Goal: Information Seeking & Learning: Learn about a topic

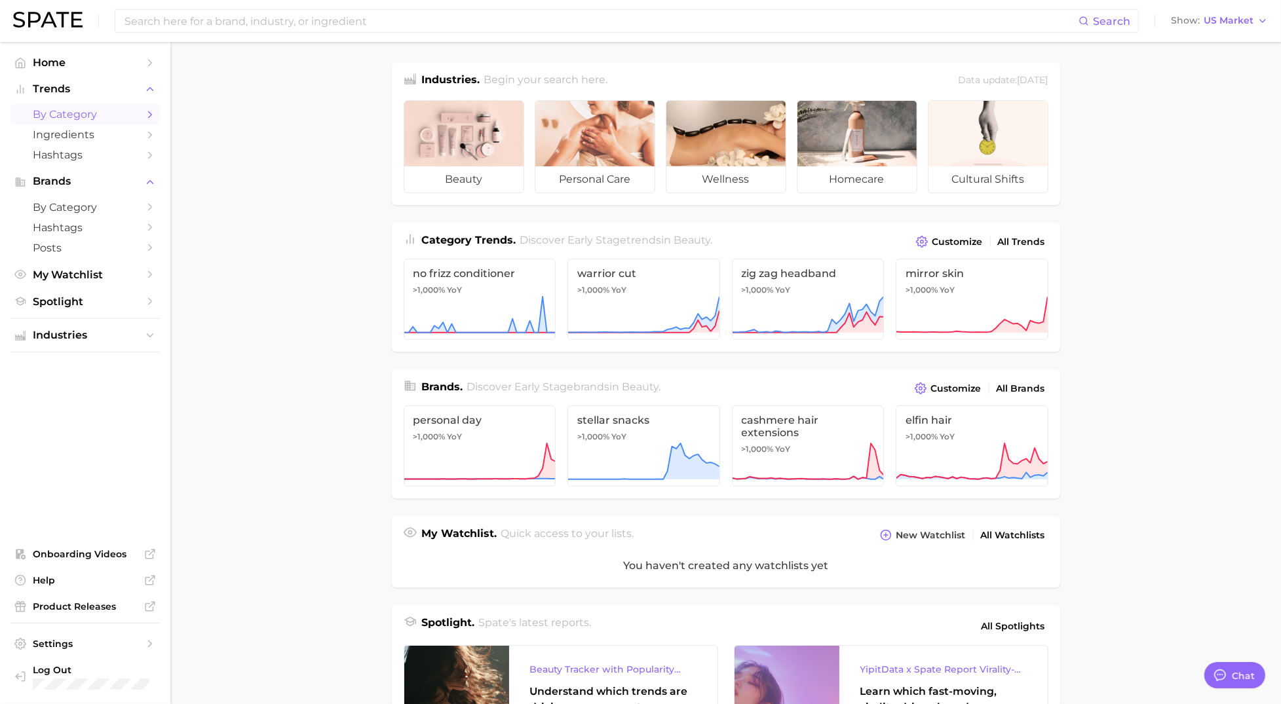
click at [90, 116] on span "by Category" at bounding box center [85, 114] width 105 height 12
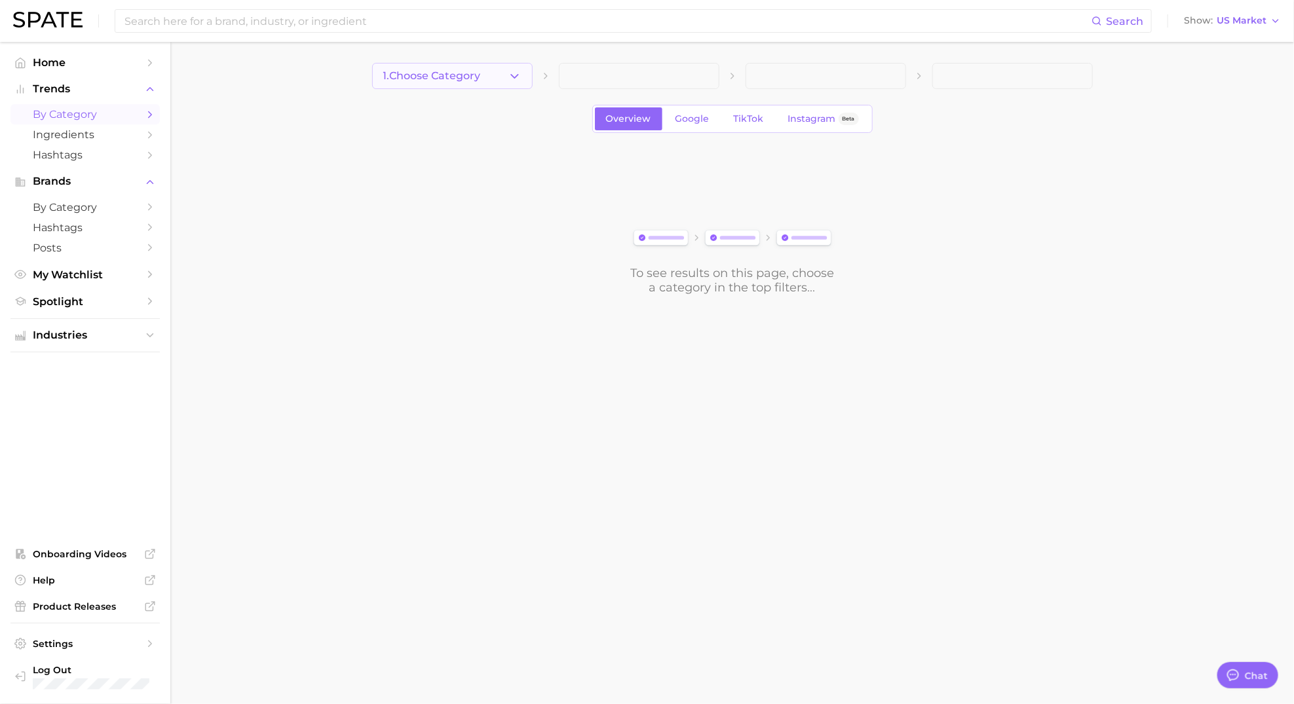
click at [514, 66] on button "1. Choose Category" at bounding box center [452, 76] width 160 height 26
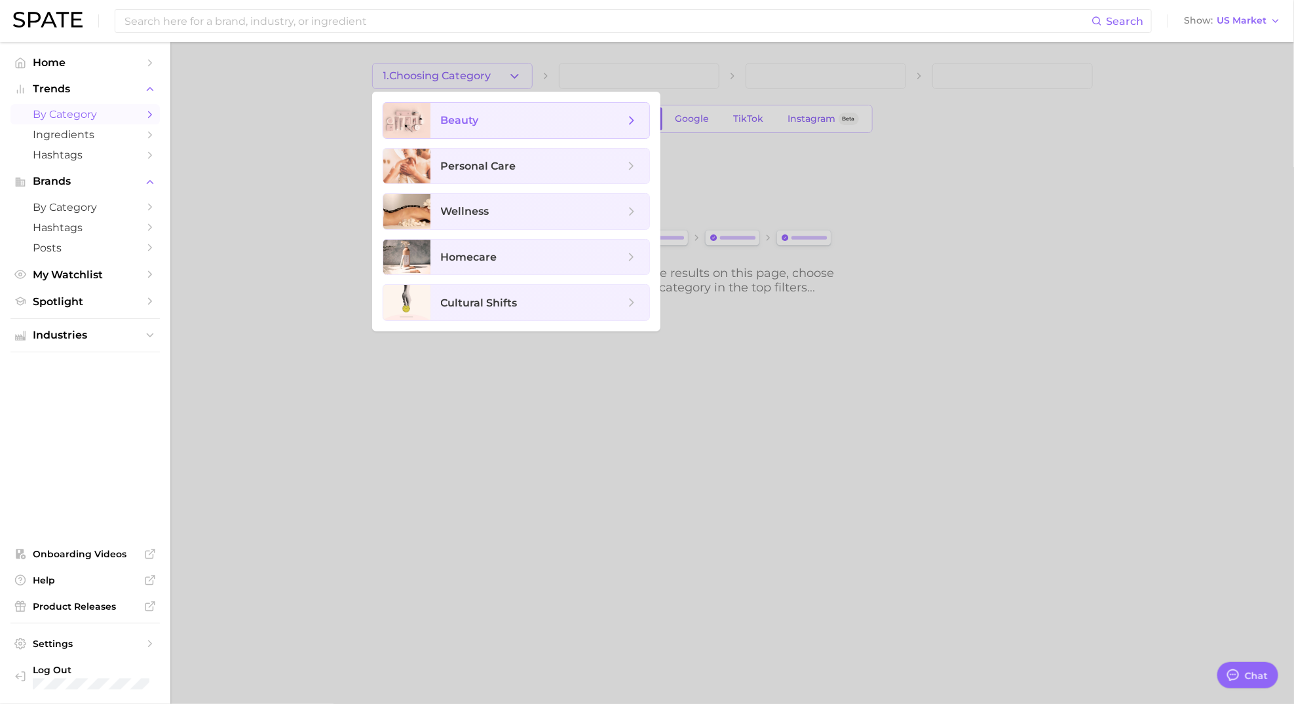
click at [456, 129] on span "beauty" at bounding box center [539, 120] width 219 height 35
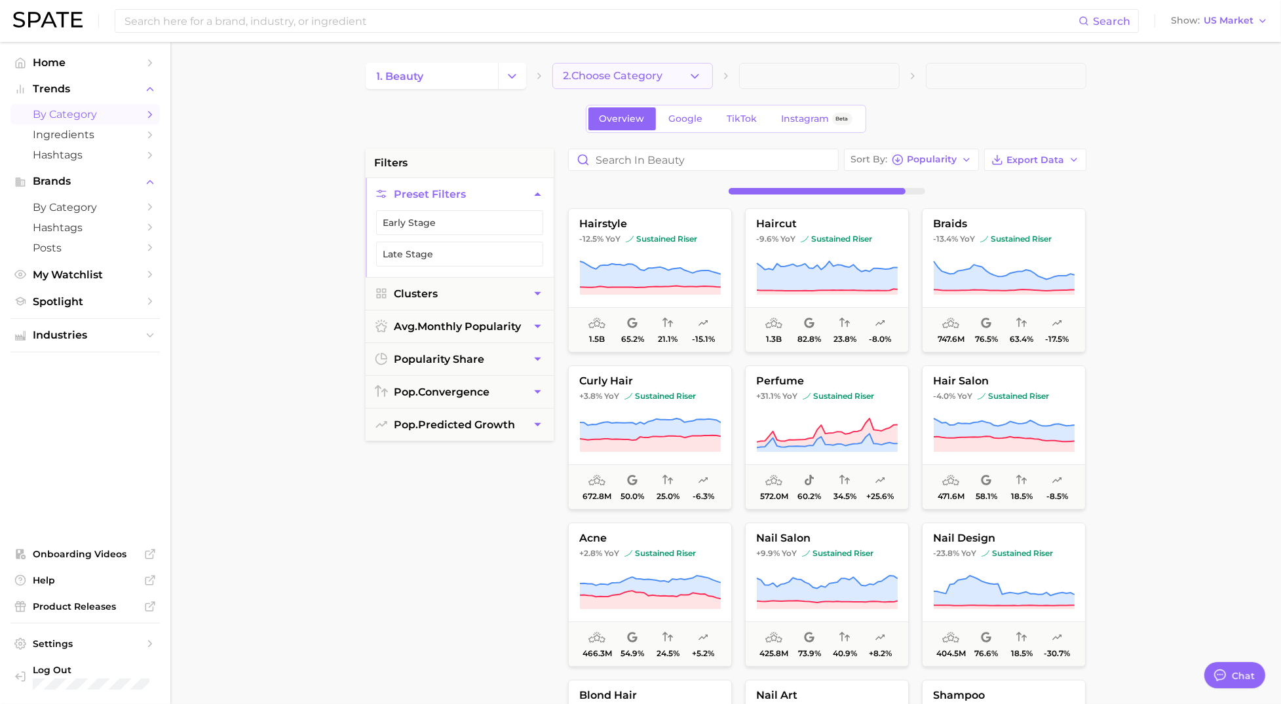
click at [694, 69] on icon "button" at bounding box center [695, 76] width 14 height 14
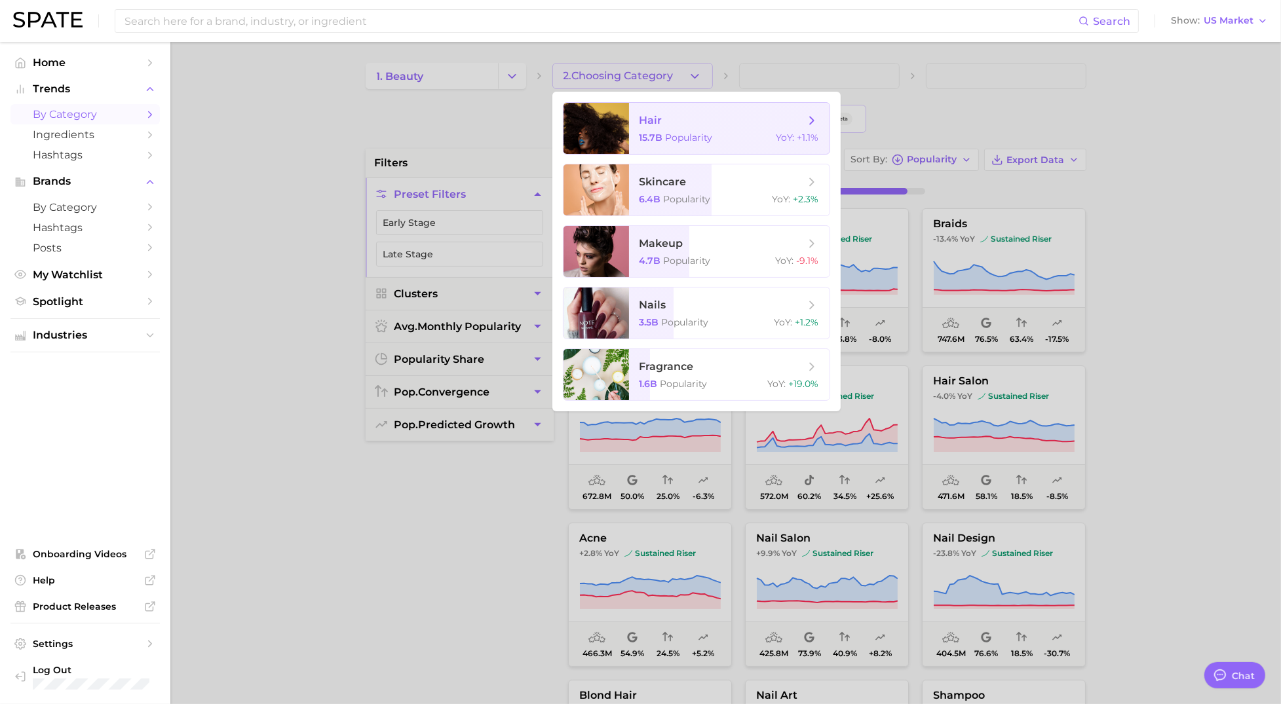
click at [664, 132] on span "15.7b Popularity" at bounding box center [675, 138] width 73 height 12
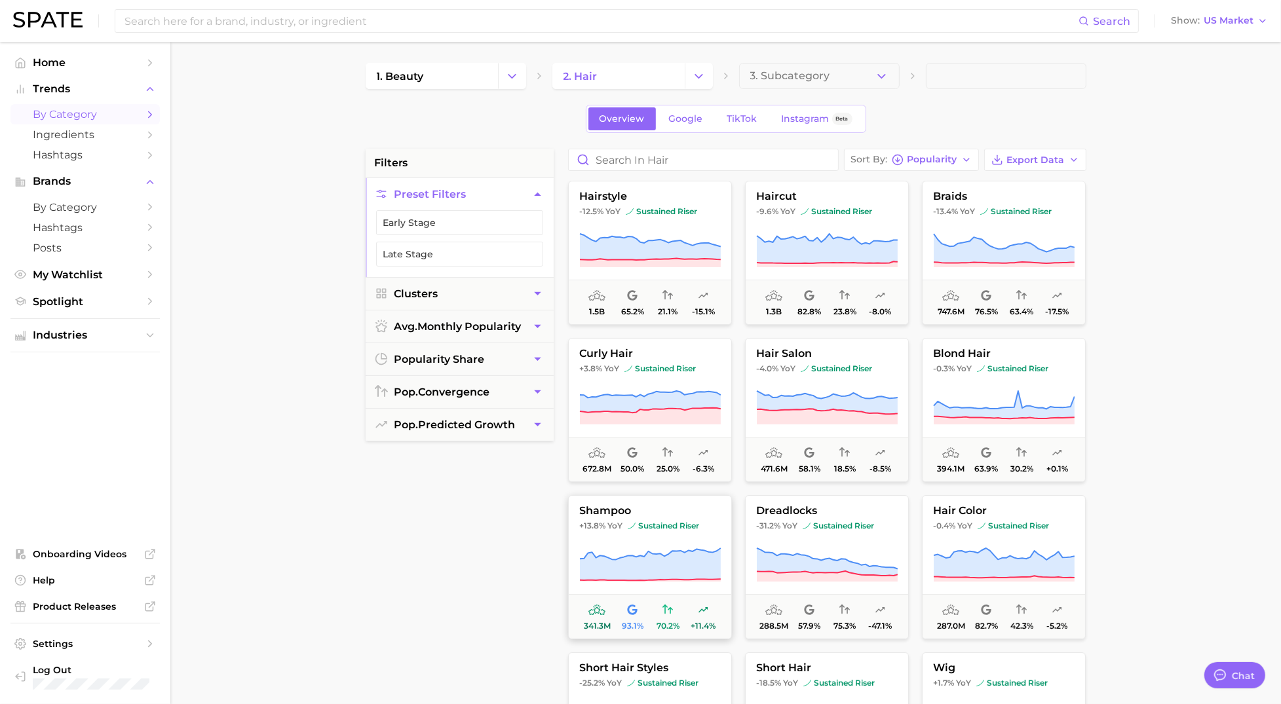
click at [631, 556] on icon at bounding box center [649, 564] width 141 height 32
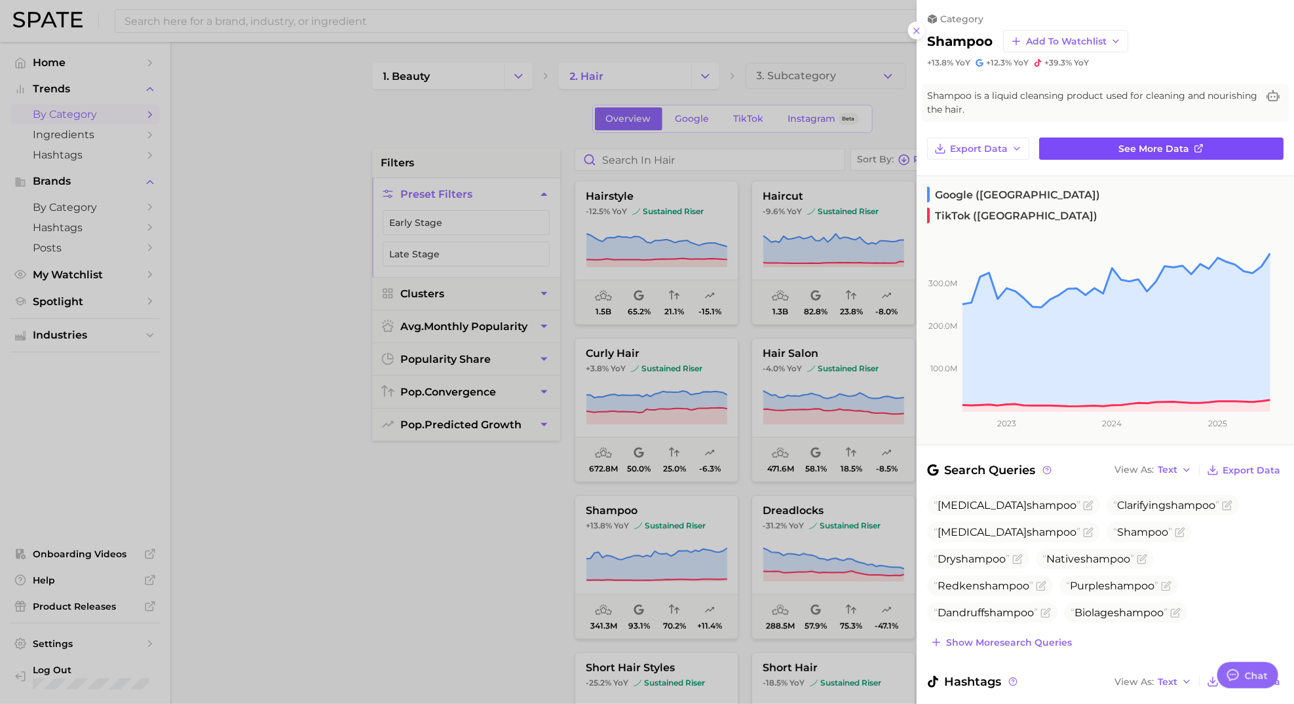
click at [1176, 143] on span "See more data" at bounding box center [1154, 148] width 71 height 11
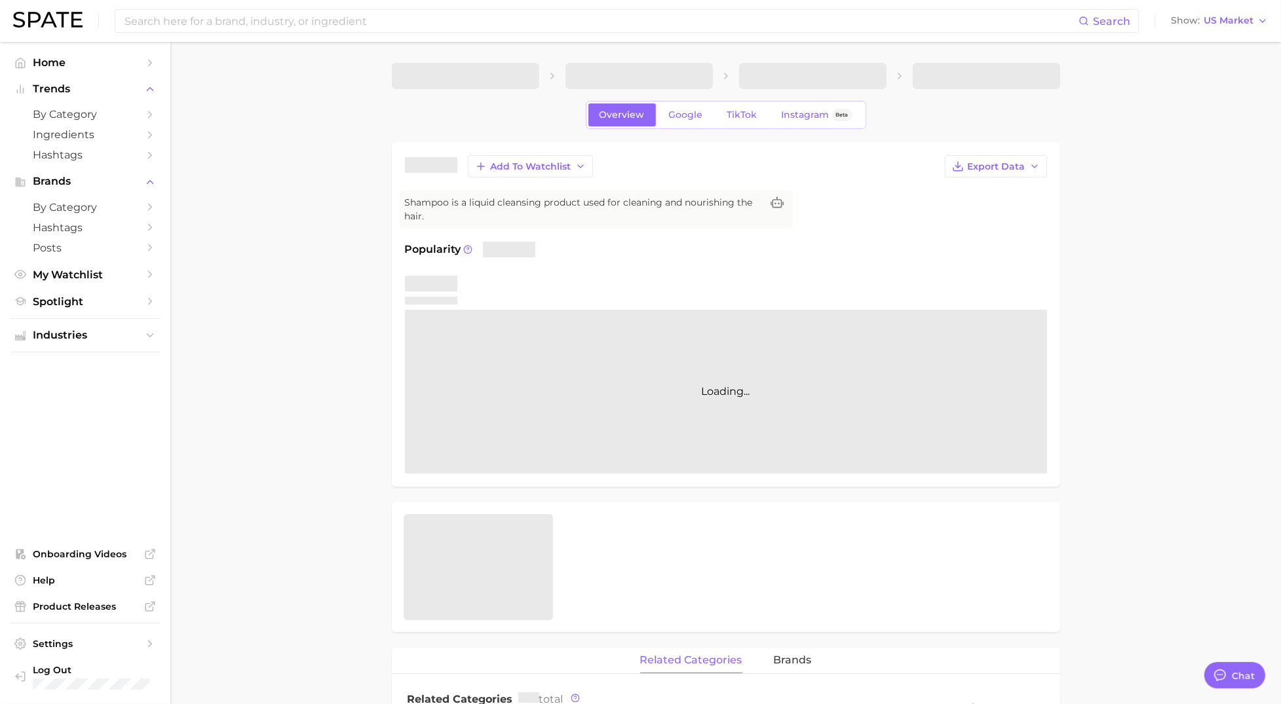
type textarea "x"
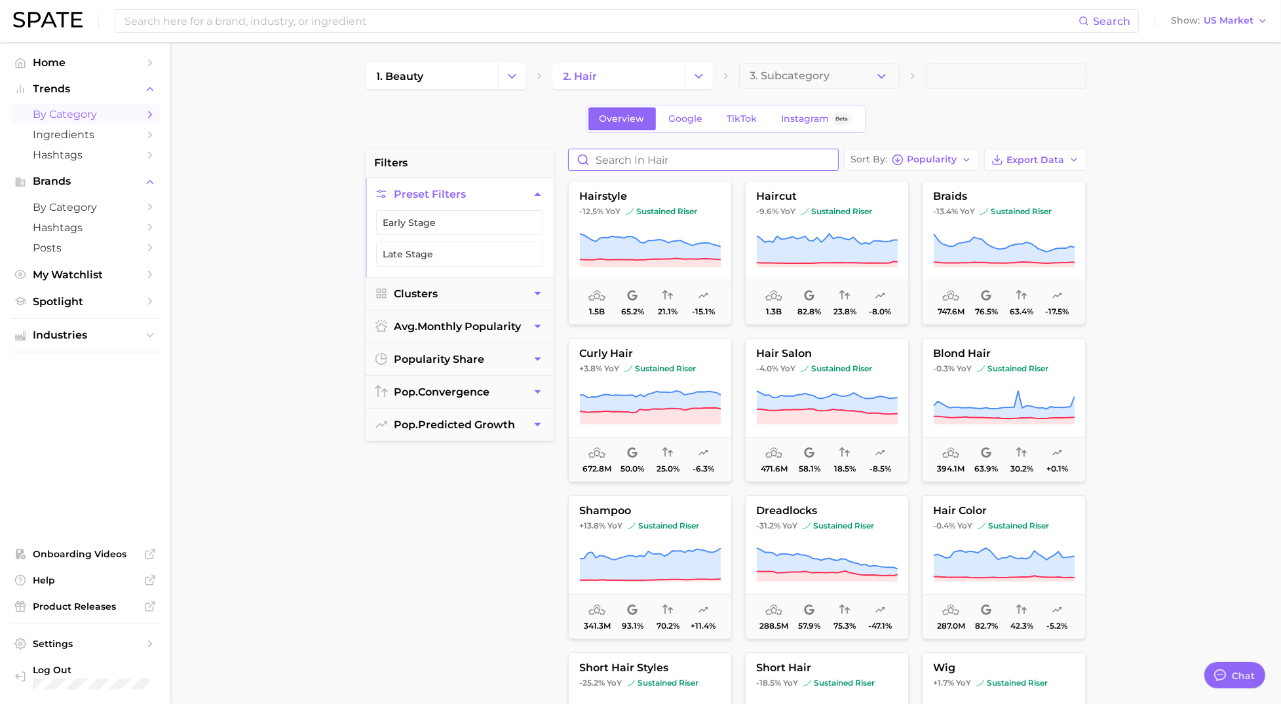
click at [599, 160] on input "Search in hair" at bounding box center [703, 159] width 269 height 21
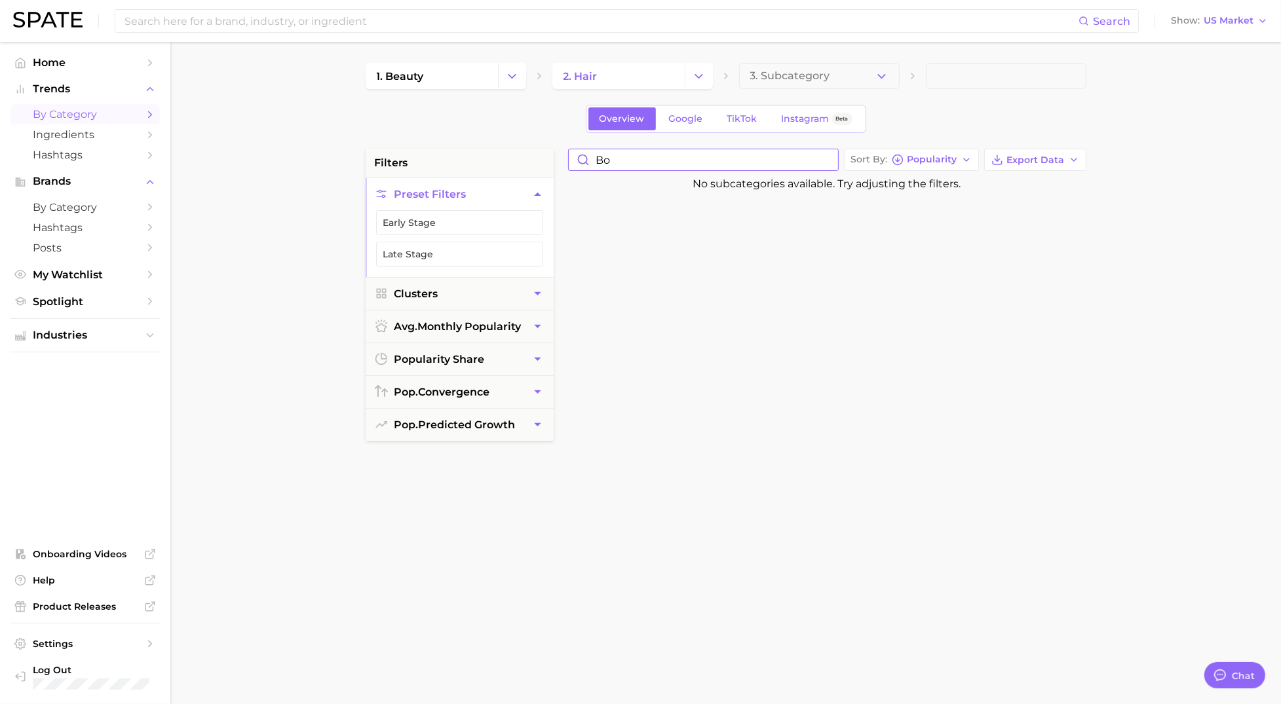
type input "b"
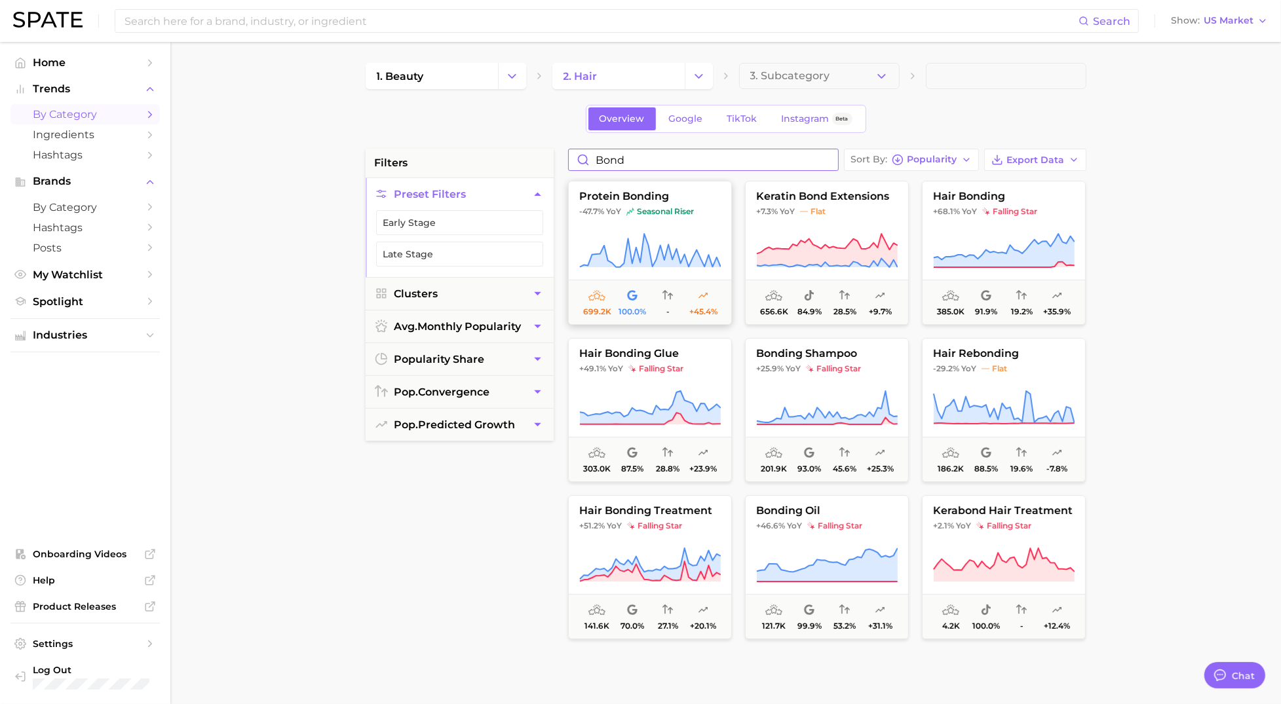
type input "bond"
click at [652, 240] on icon at bounding box center [649, 251] width 141 height 37
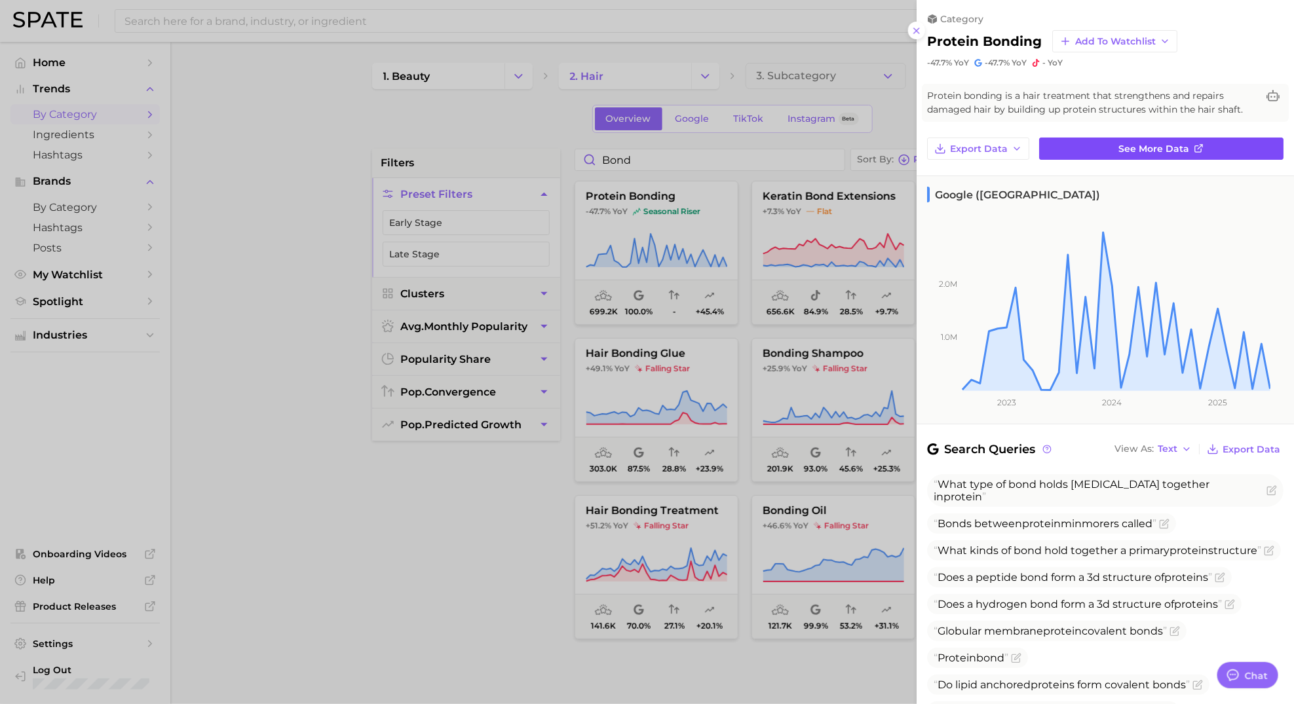
click at [1163, 153] on span "See more data" at bounding box center [1154, 148] width 71 height 11
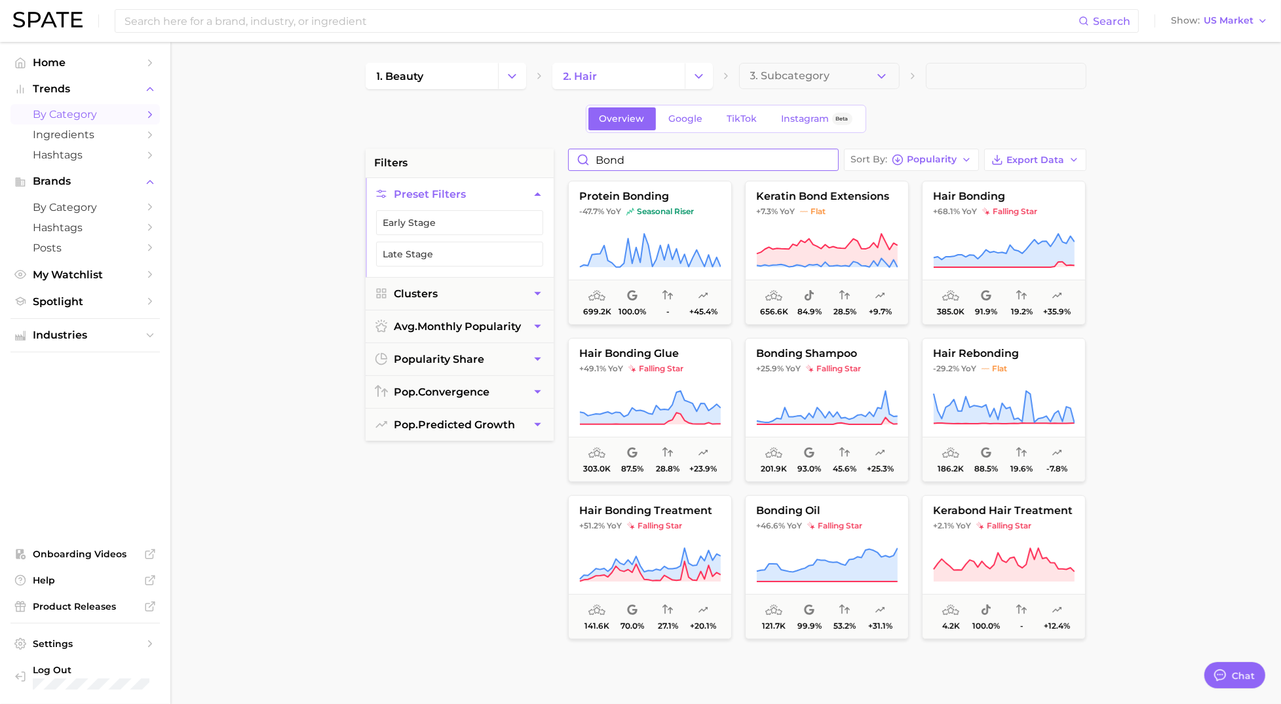
click at [641, 164] on input "bond" at bounding box center [703, 159] width 269 height 21
type input "b"
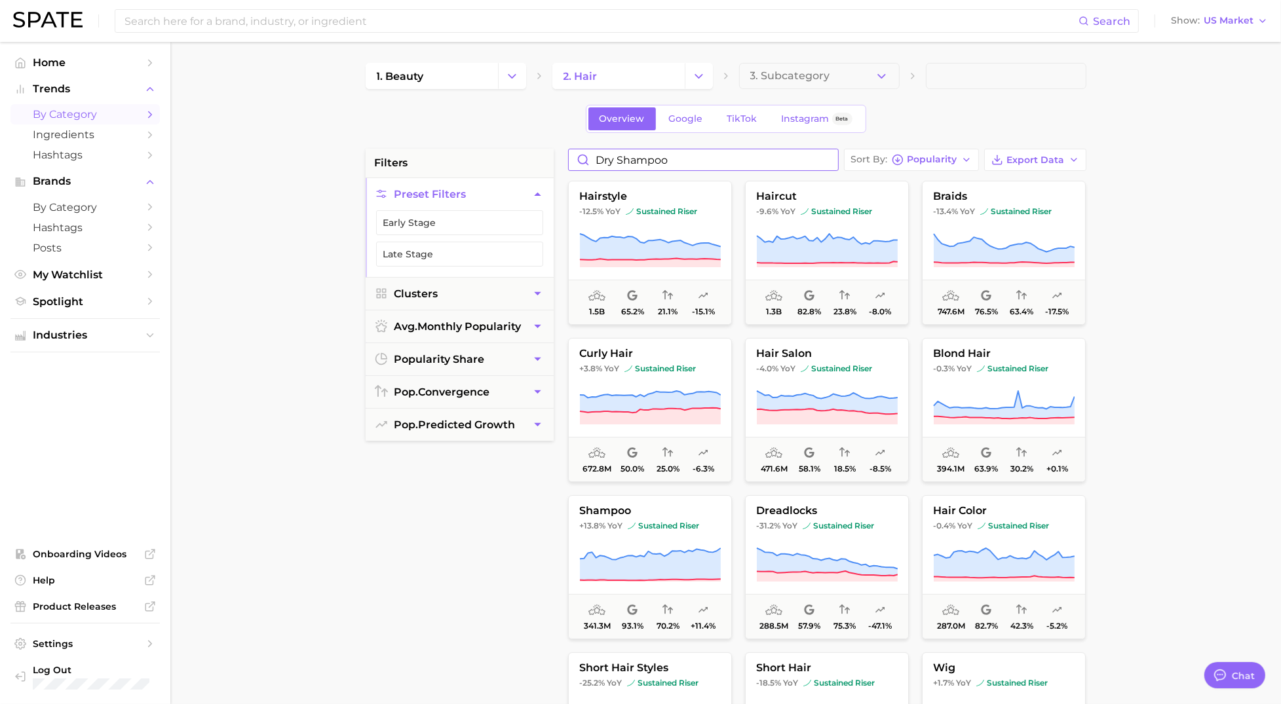
type input "dry shampoo"
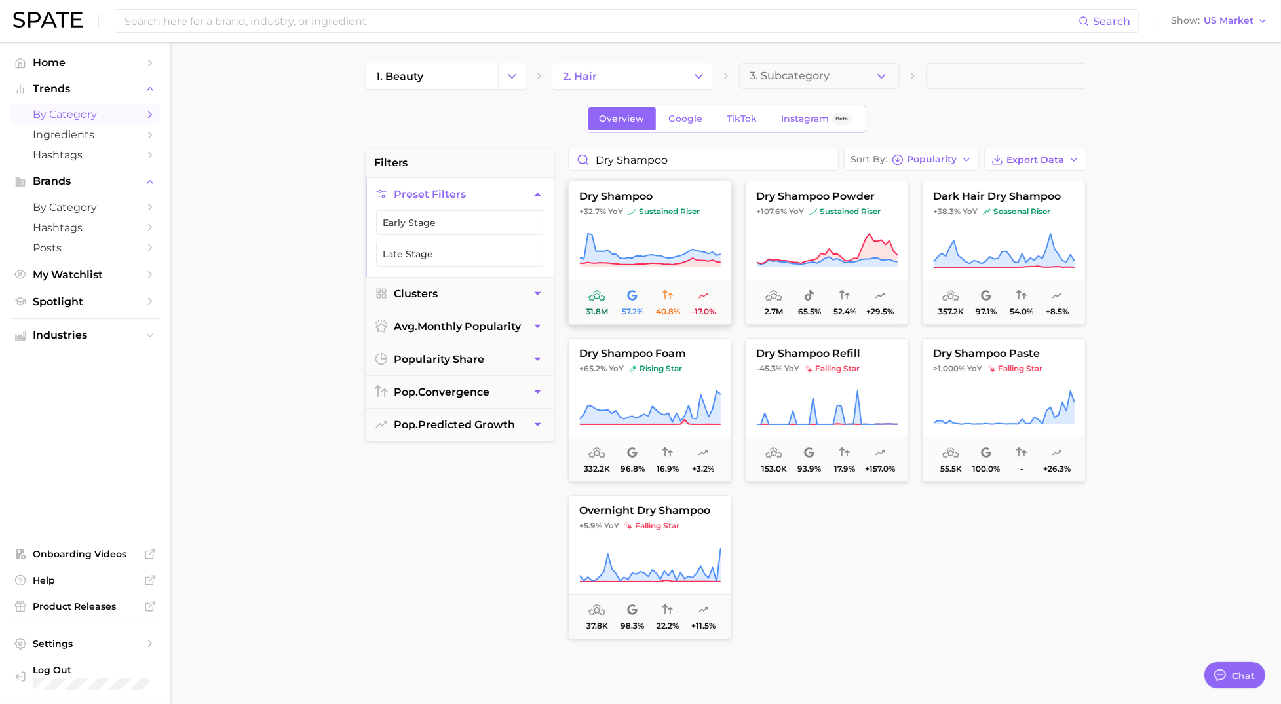
click at [637, 235] on icon at bounding box center [649, 251] width 141 height 37
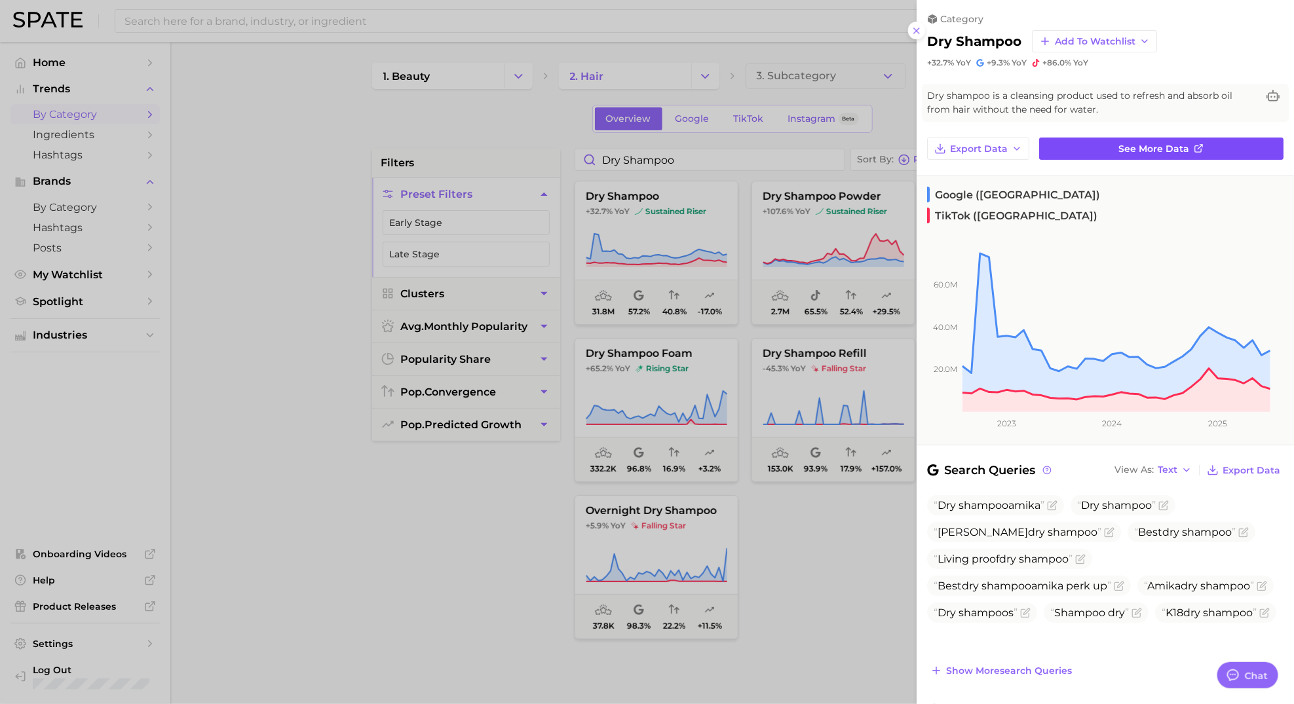
click at [1138, 149] on span "See more data" at bounding box center [1154, 148] width 71 height 11
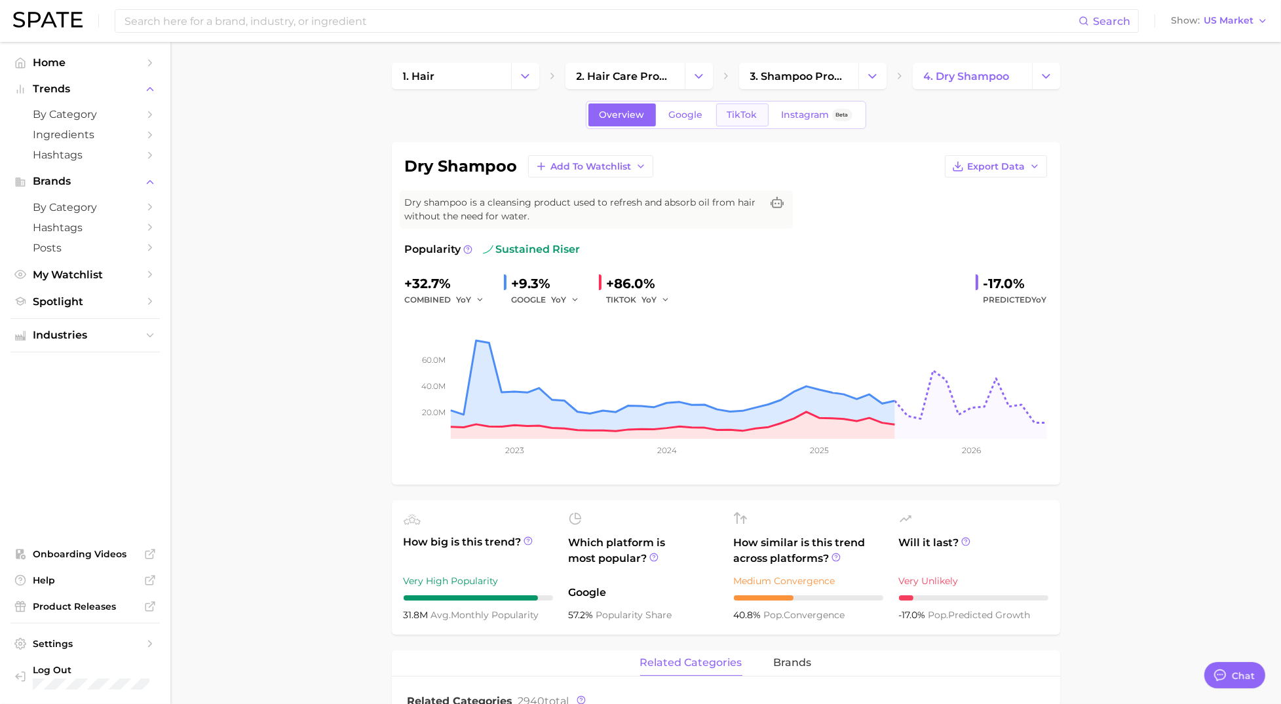
click at [753, 107] on link "TikTok" at bounding box center [742, 115] width 52 height 23
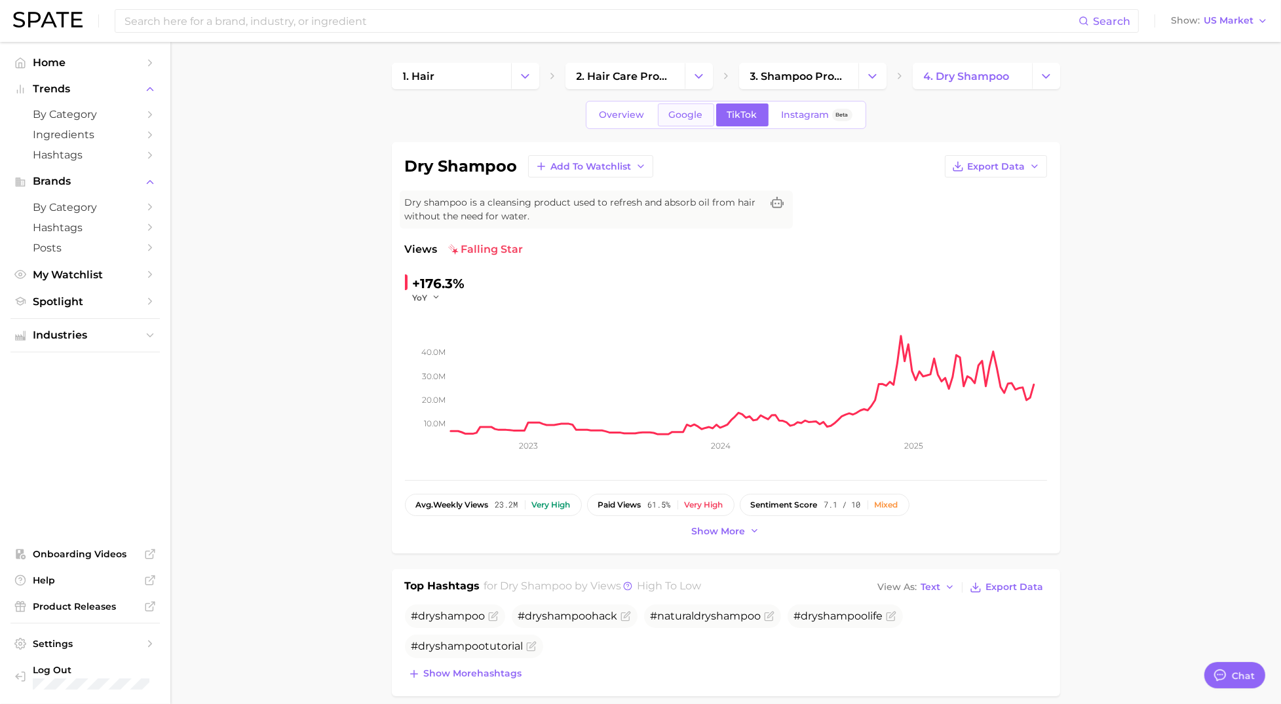
click at [692, 113] on span "Google" at bounding box center [686, 114] width 34 height 11
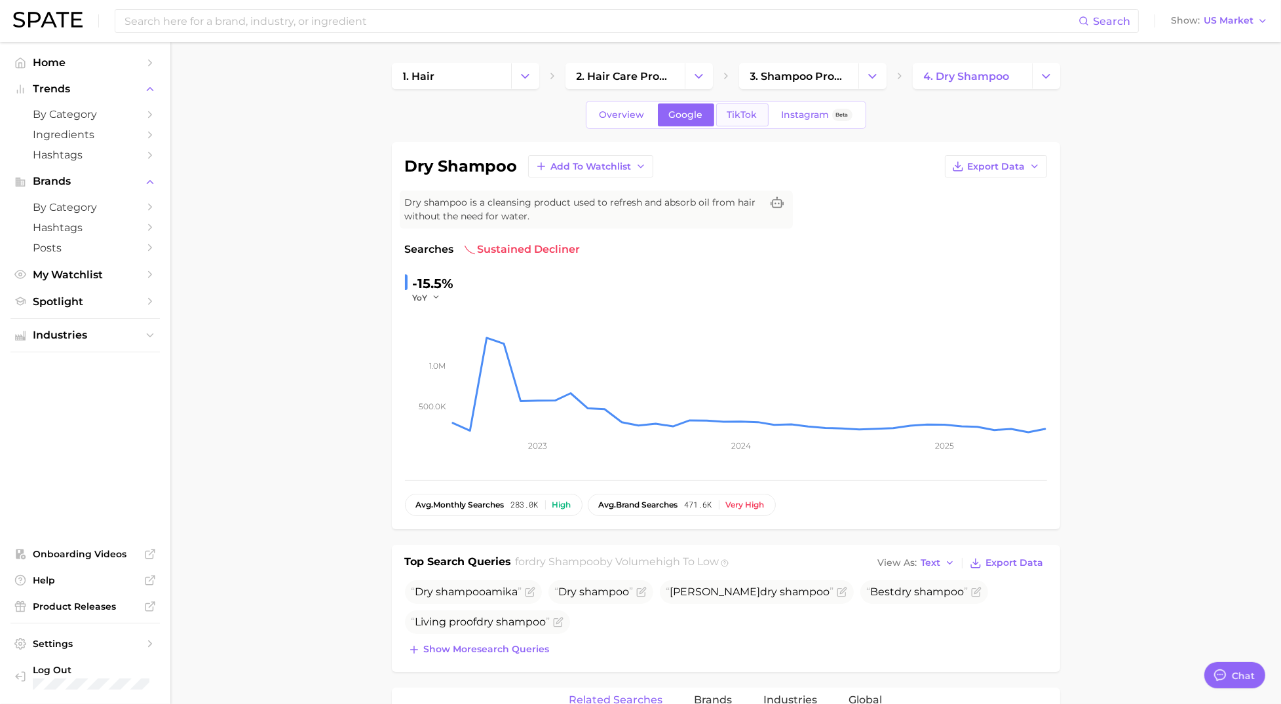
click at [746, 112] on span "TikTok" at bounding box center [742, 114] width 30 height 11
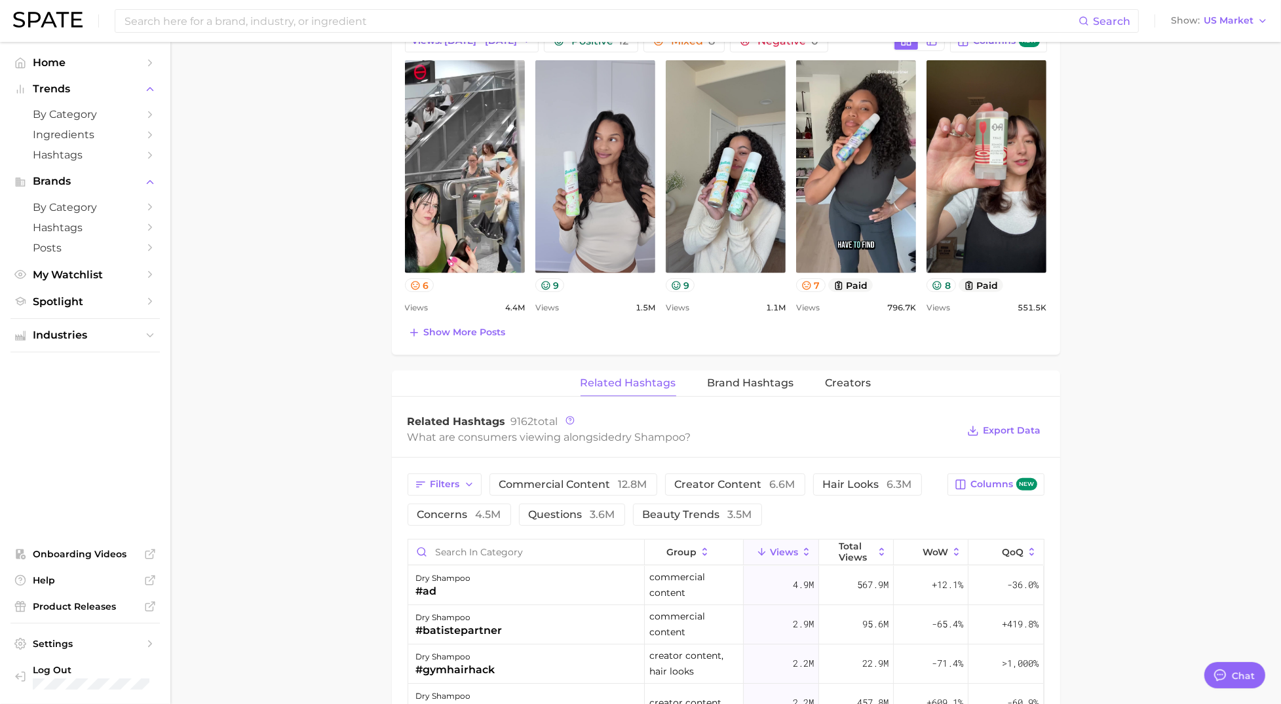
scroll to position [749, 0]
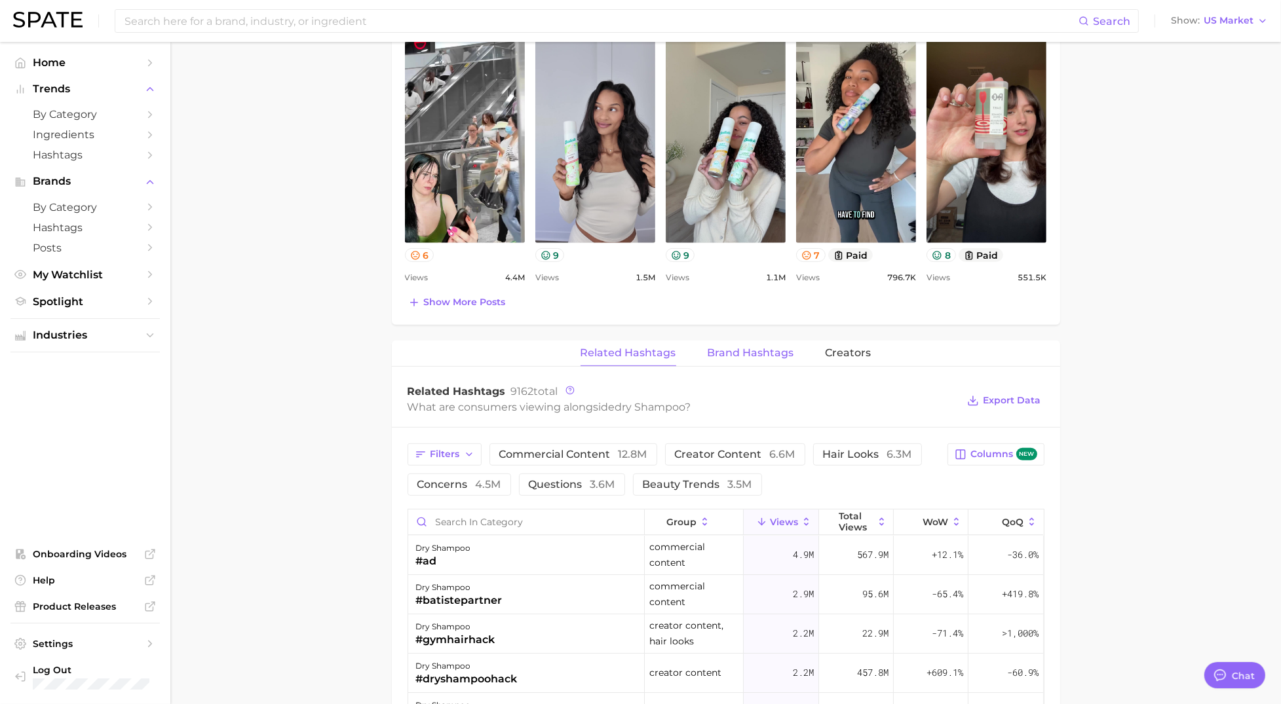
click at [760, 356] on span "Brand Hashtags" at bounding box center [750, 353] width 86 height 12
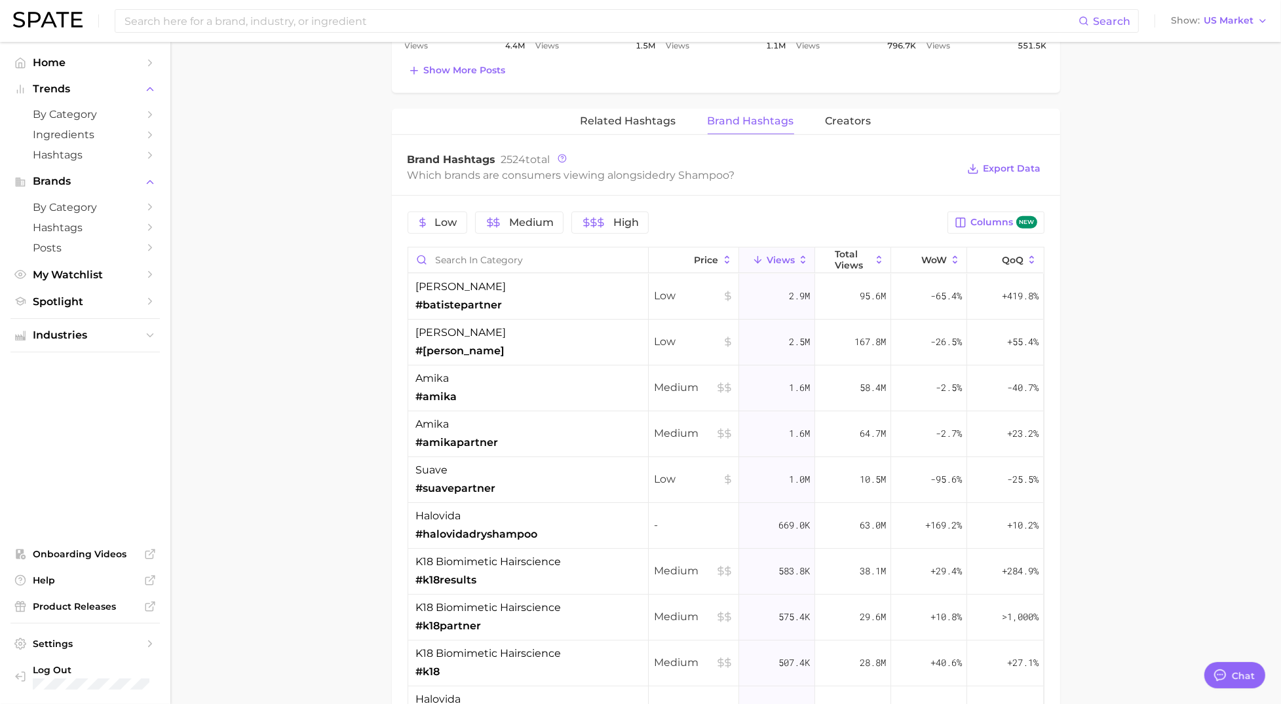
scroll to position [838, 0]
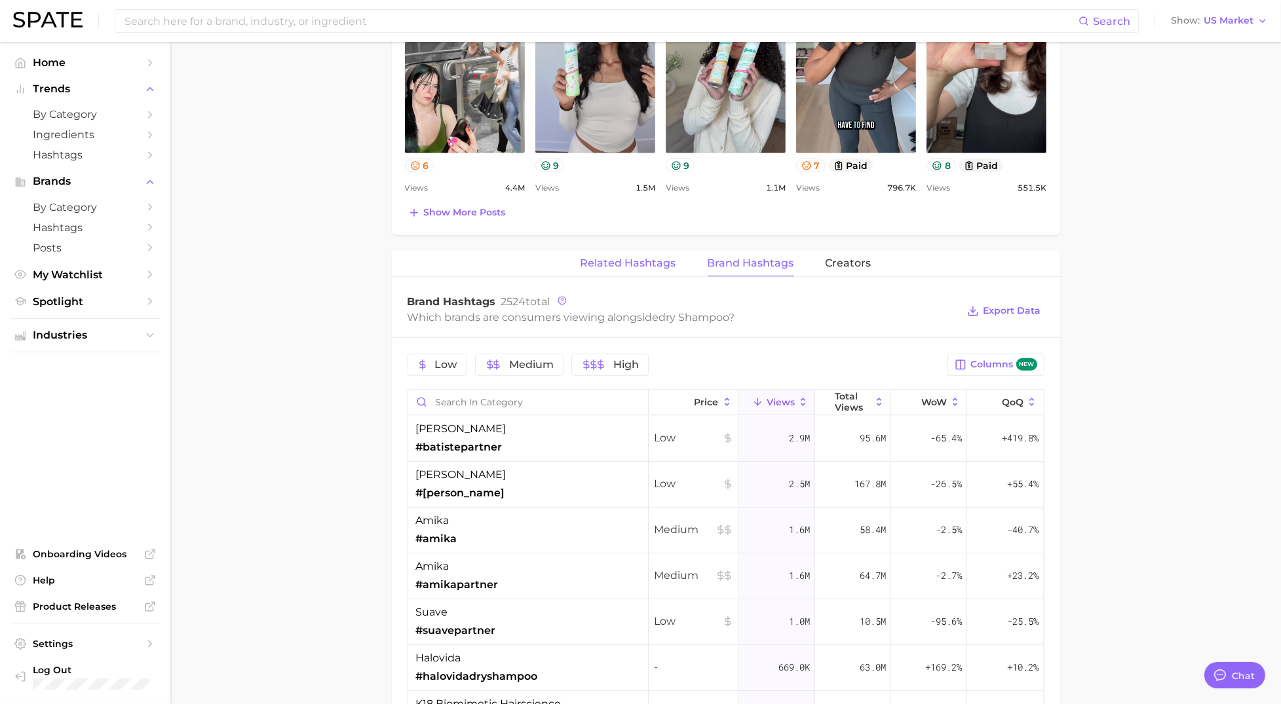
click at [640, 265] on span "Related Hashtags" at bounding box center [628, 263] width 96 height 12
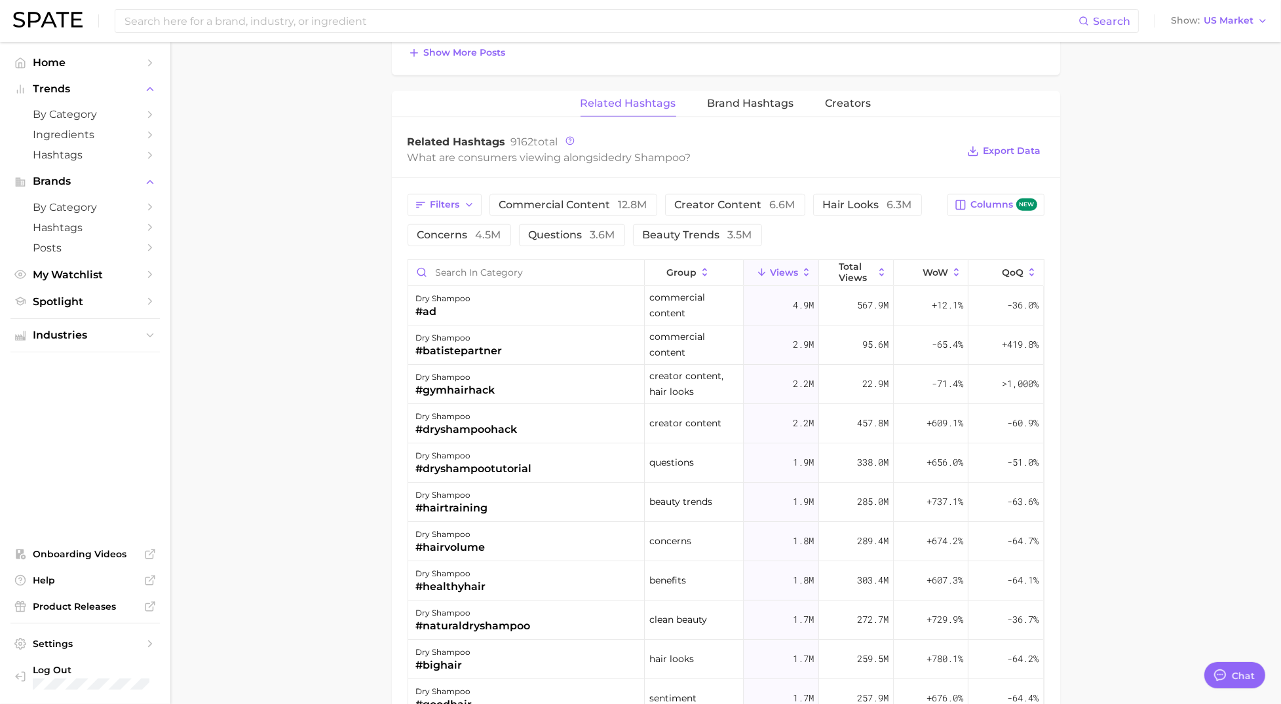
scroll to position [1000, 0]
click at [851, 104] on span "Creators" at bounding box center [848, 102] width 46 height 12
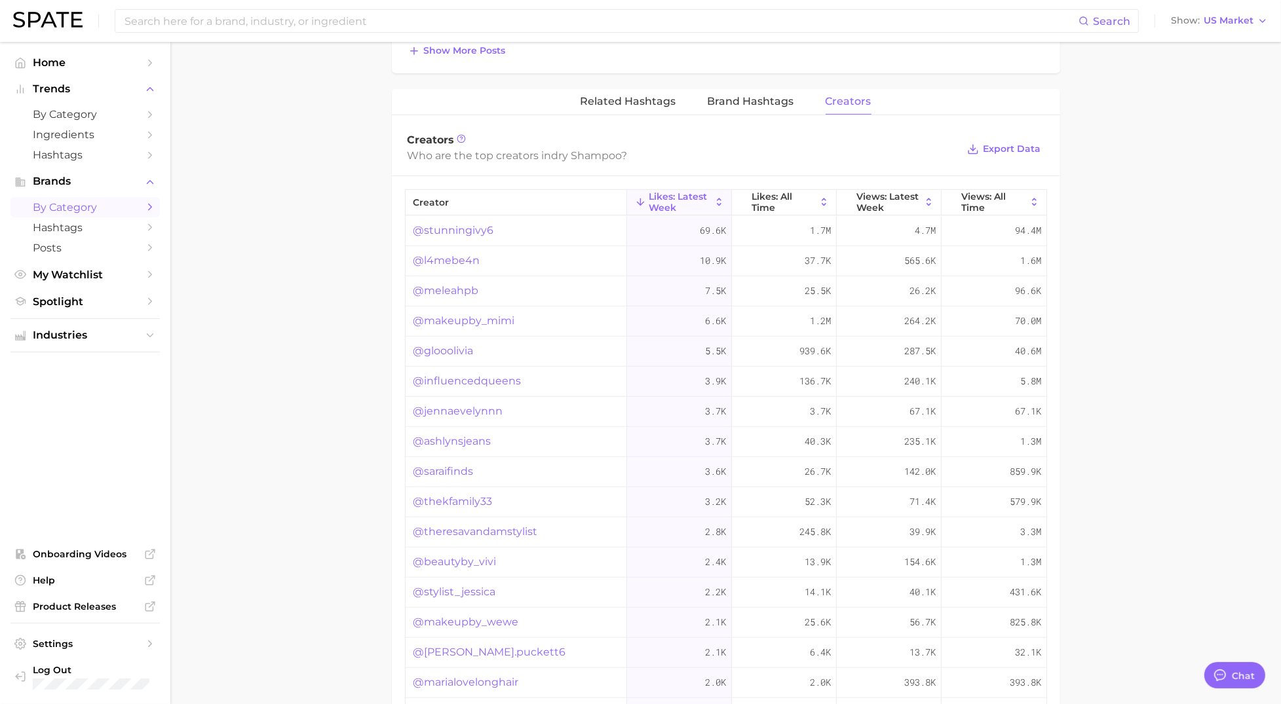
click at [77, 213] on span "by Category" at bounding box center [85, 207] width 105 height 12
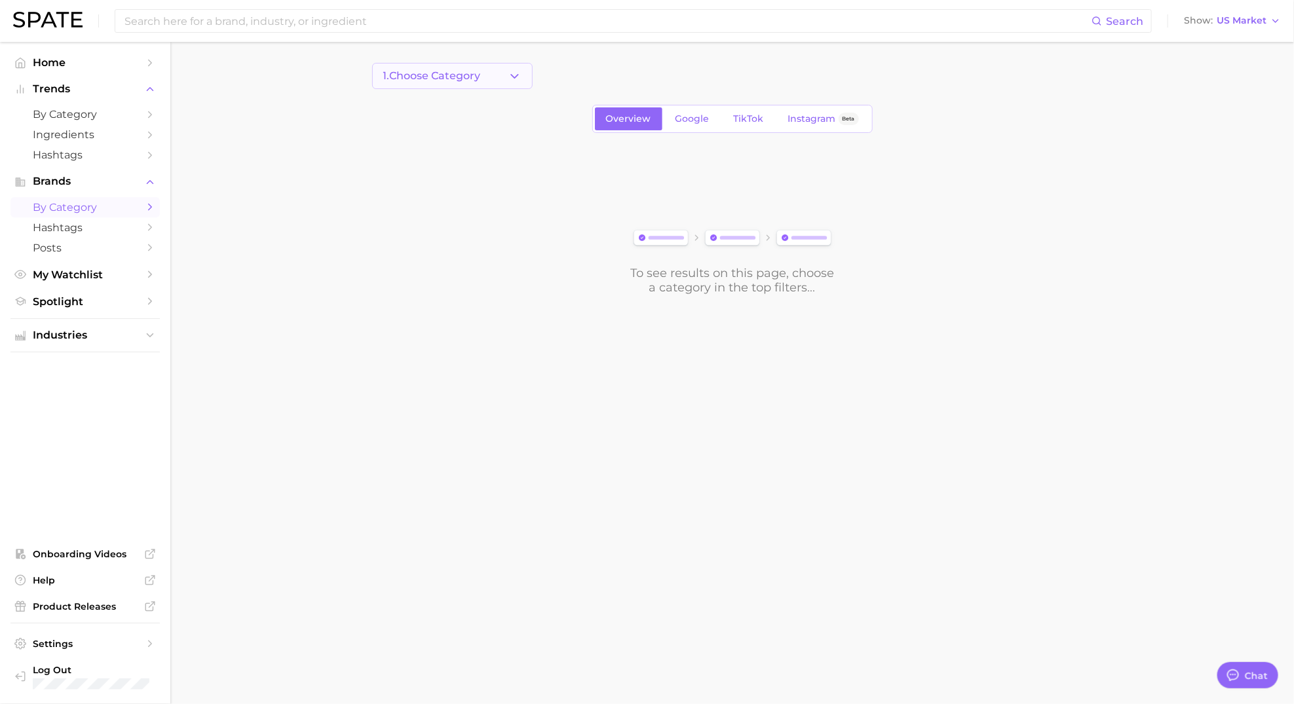
click at [513, 83] on button "1. Choose Category" at bounding box center [452, 76] width 160 height 26
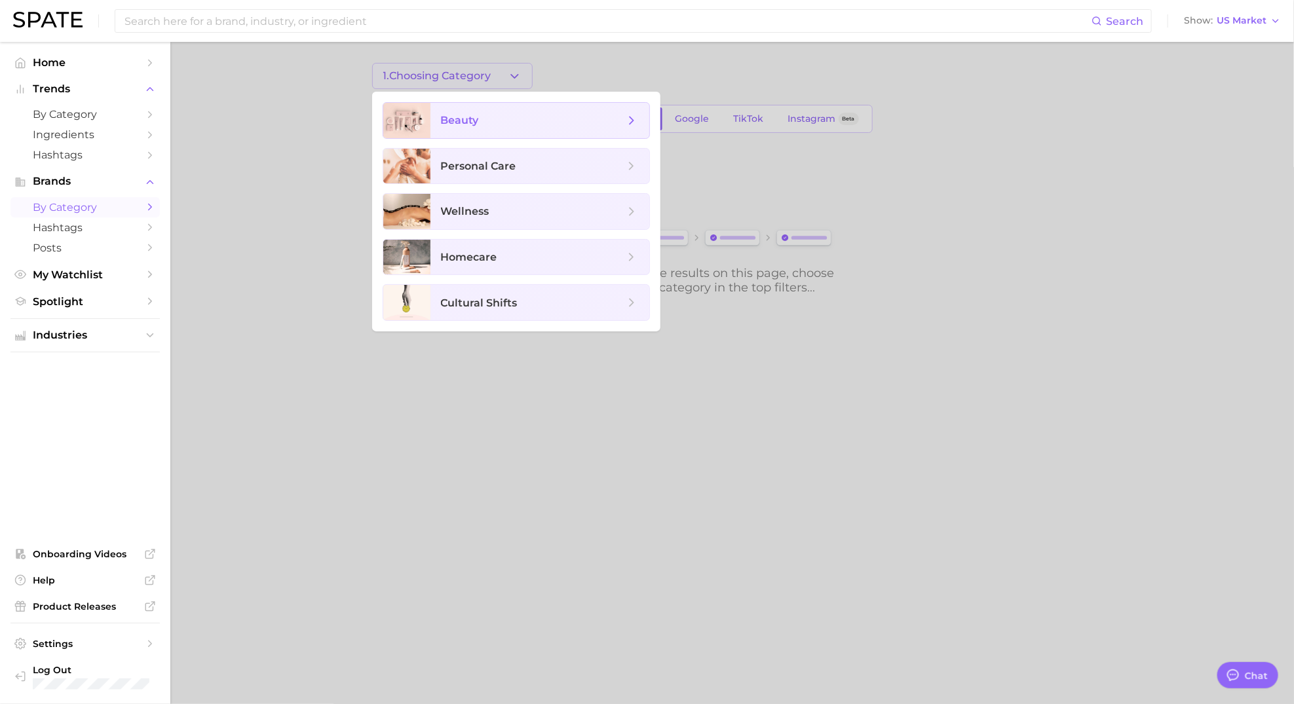
click at [461, 121] on span "beauty" at bounding box center [460, 120] width 38 height 12
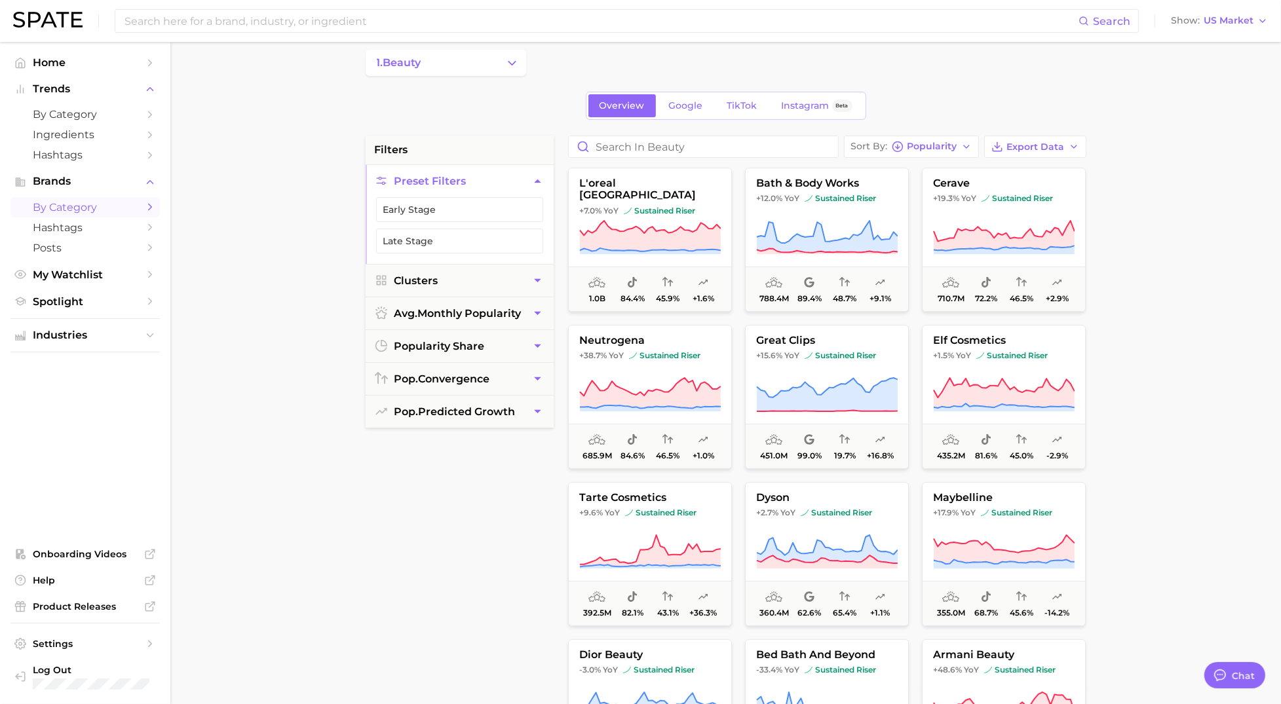
scroll to position [16, 0]
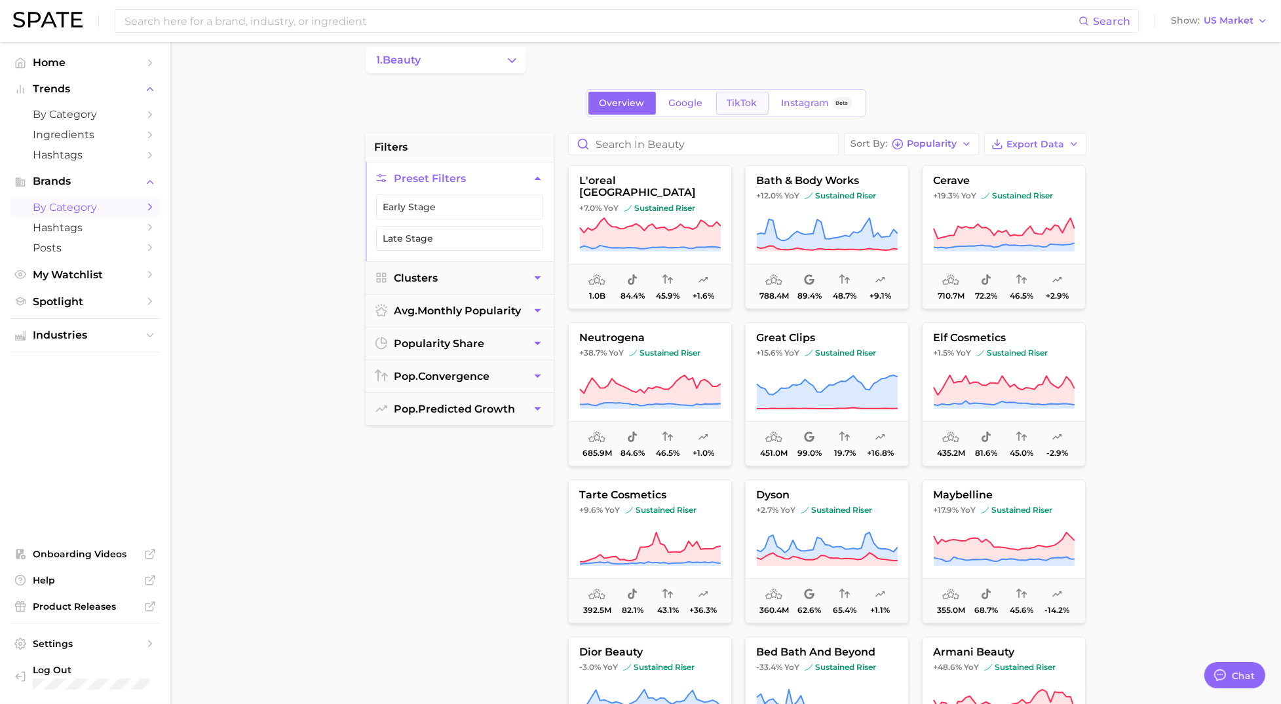
click at [747, 100] on span "TikTok" at bounding box center [742, 103] width 30 height 11
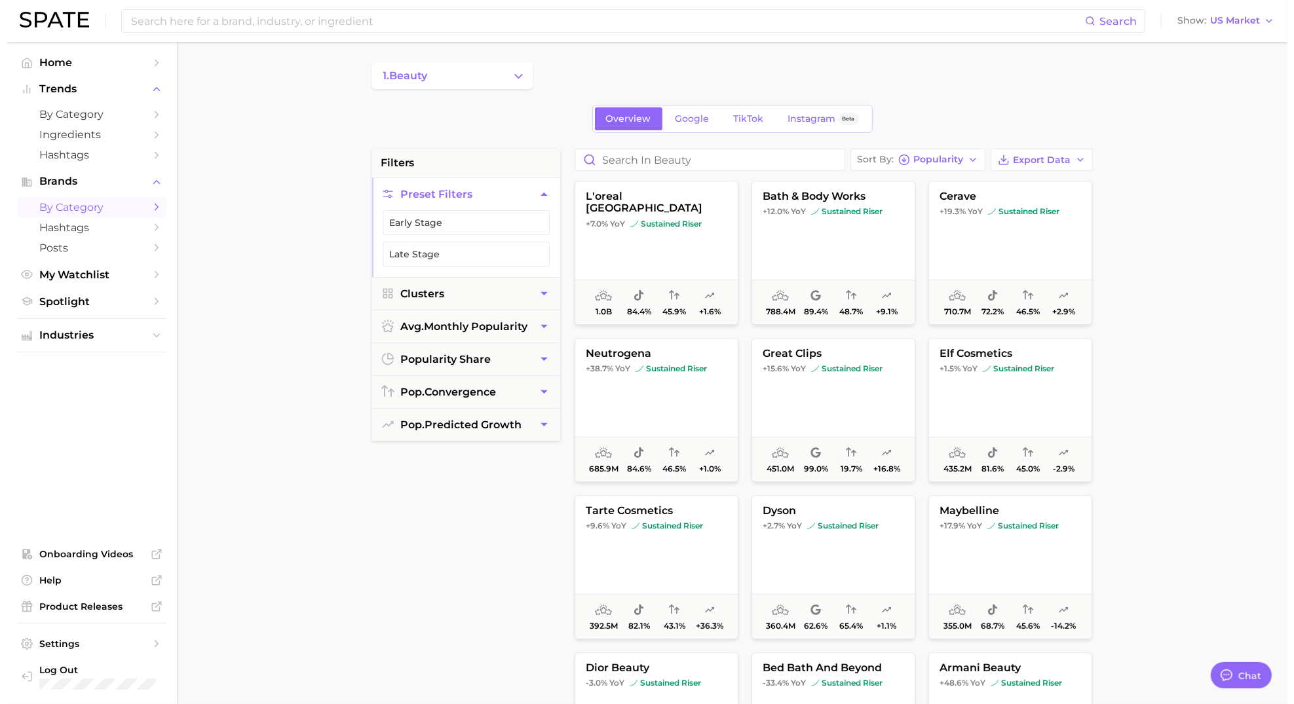
scroll to position [16, 0]
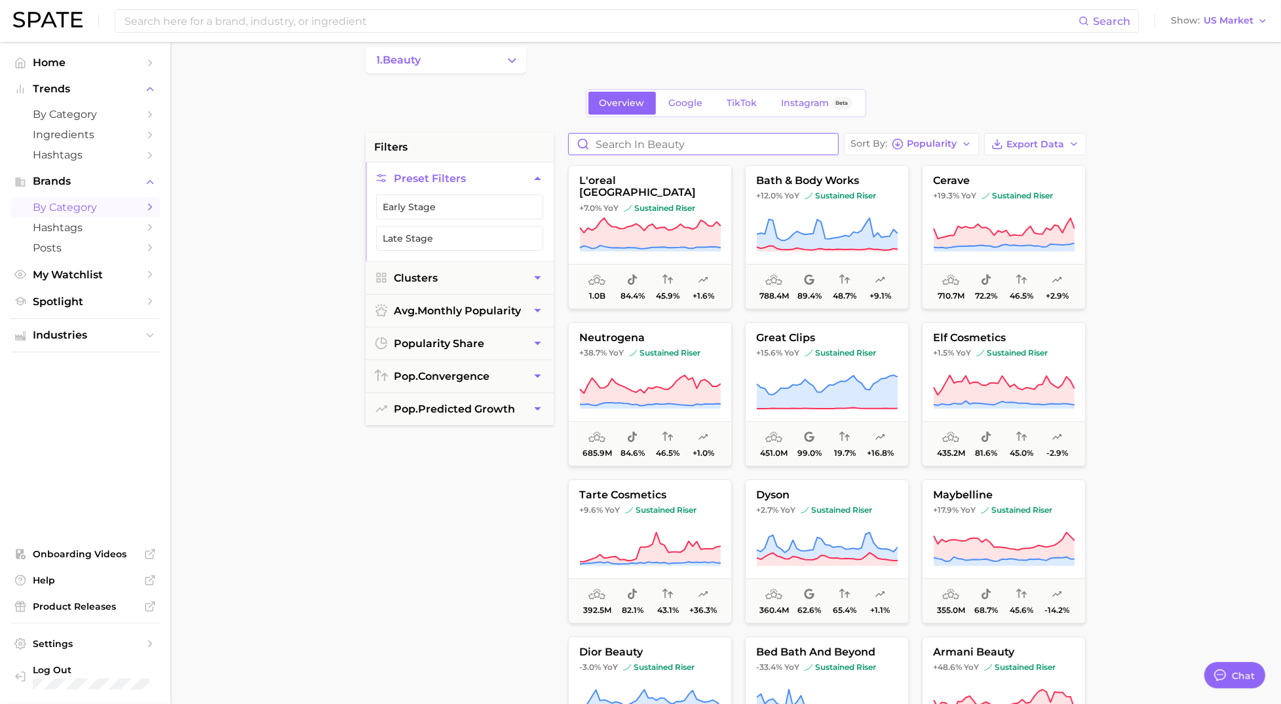
click at [602, 153] on input "Search in beauty" at bounding box center [703, 144] width 269 height 21
type input "wow"
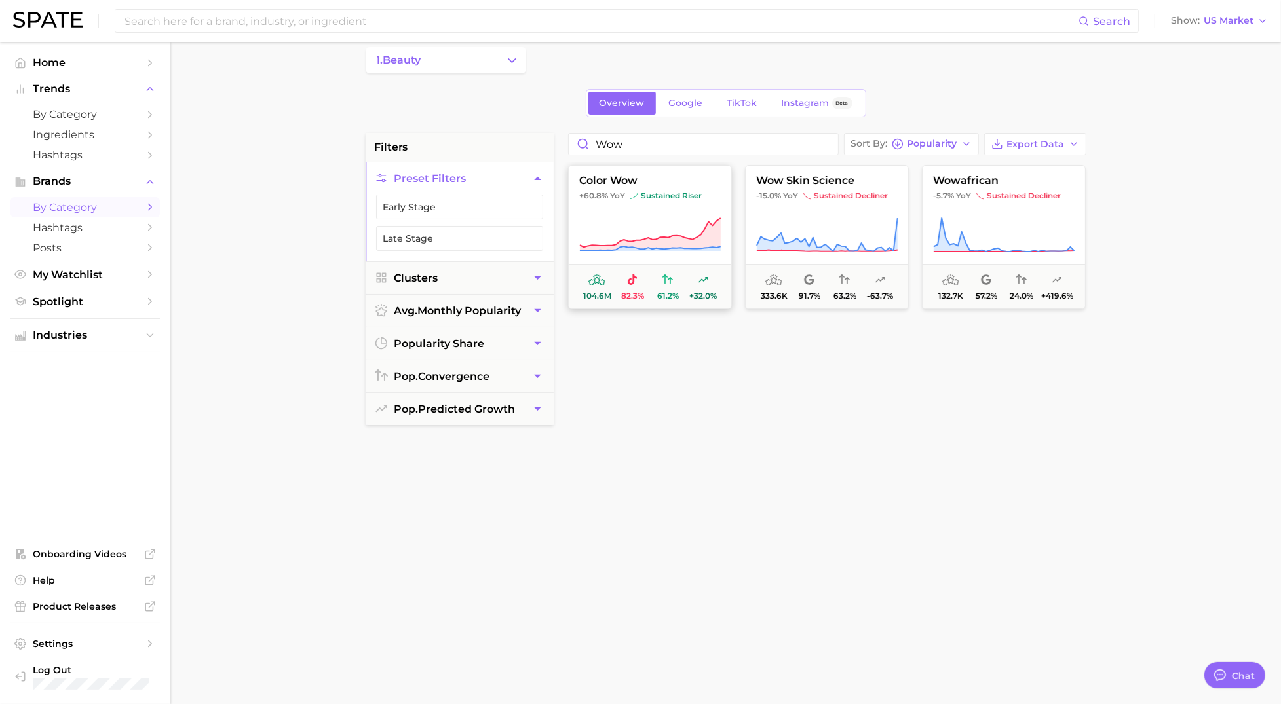
click at [664, 208] on button "color wow +60.8% YoY sustained riser 104.6m 82.3% 61.2% +32.0%" at bounding box center [650, 237] width 164 height 144
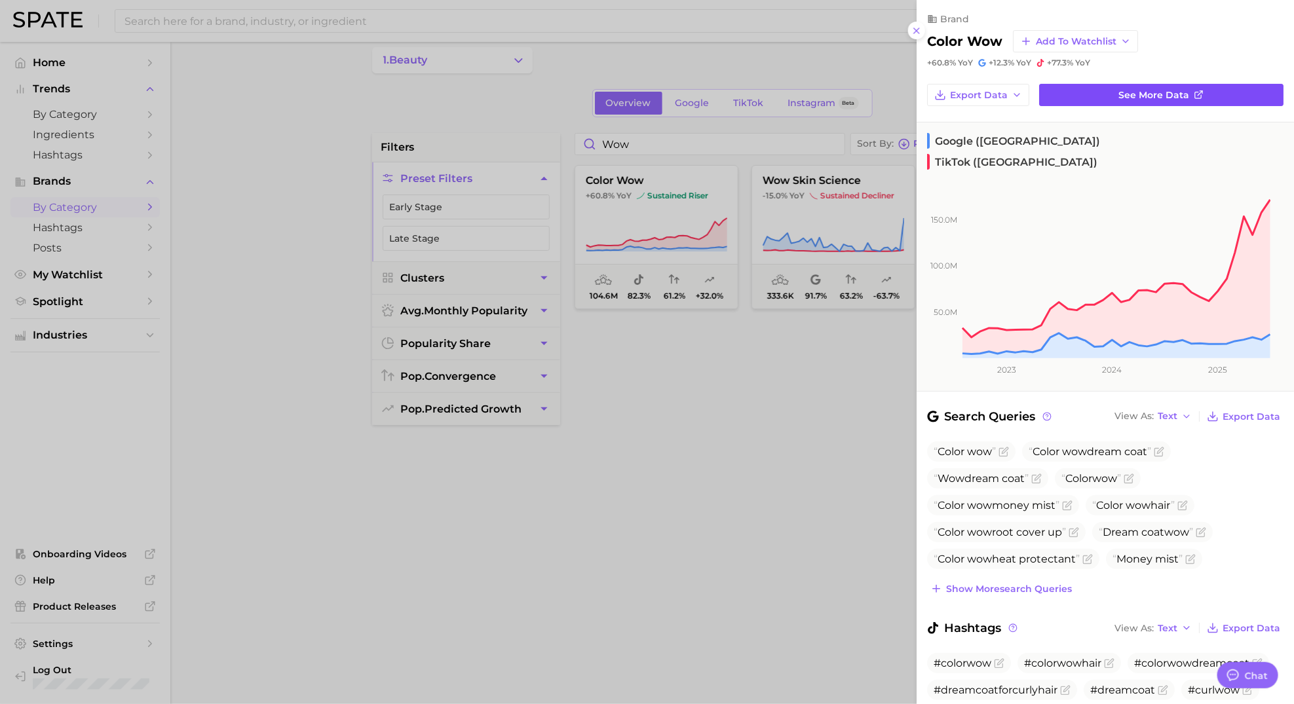
click at [1158, 90] on span "See more data" at bounding box center [1154, 95] width 71 height 11
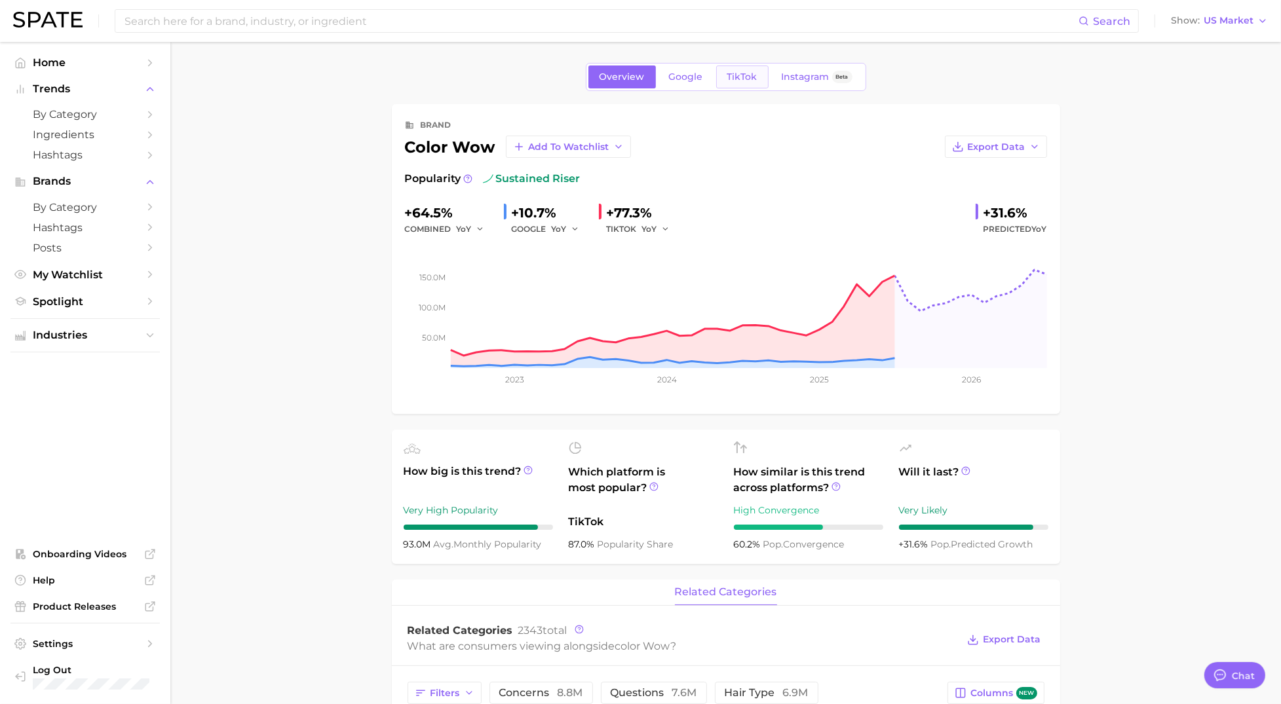
click at [737, 85] on link "TikTok" at bounding box center [742, 77] width 52 height 23
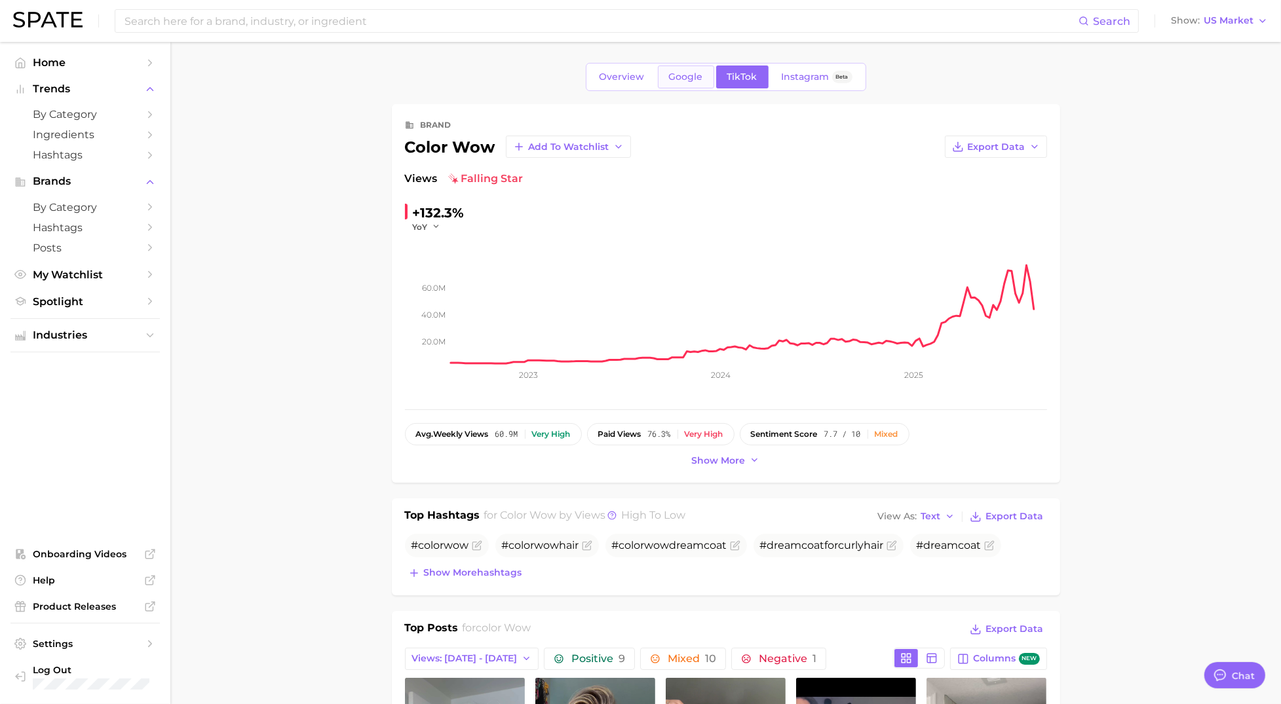
click at [686, 80] on span "Google" at bounding box center [686, 76] width 34 height 11
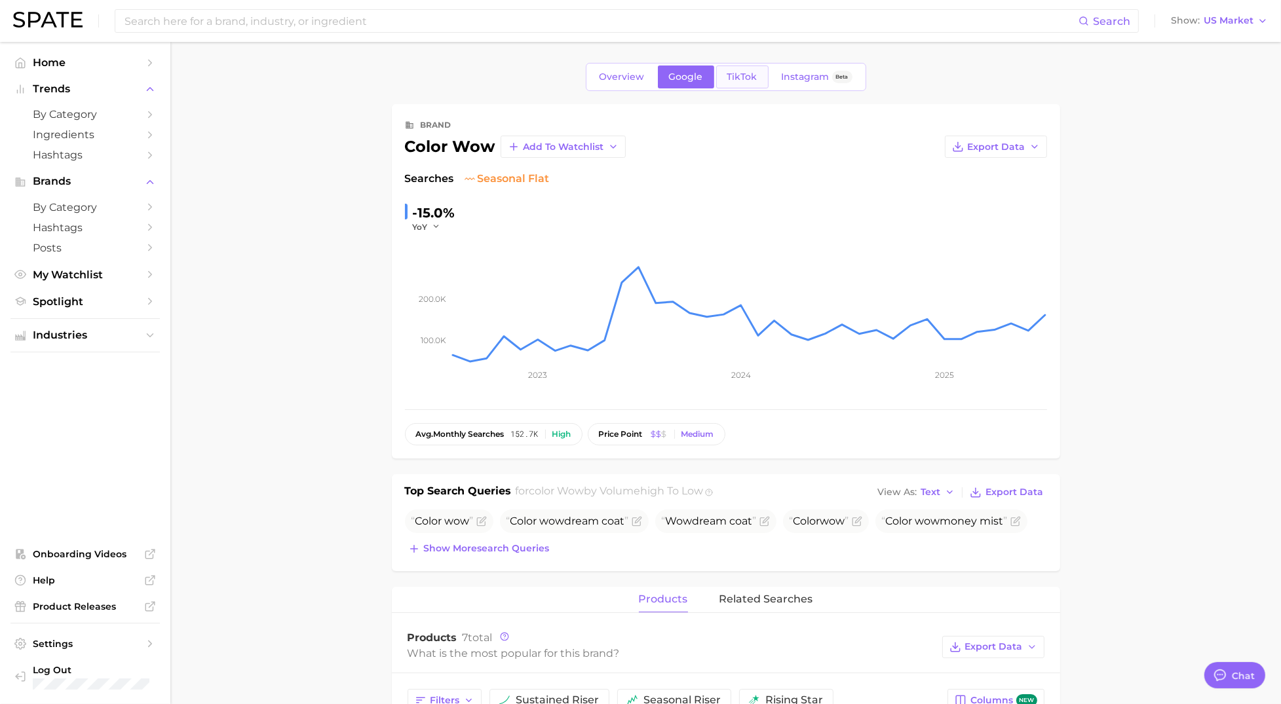
click at [738, 75] on span "TikTok" at bounding box center [742, 76] width 30 height 11
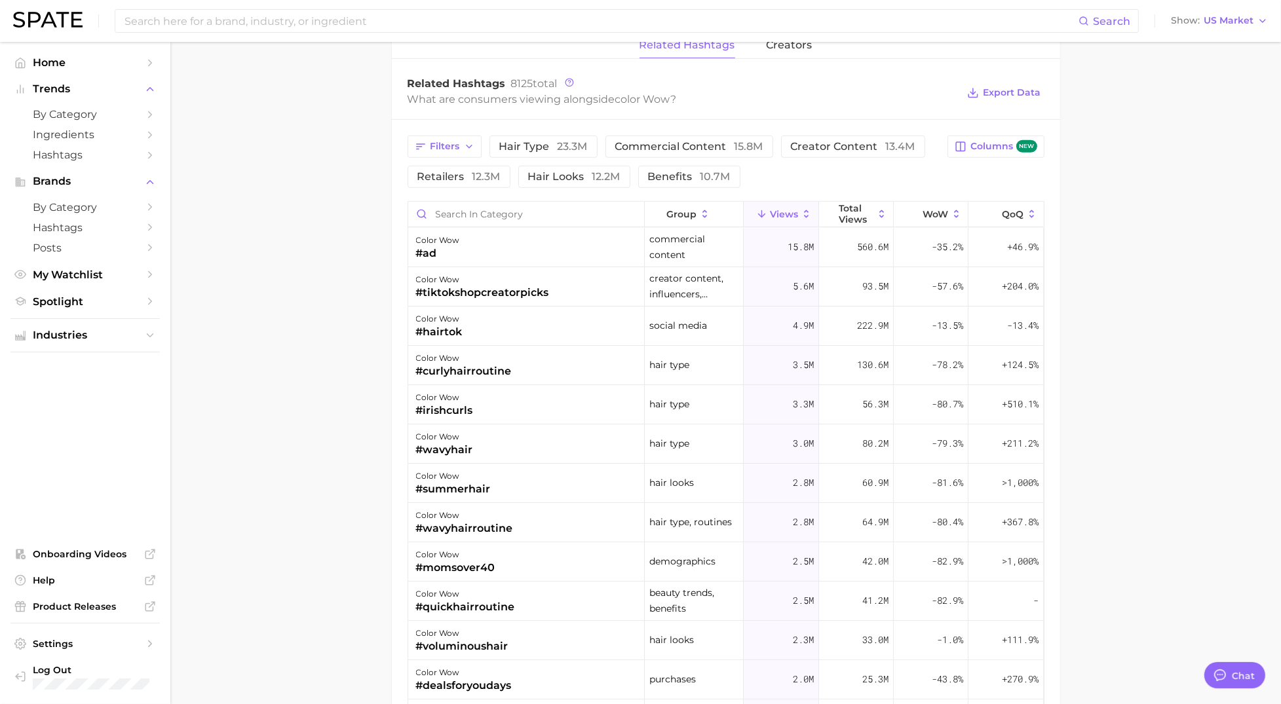
scroll to position [952, 0]
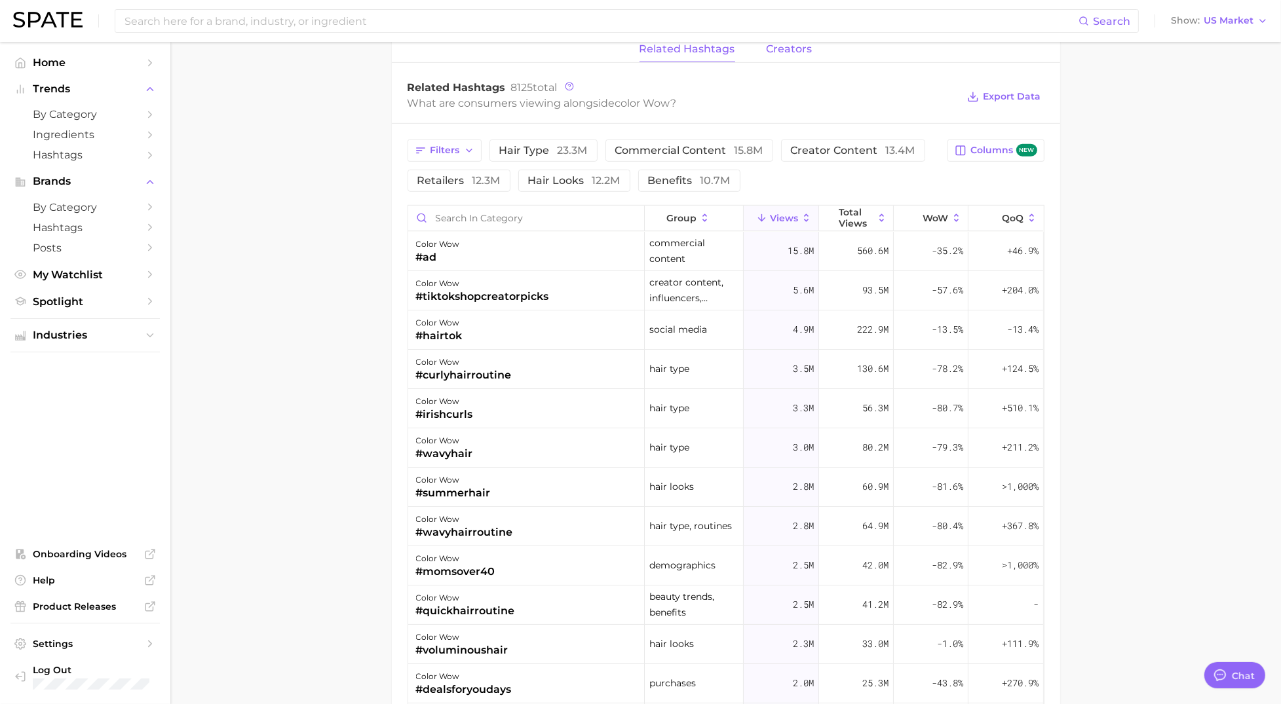
click at [786, 50] on span "creators" at bounding box center [789, 49] width 46 height 12
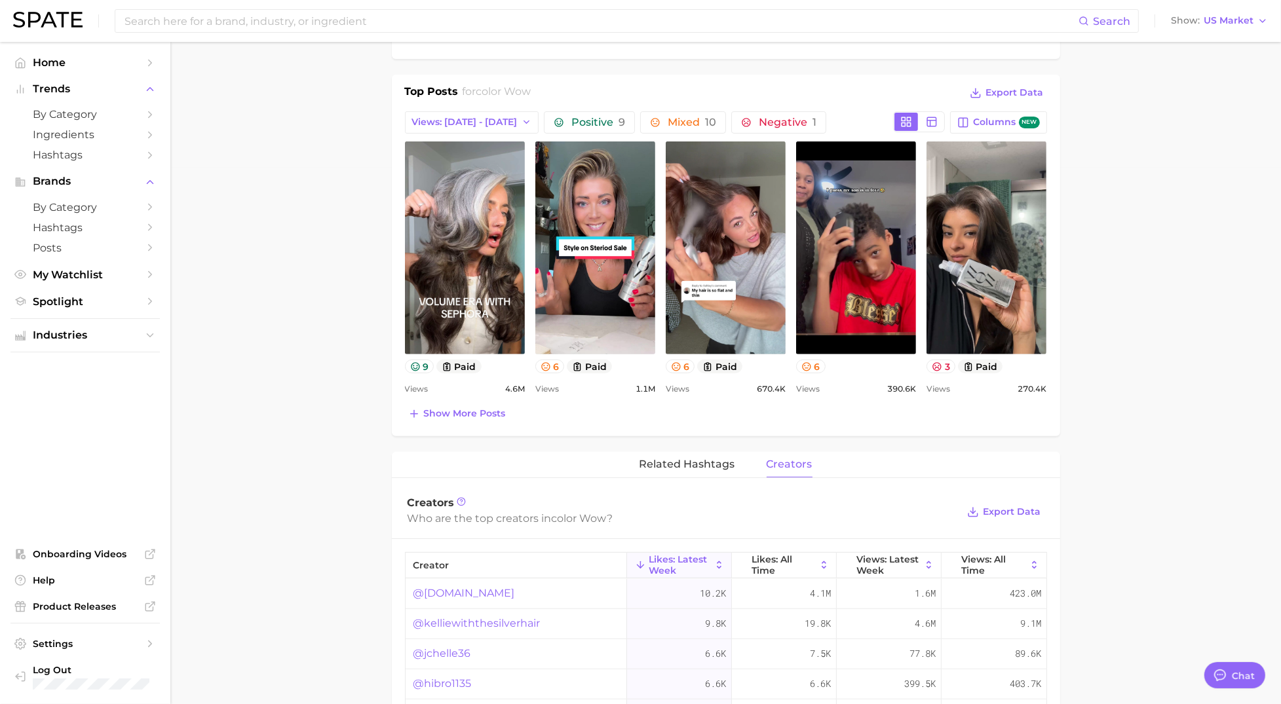
scroll to position [538, 0]
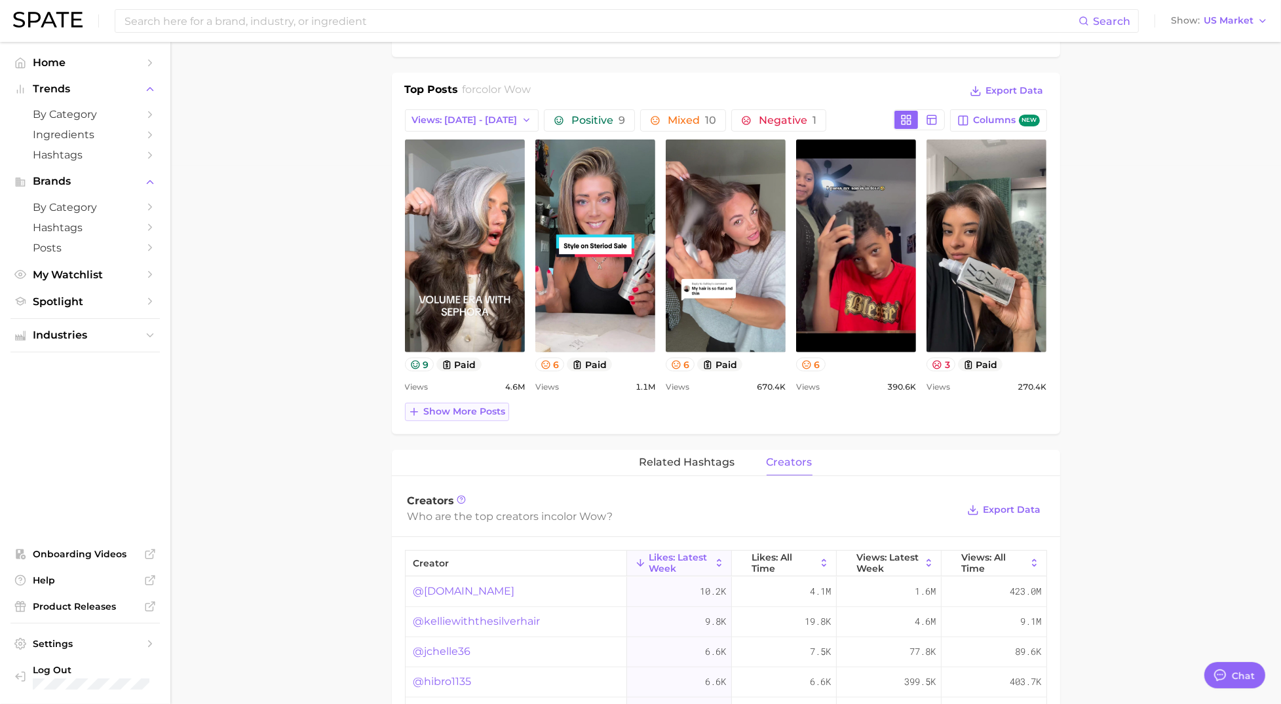
click at [459, 415] on span "Show more posts" at bounding box center [465, 411] width 82 height 11
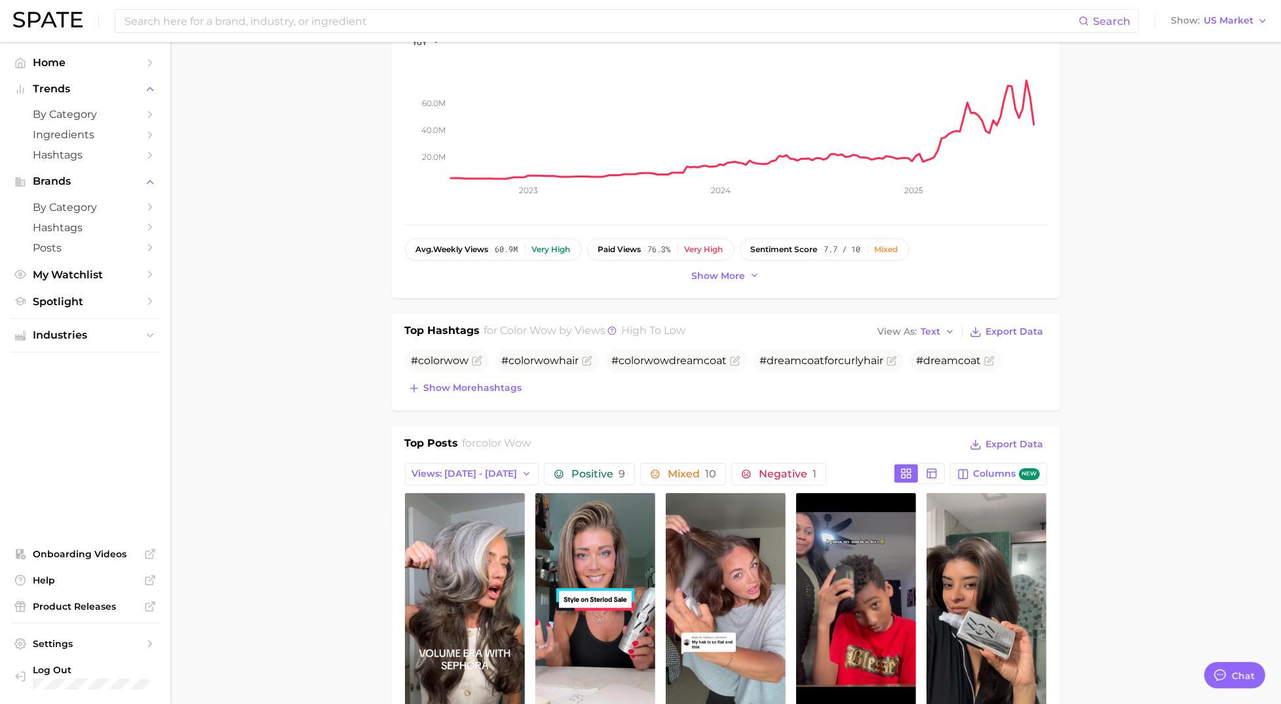
scroll to position [0, 0]
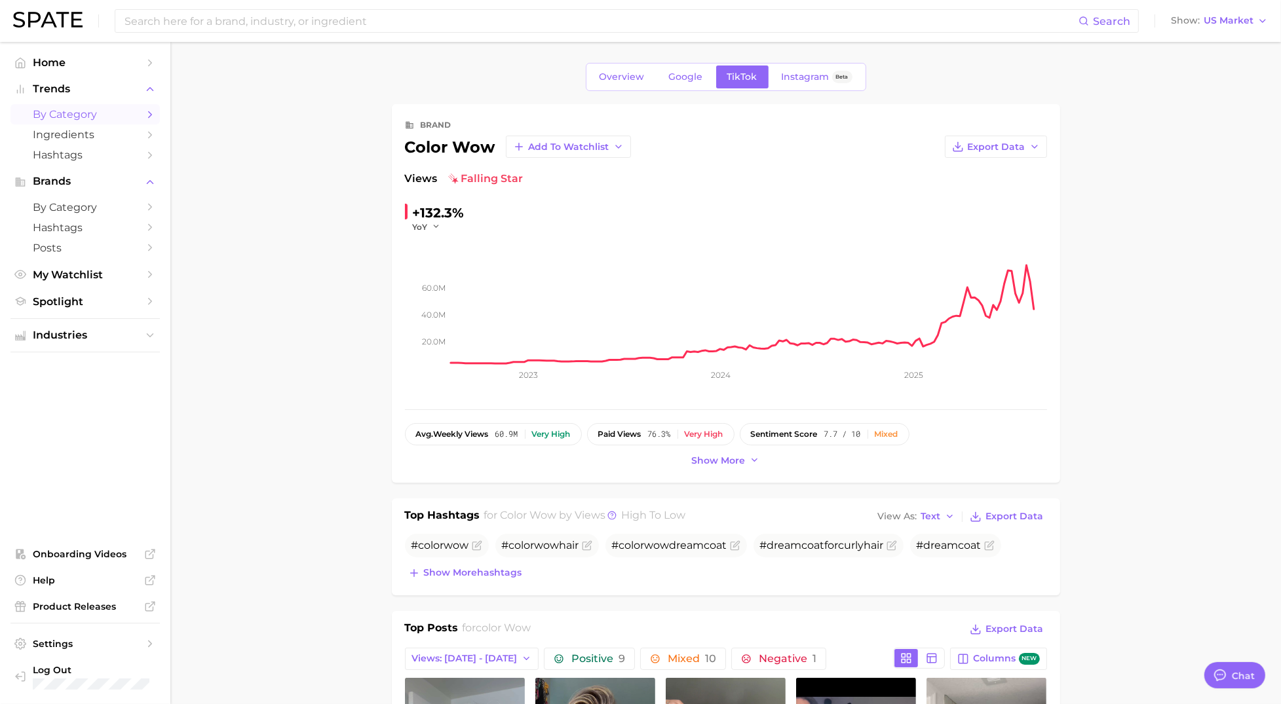
click at [86, 112] on span "by Category" at bounding box center [85, 114] width 105 height 12
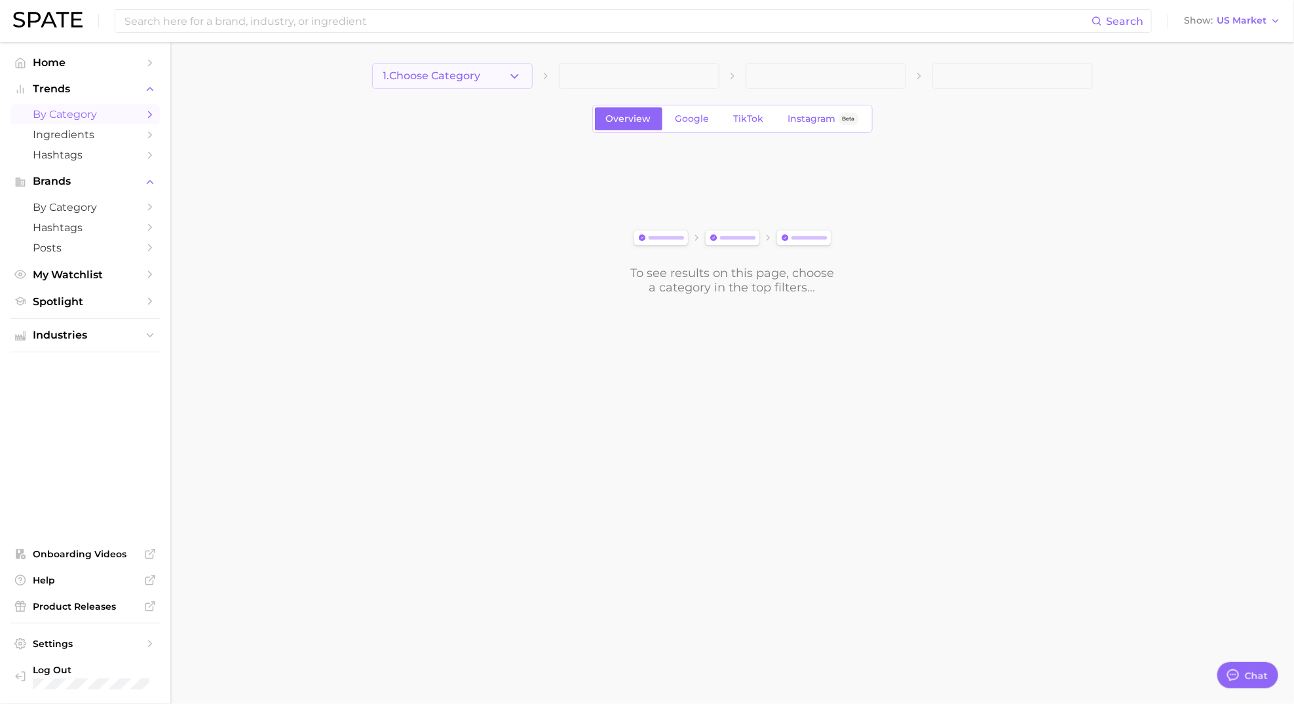
click at [513, 81] on icon "button" at bounding box center [515, 76] width 14 height 14
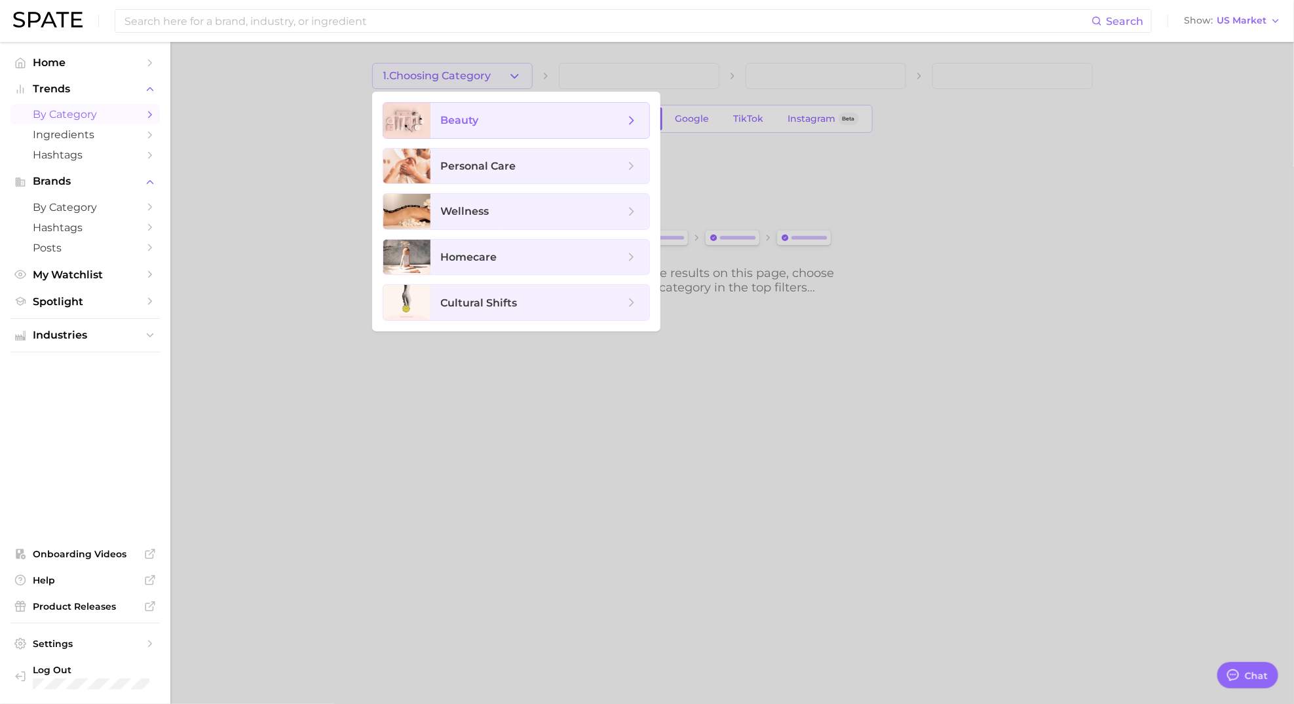
click at [475, 116] on span "beauty" at bounding box center [460, 120] width 38 height 12
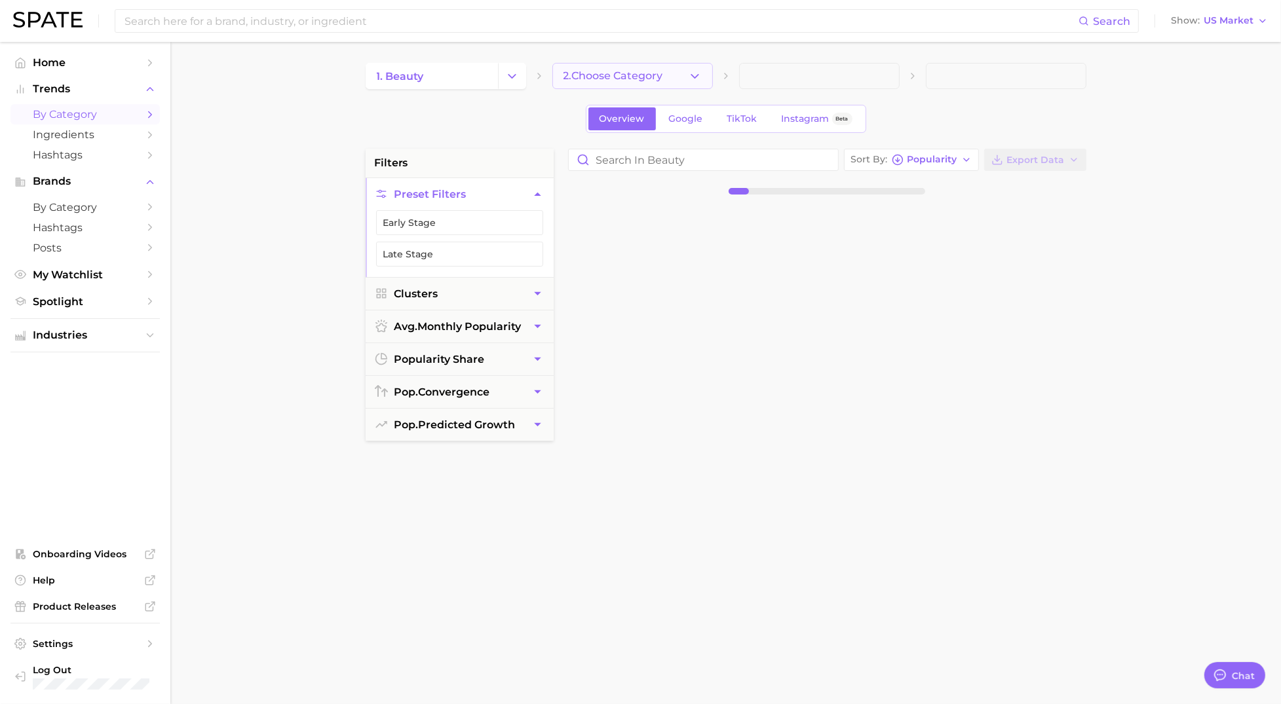
click at [694, 79] on icon "button" at bounding box center [695, 76] width 14 height 14
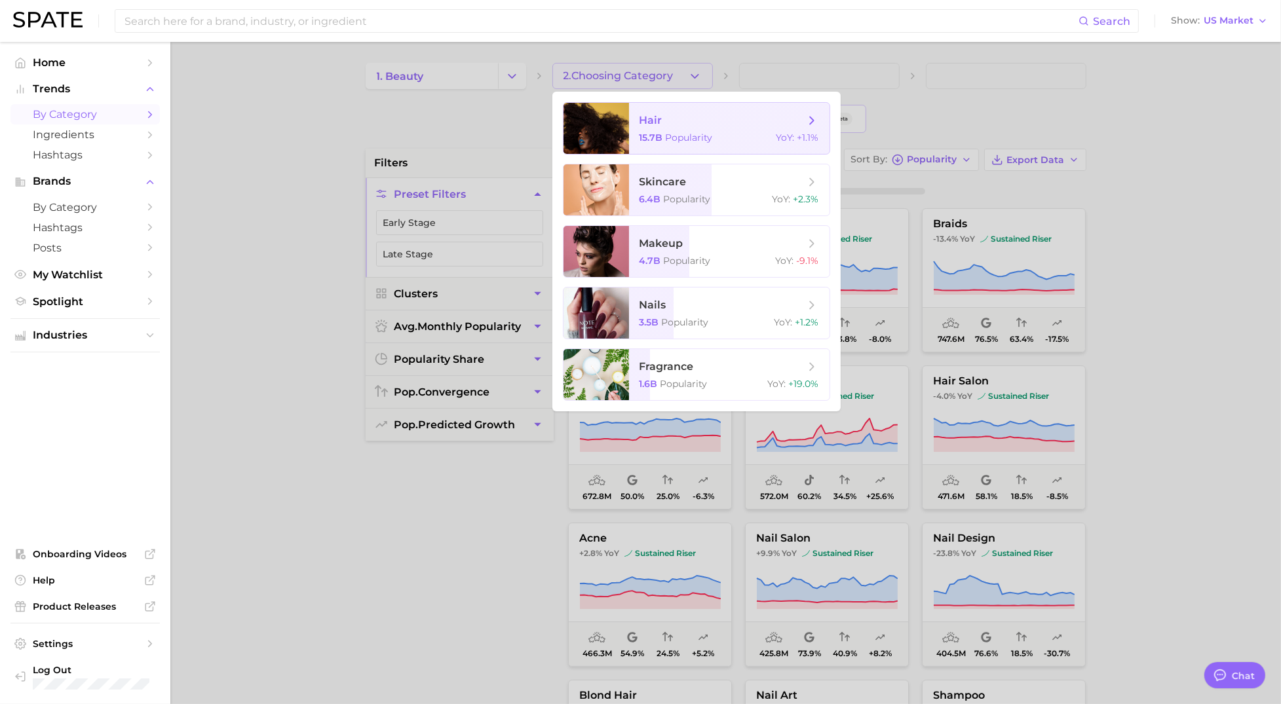
click at [662, 122] on span "hair" at bounding box center [721, 120] width 165 height 14
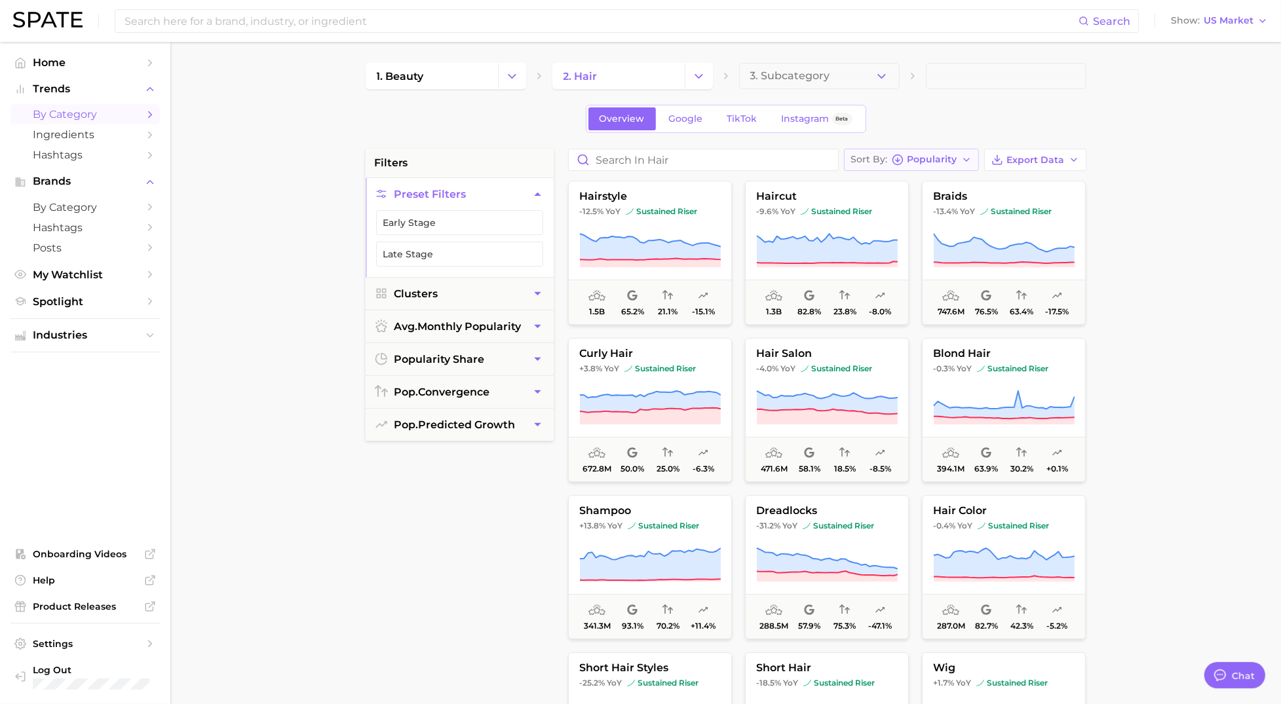
click at [966, 161] on icon "button" at bounding box center [966, 160] width 10 height 10
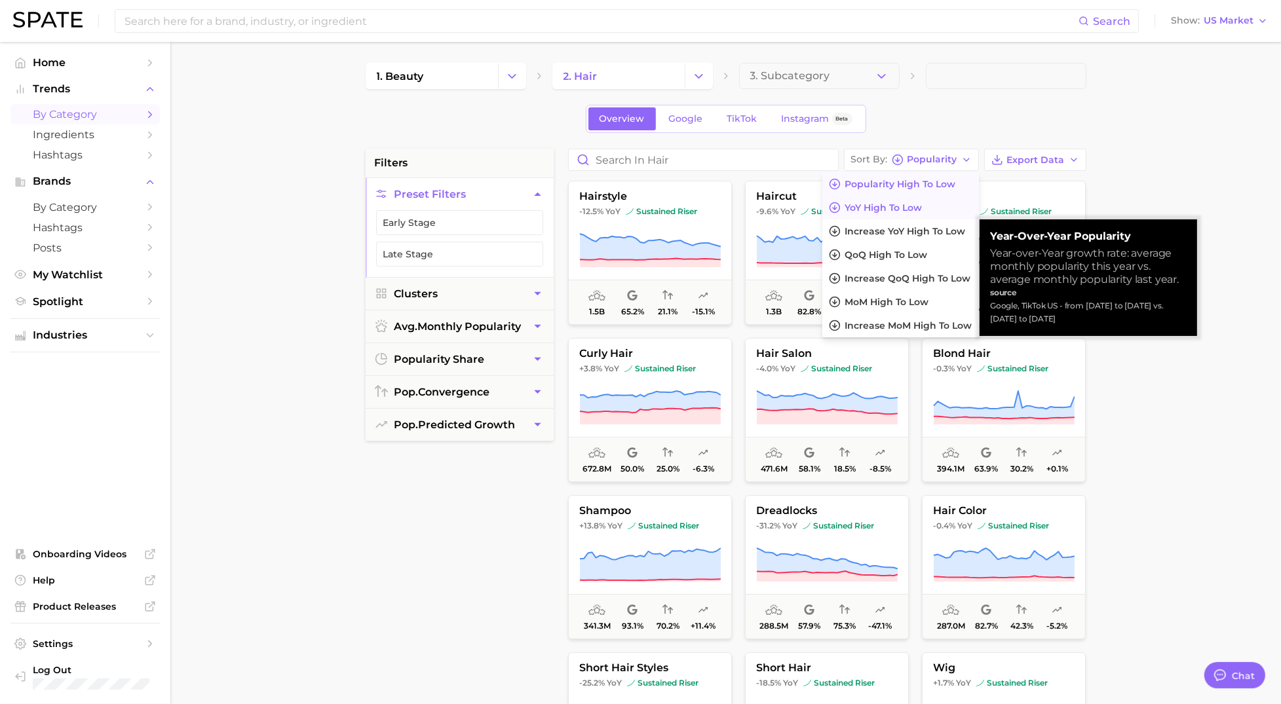
click at [892, 206] on span "YoY high to low" at bounding box center [883, 207] width 77 height 11
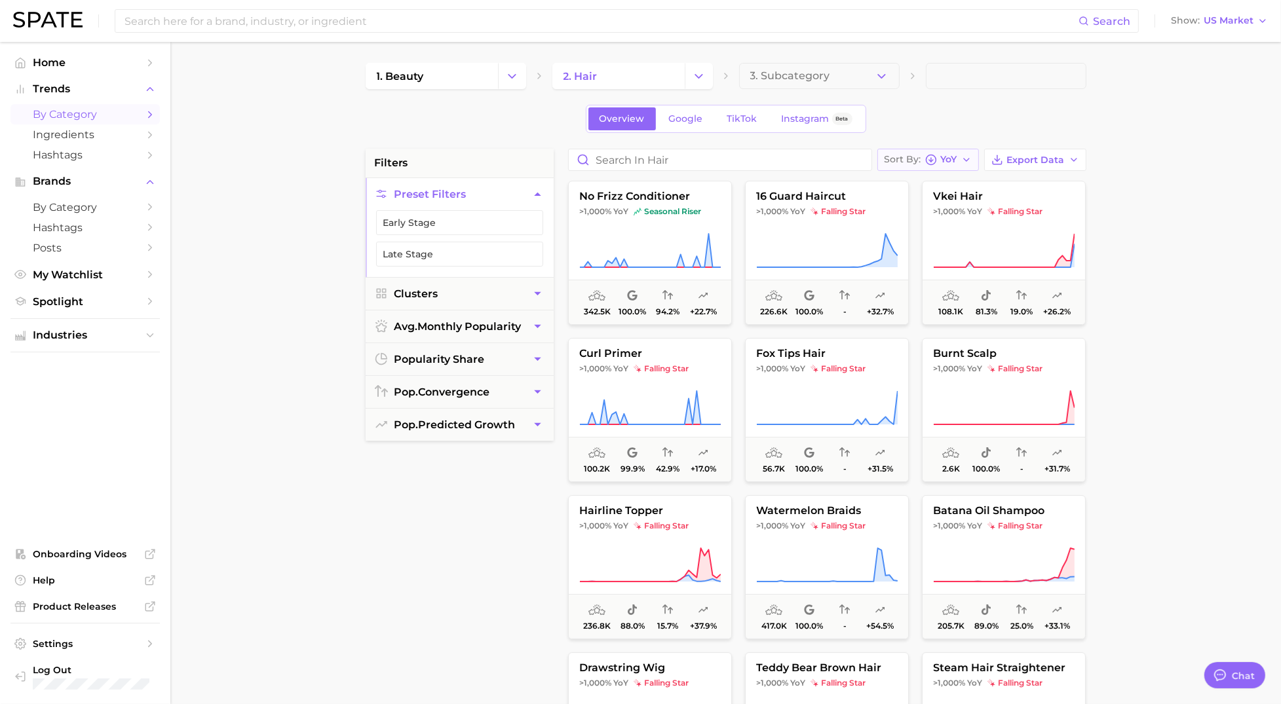
click at [971, 160] on icon "button" at bounding box center [966, 160] width 10 height 10
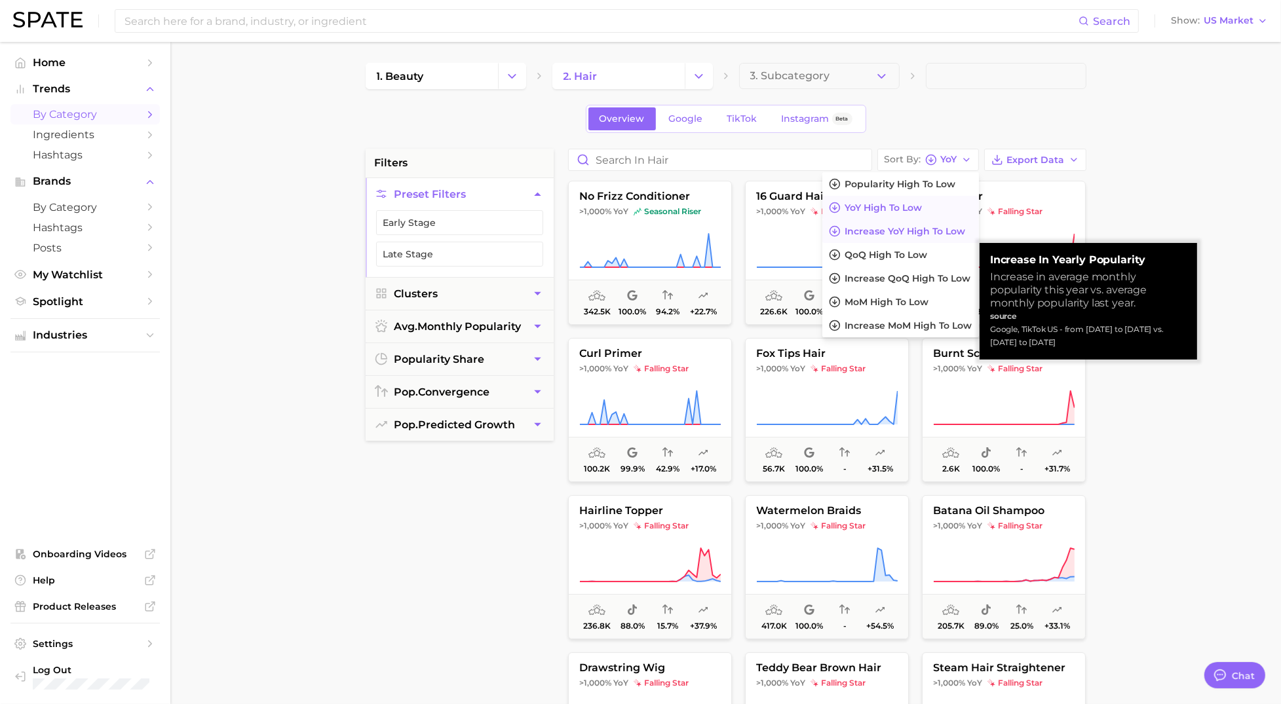
click at [928, 230] on span "Increase YoY high to low" at bounding box center [905, 231] width 121 height 11
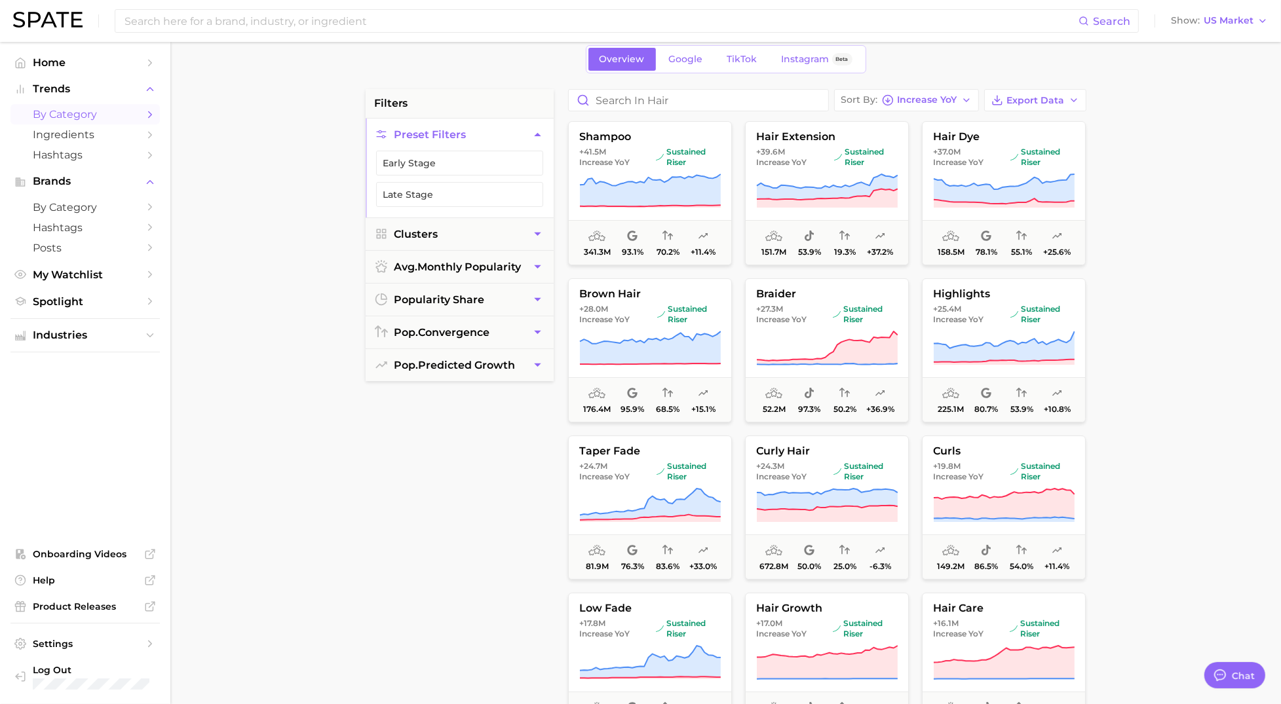
scroll to position [82, 0]
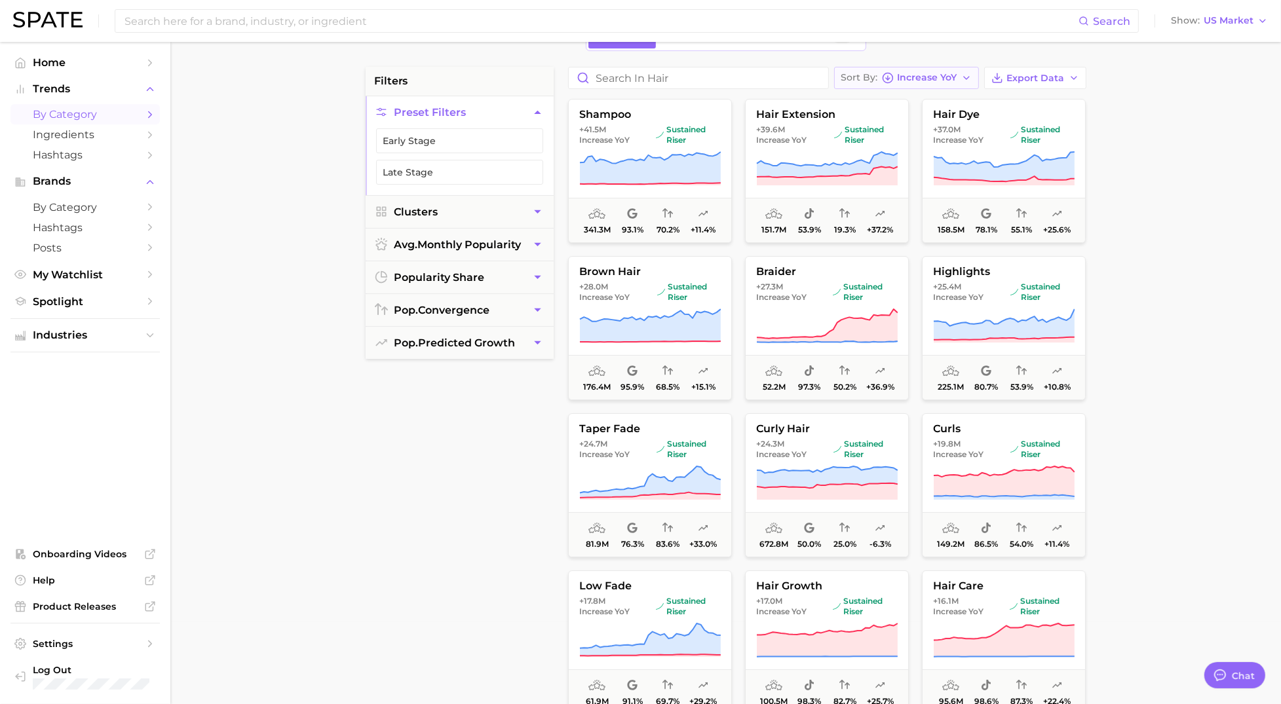
click at [971, 79] on icon "button" at bounding box center [966, 78] width 10 height 10
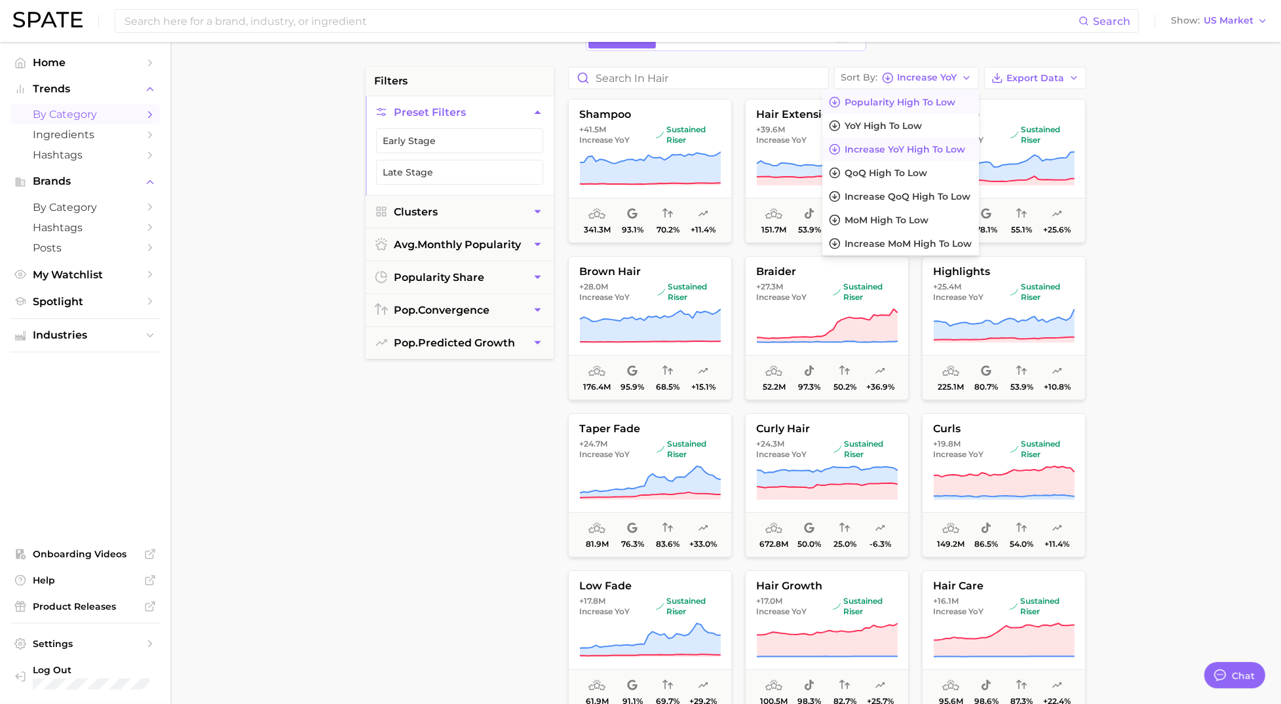
click at [943, 100] on span "Popularity high to low" at bounding box center [900, 102] width 111 height 11
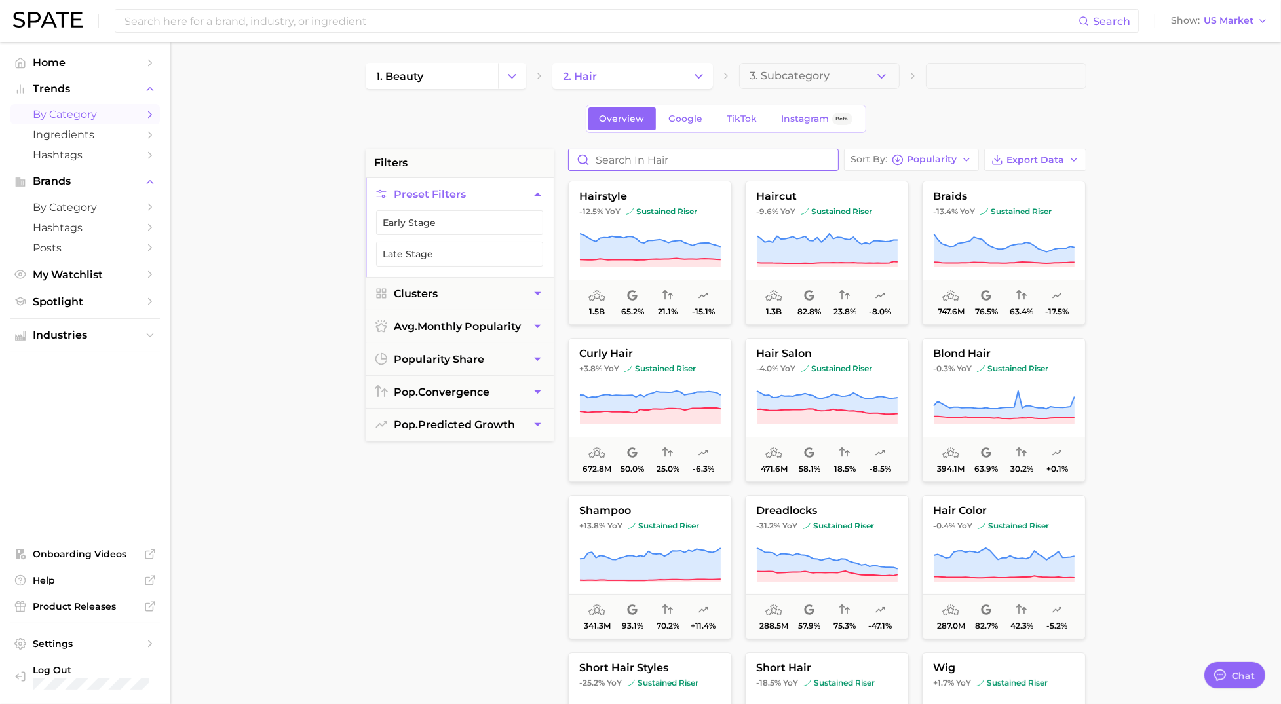
click at [680, 163] on input "Search in hair" at bounding box center [703, 159] width 269 height 21
click at [89, 213] on span "by Category" at bounding box center [85, 207] width 105 height 12
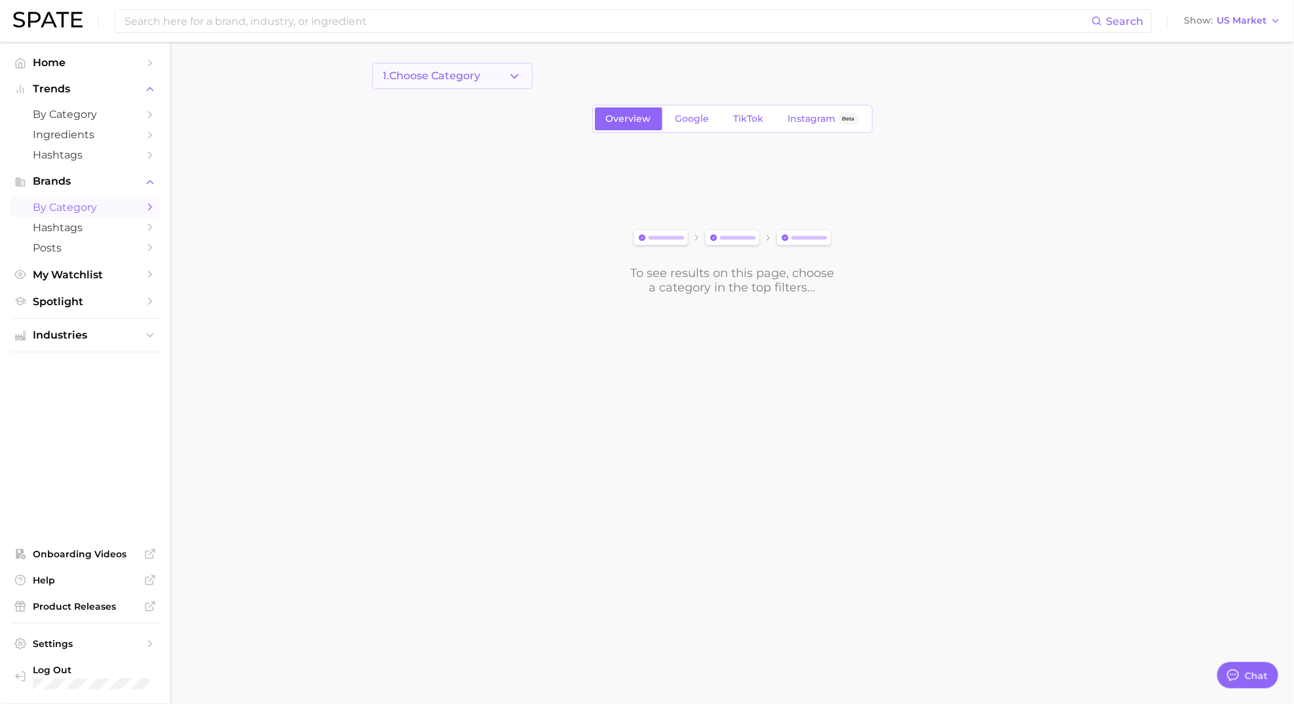
click at [471, 85] on button "1. Choose Category" at bounding box center [452, 76] width 160 height 26
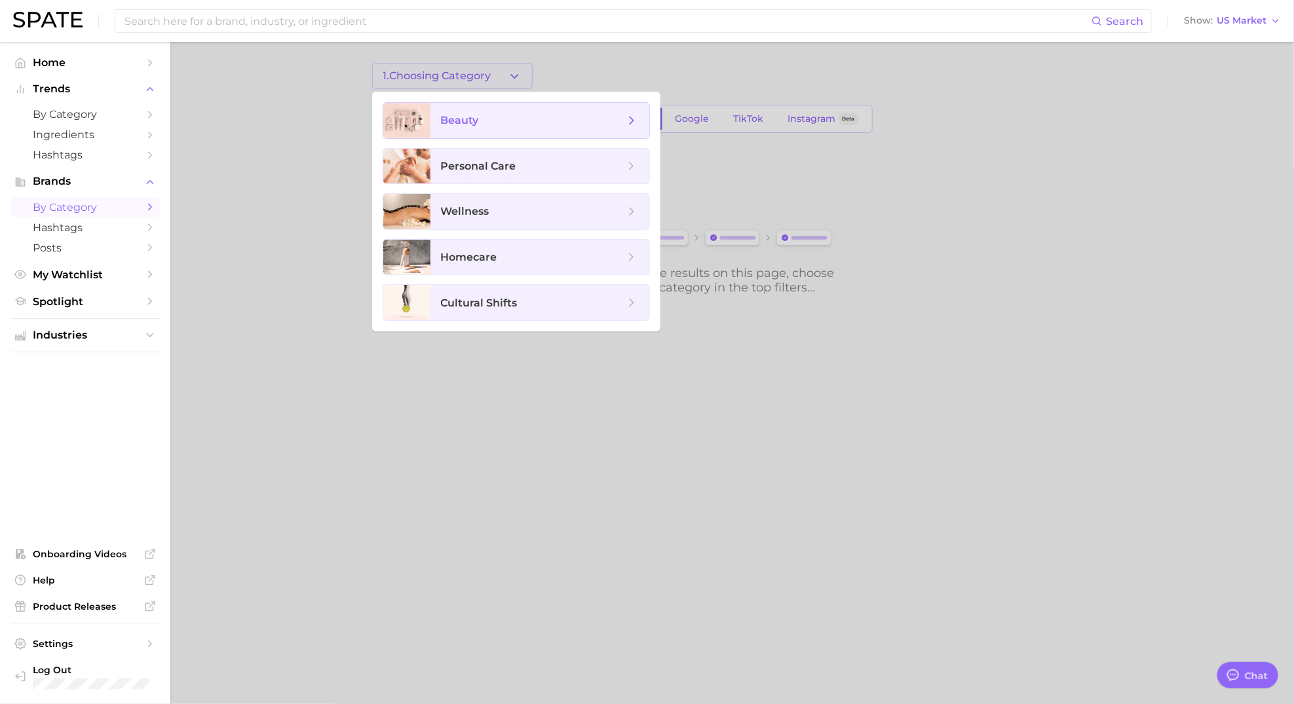
click at [449, 126] on span "beauty" at bounding box center [460, 120] width 38 height 12
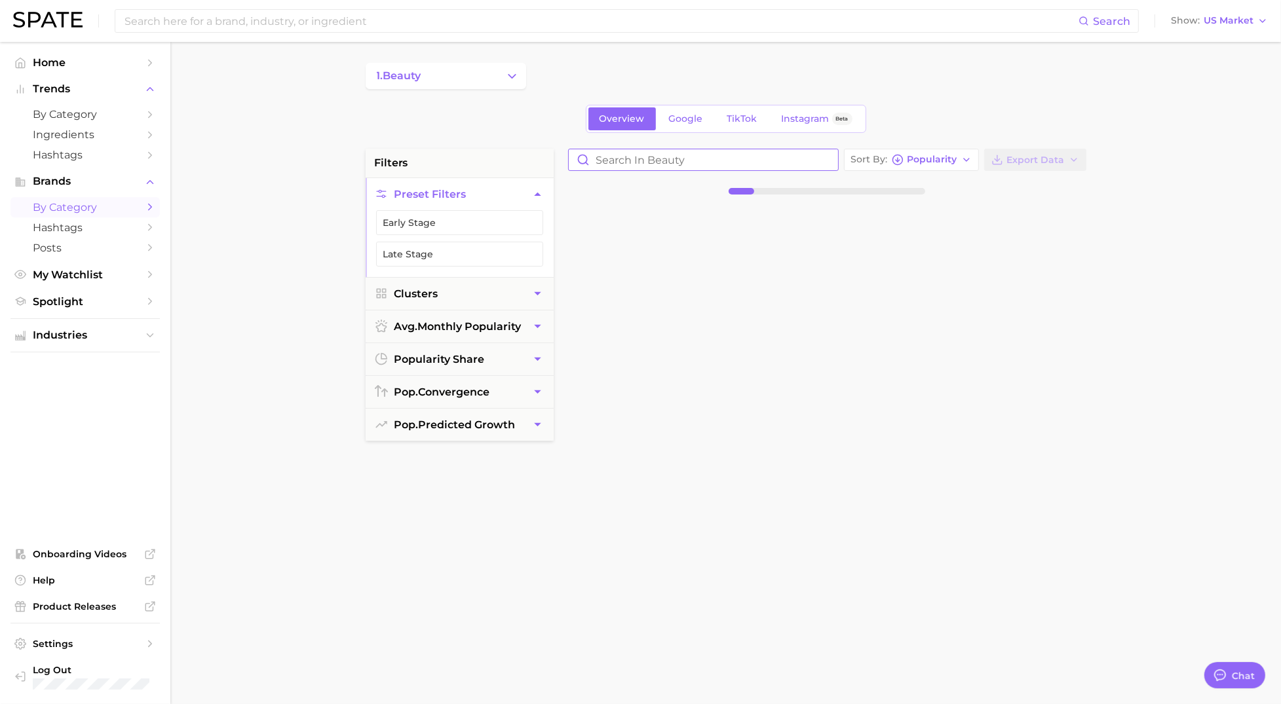
click at [616, 159] on input "Search in beauty" at bounding box center [703, 159] width 269 height 21
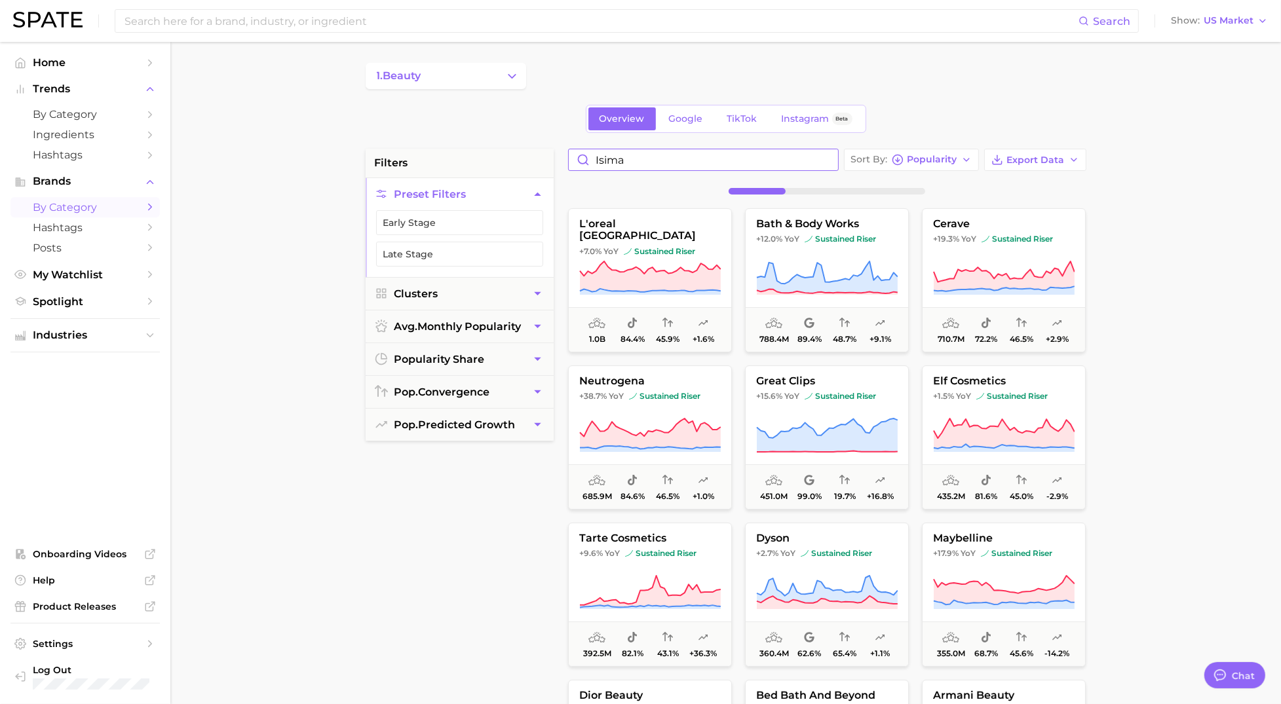
type input "isima"
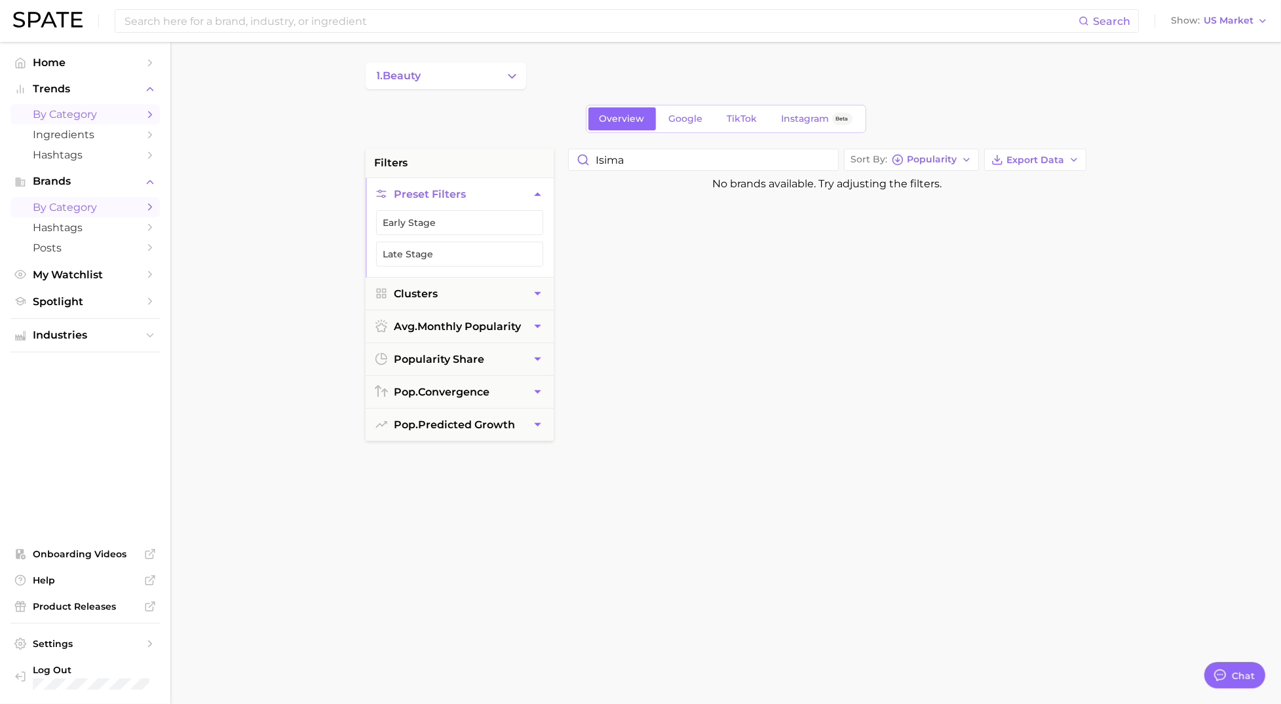
click at [71, 113] on span "by Category" at bounding box center [85, 114] width 105 height 12
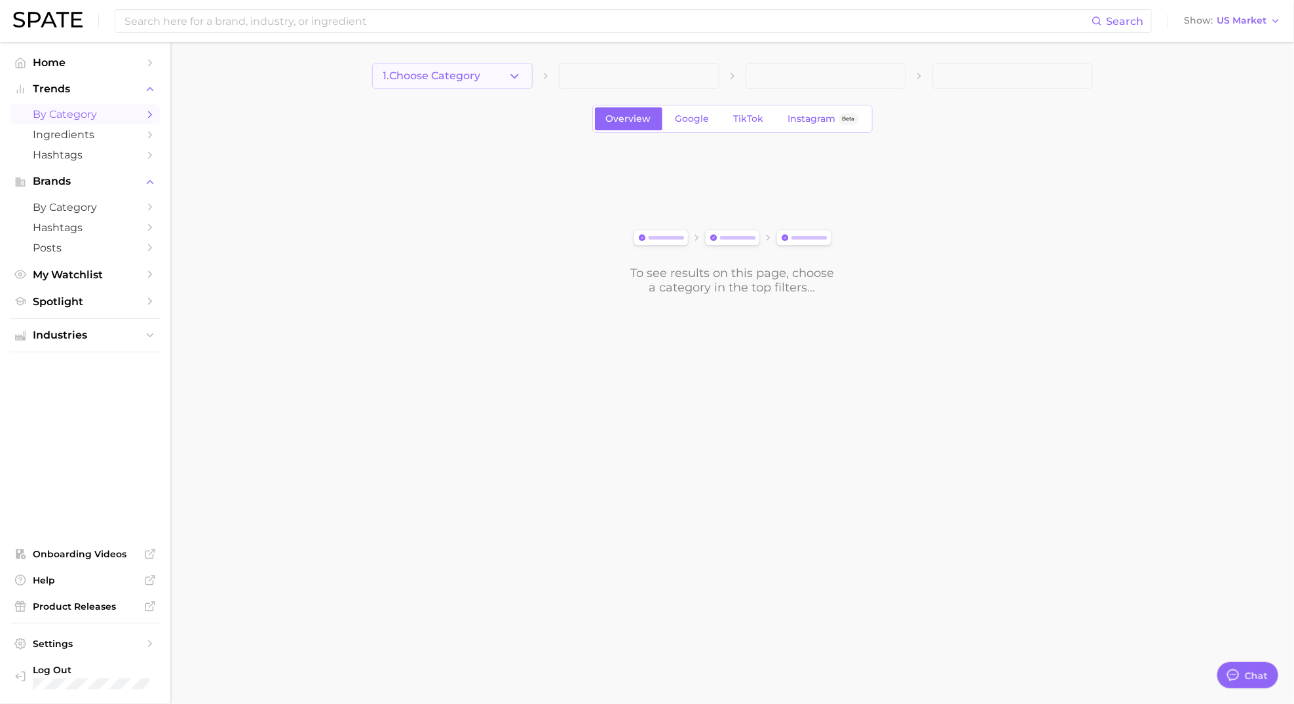
click at [513, 79] on icon "button" at bounding box center [515, 76] width 14 height 14
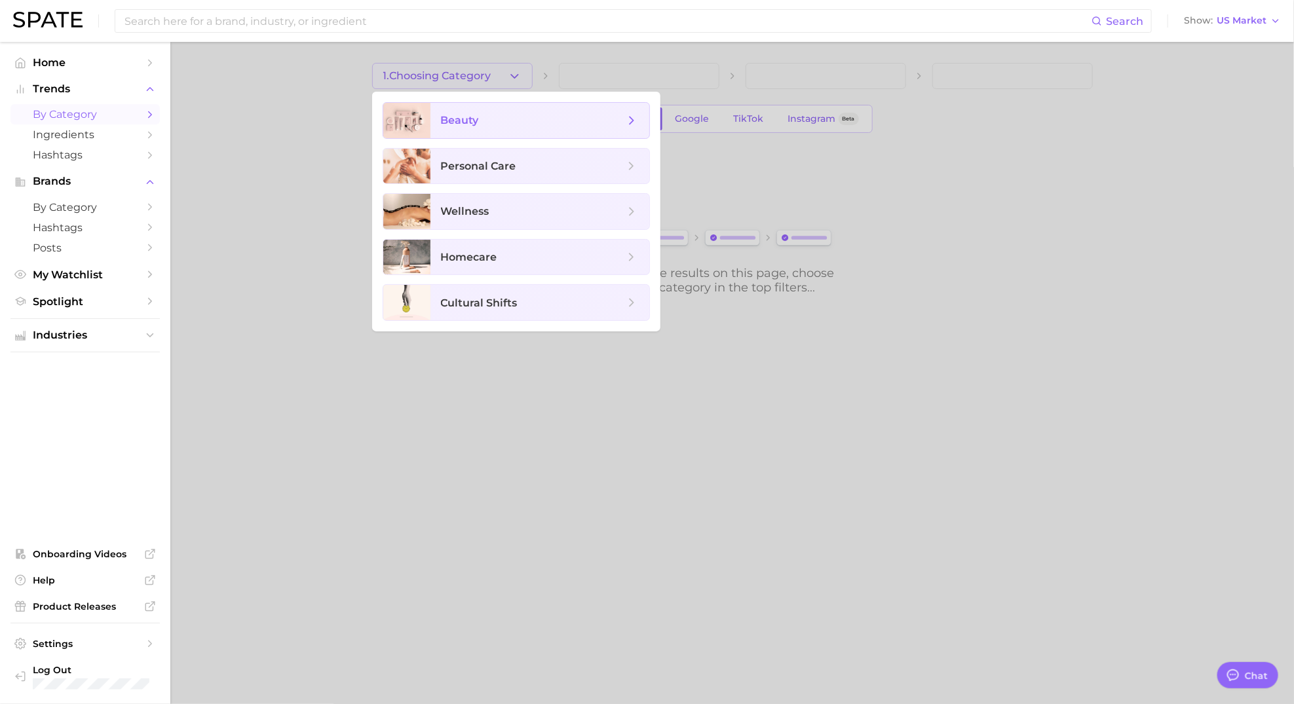
click at [477, 114] on span "beauty" at bounding box center [460, 120] width 38 height 12
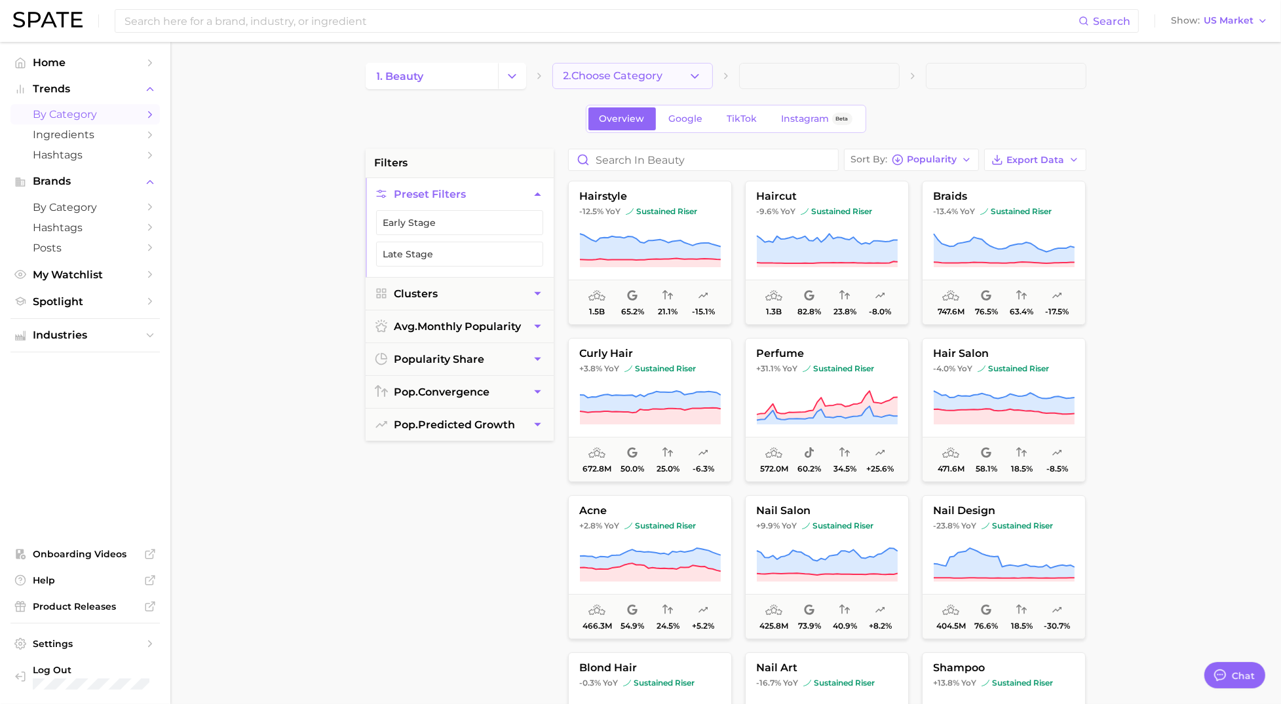
click at [698, 79] on icon "button" at bounding box center [695, 76] width 14 height 14
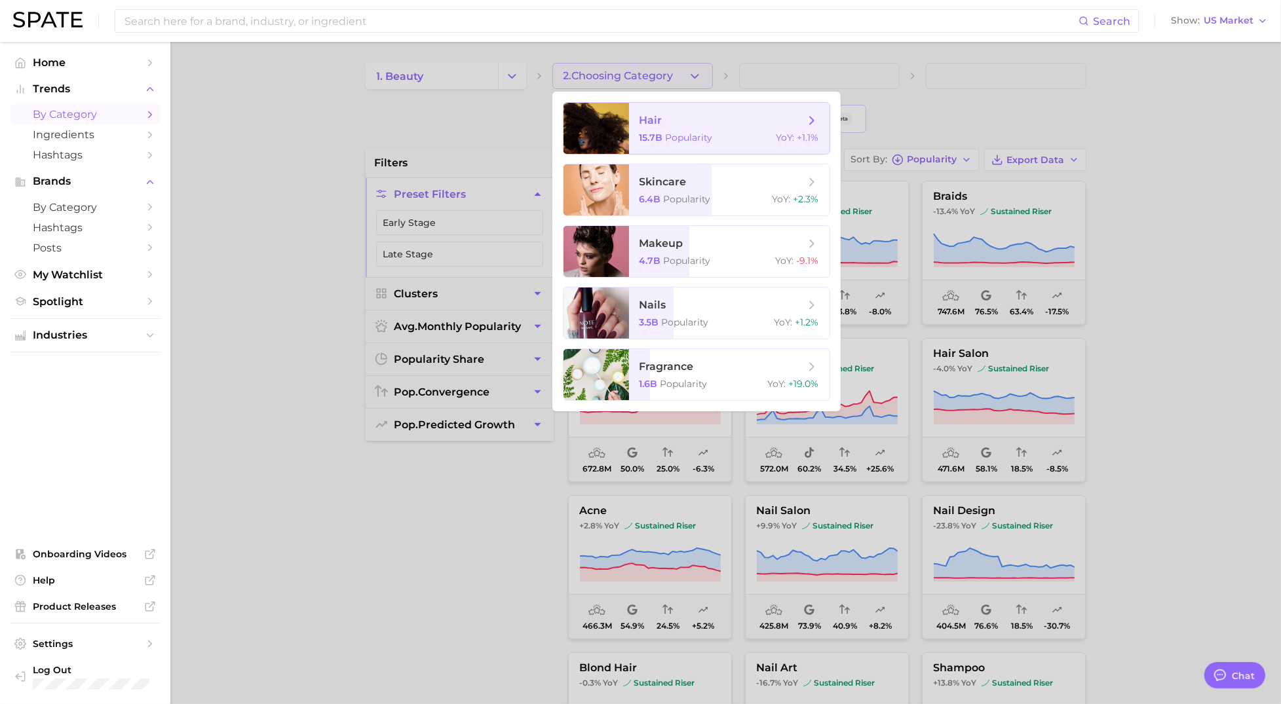
click at [650, 131] on span "hair 15.7b Popularity YoY : +1.1%" at bounding box center [729, 128] width 200 height 51
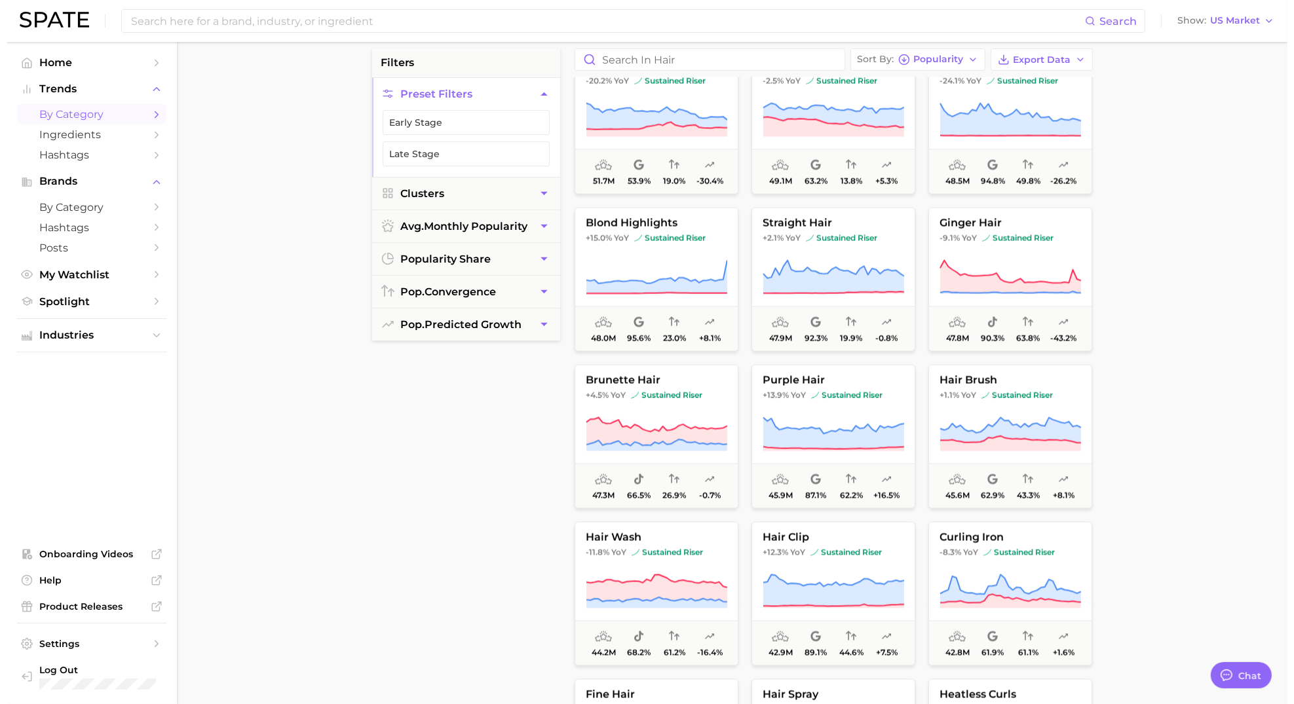
scroll to position [3527, 0]
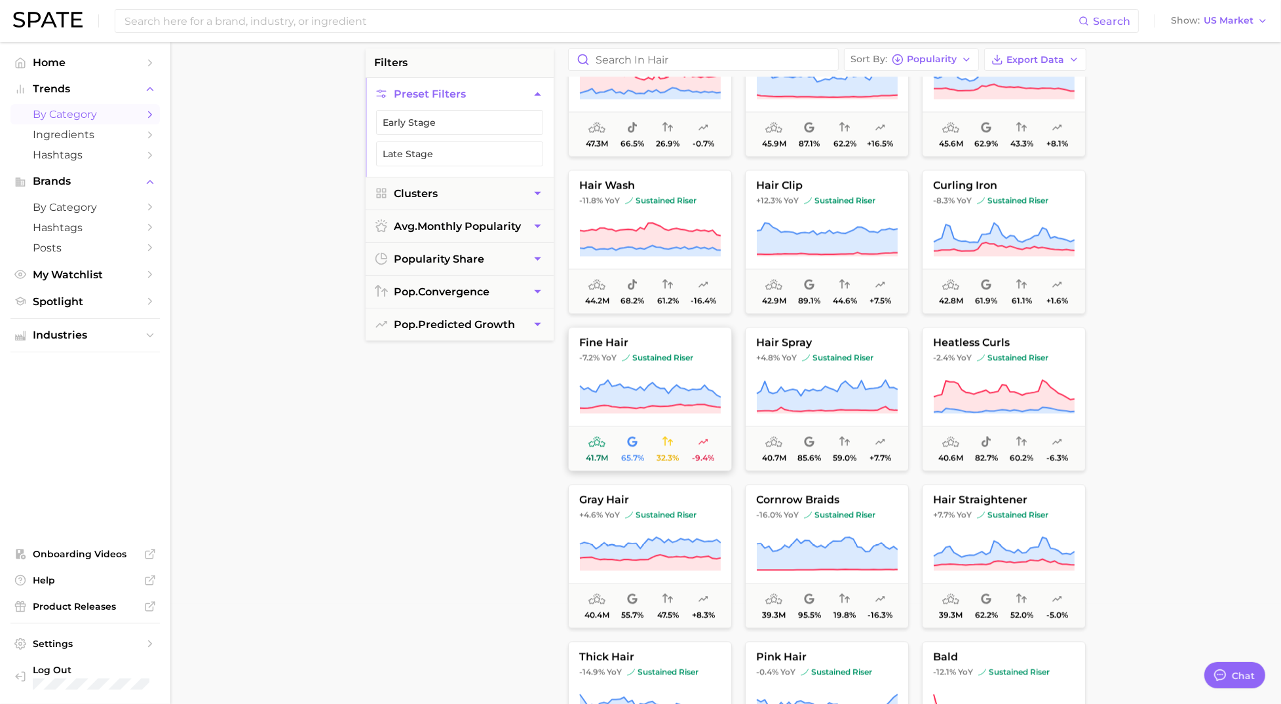
click at [652, 379] on icon at bounding box center [649, 397] width 141 height 37
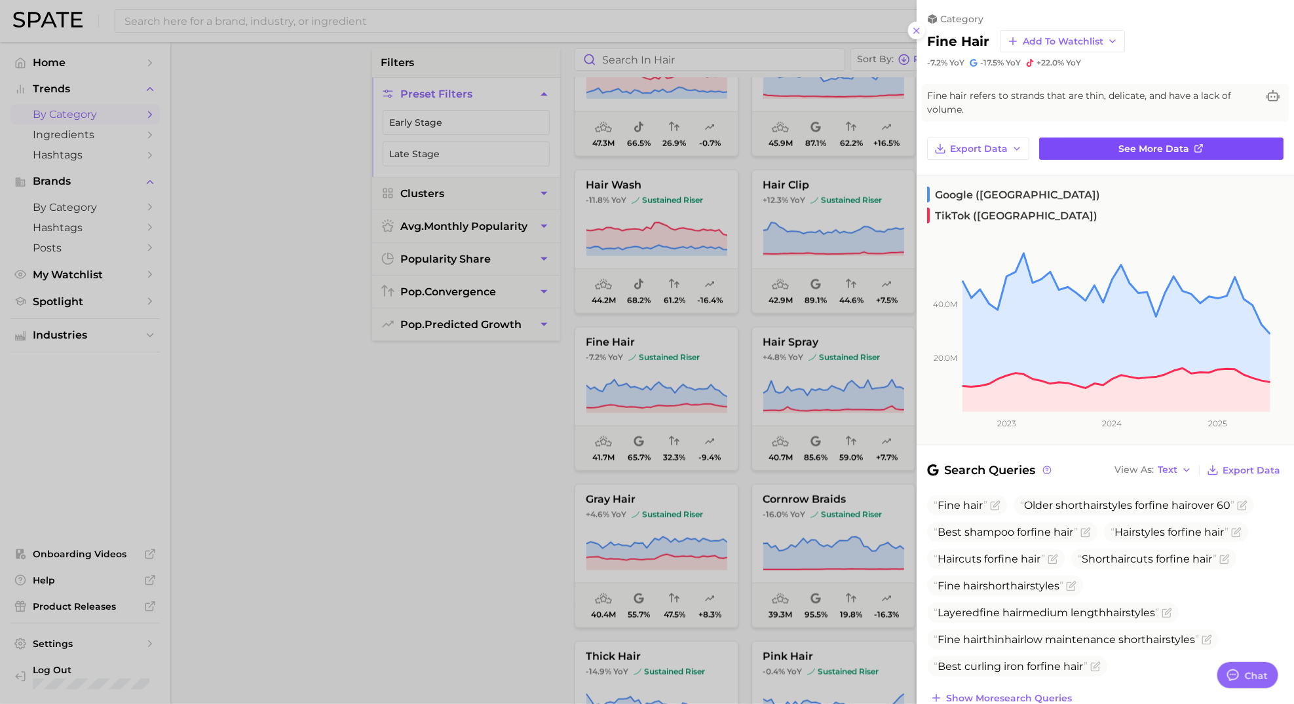
click at [1156, 146] on span "See more data" at bounding box center [1154, 148] width 71 height 11
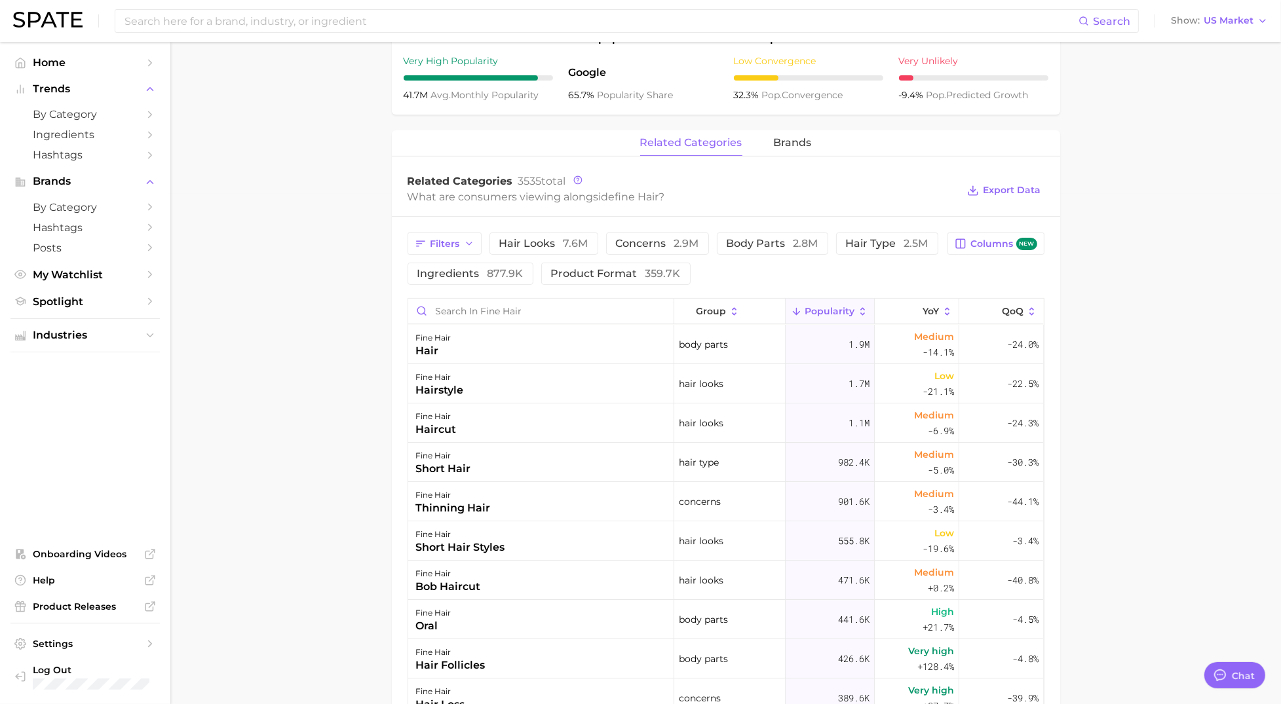
scroll to position [521, 0]
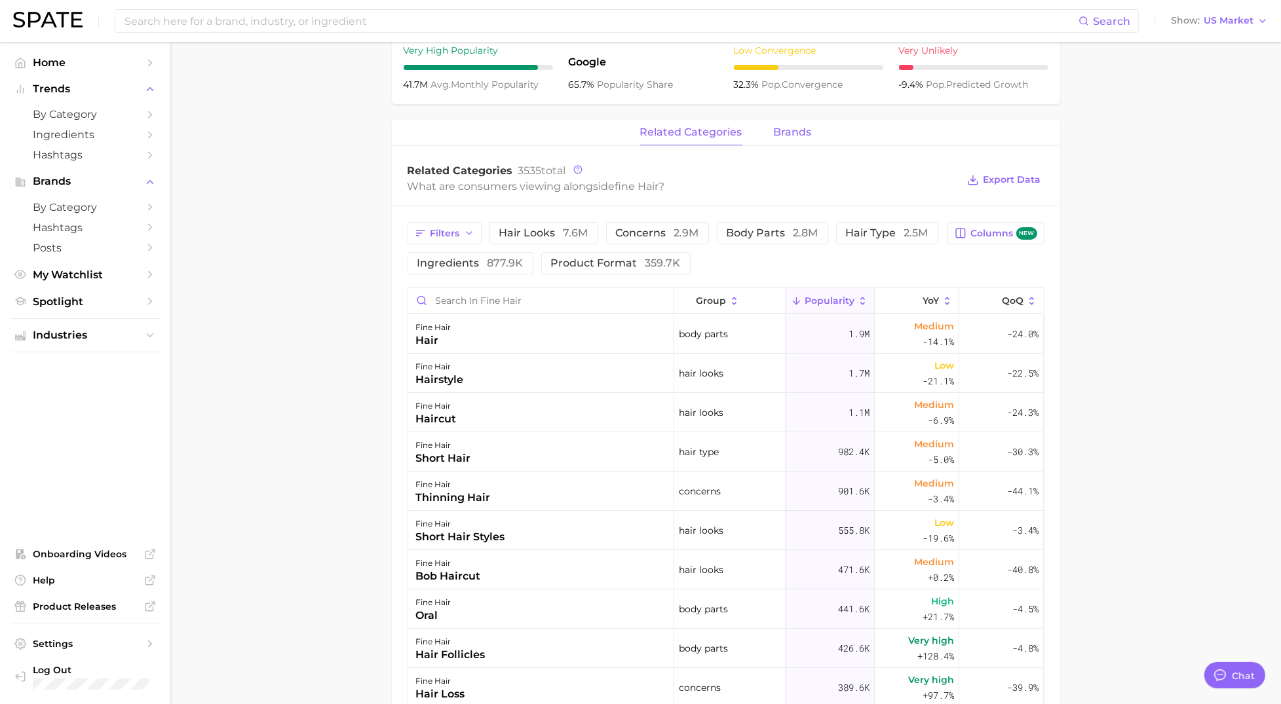
click at [798, 136] on span "brands" at bounding box center [793, 132] width 38 height 12
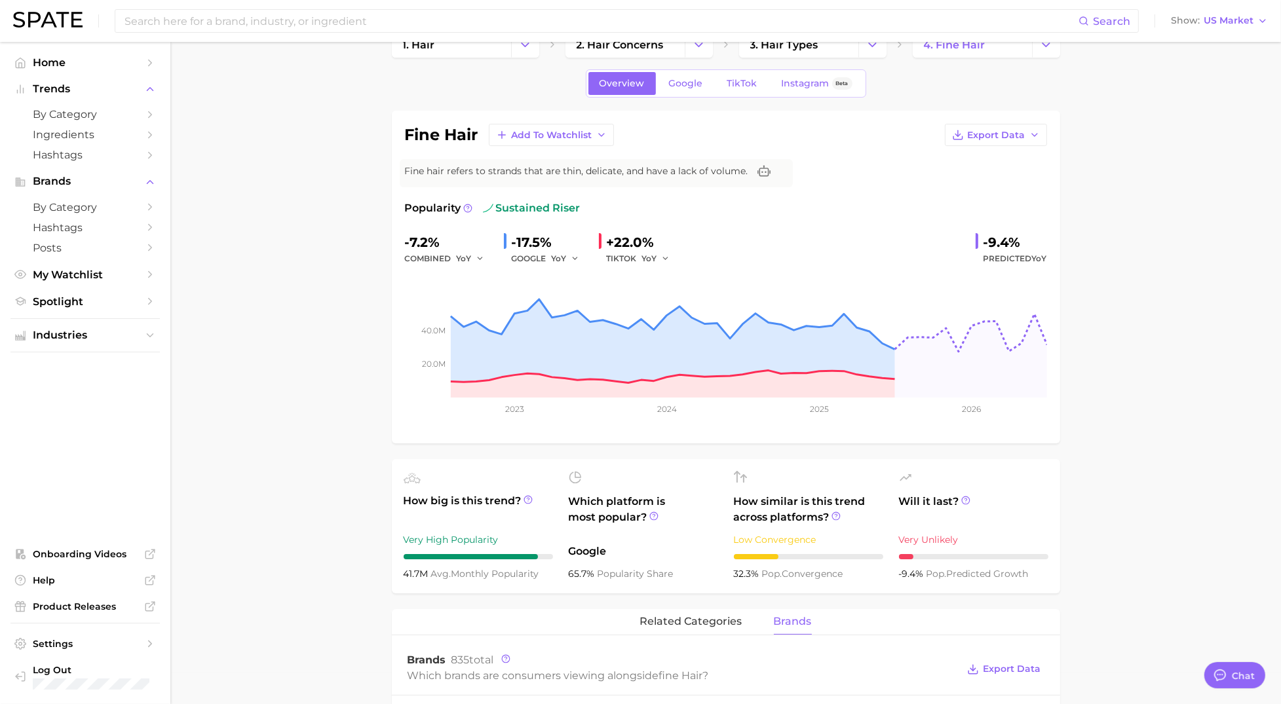
scroll to position [0, 0]
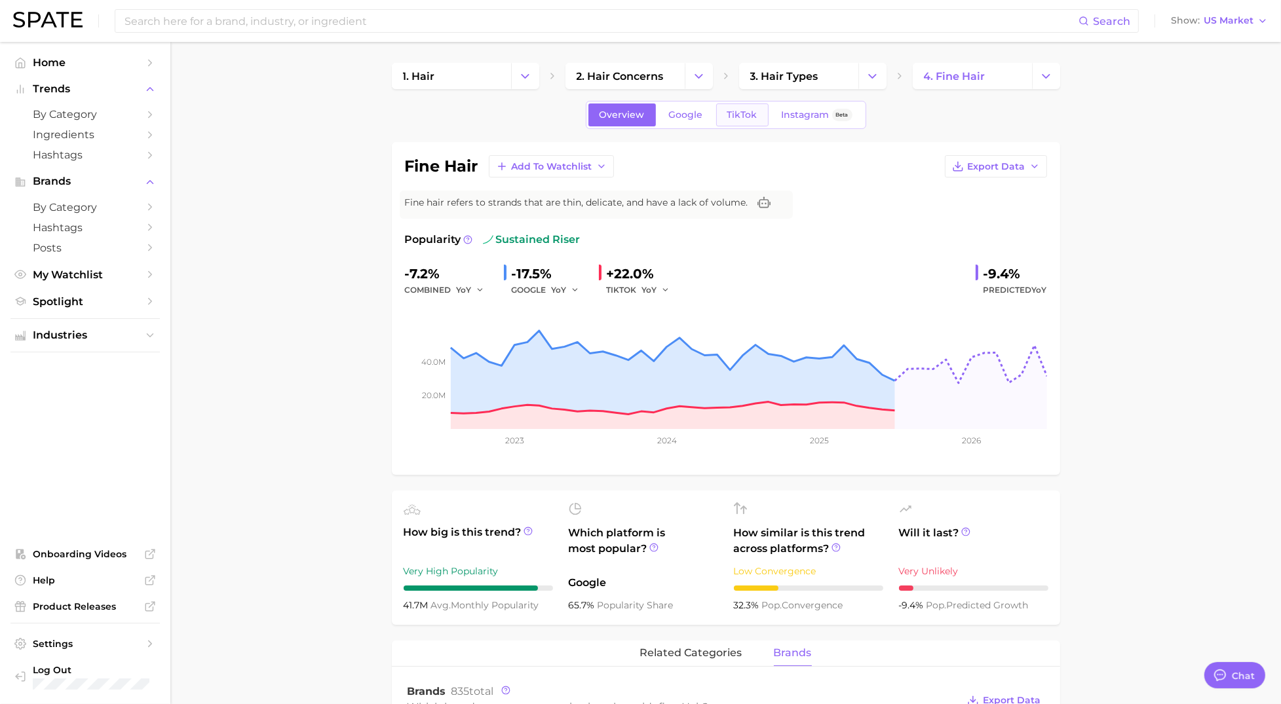
click at [743, 115] on span "TikTok" at bounding box center [742, 114] width 30 height 11
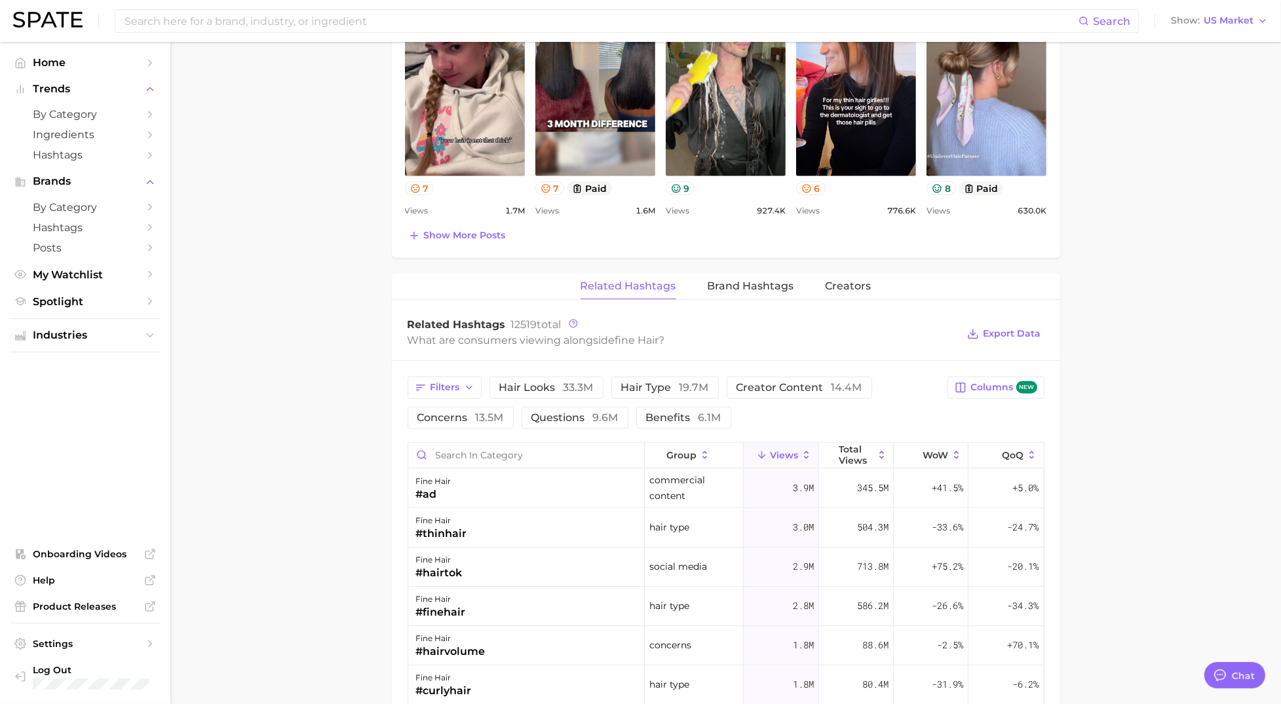
scroll to position [778, 0]
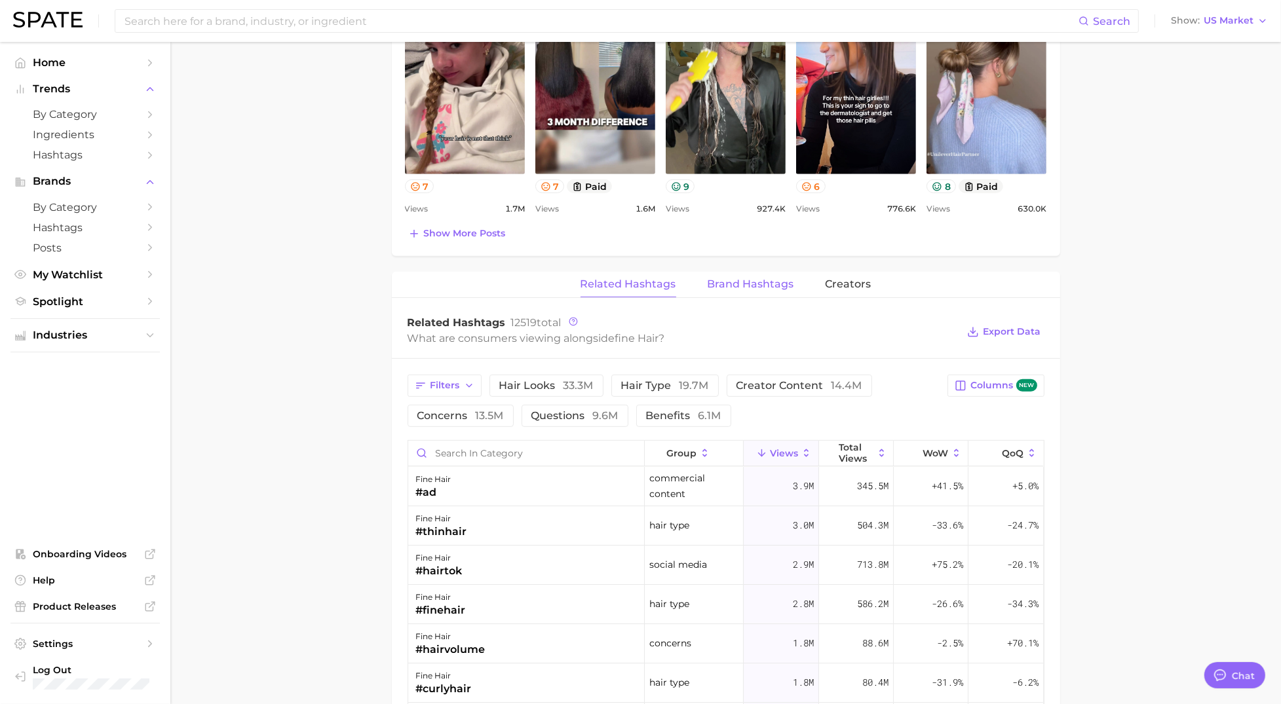
click at [740, 286] on span "Brand Hashtags" at bounding box center [750, 284] width 86 height 12
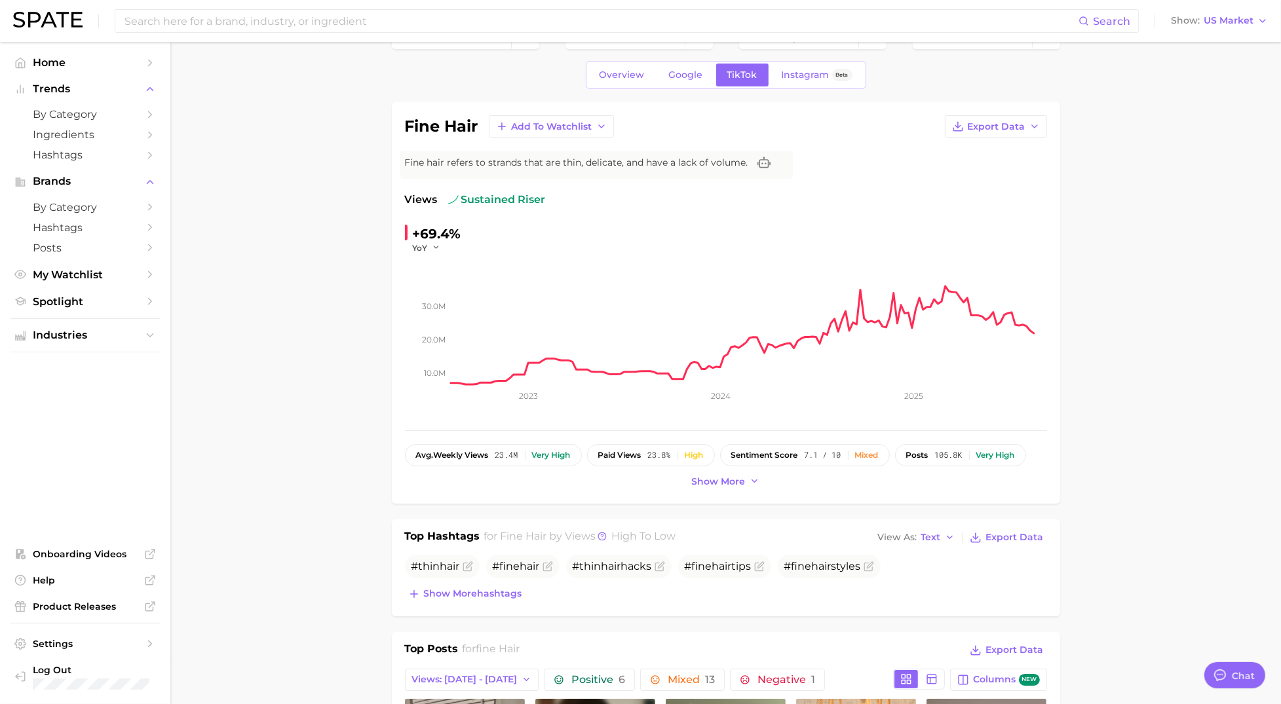
scroll to position [0, 0]
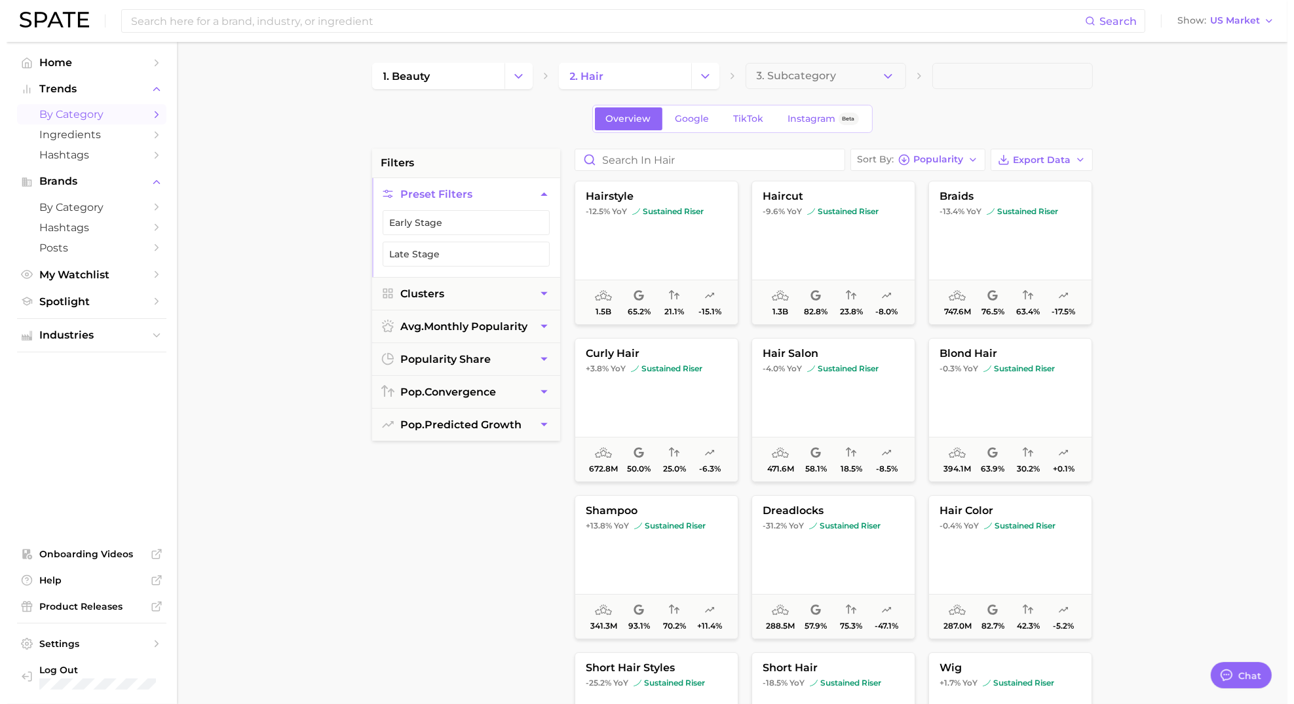
scroll to position [100, 0]
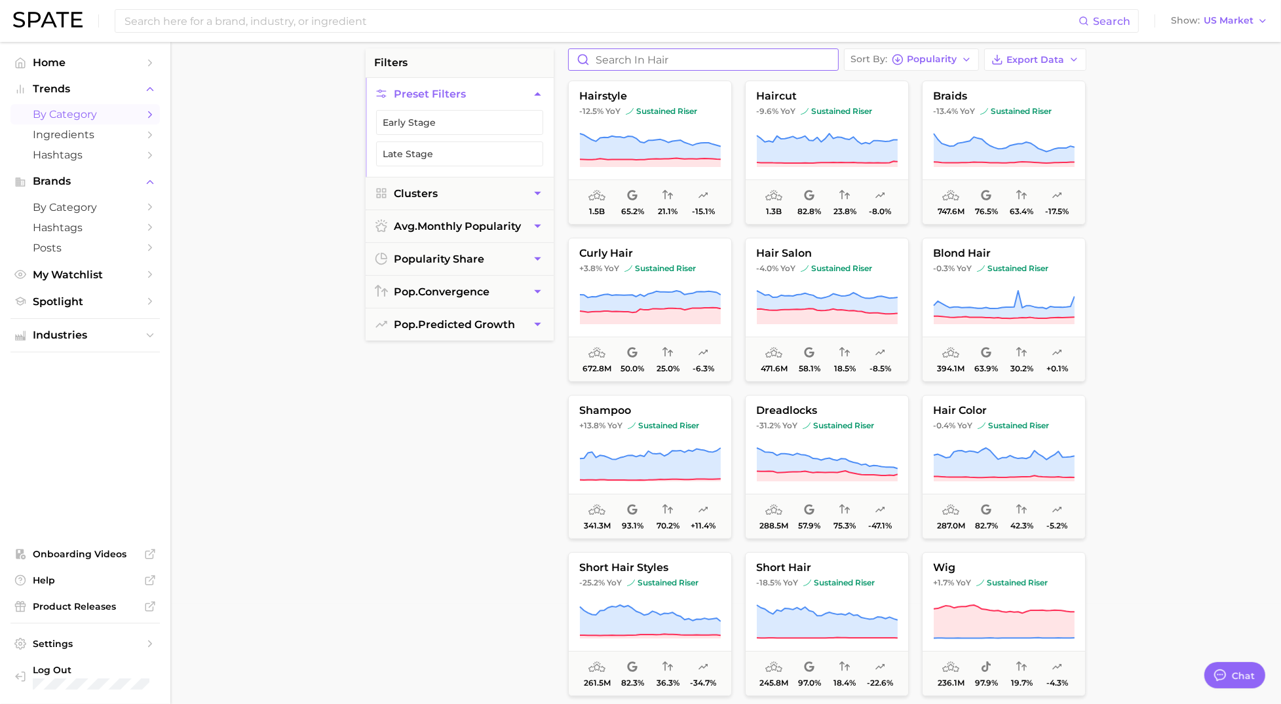
click at [744, 61] on input "Search in hair" at bounding box center [703, 59] width 269 height 21
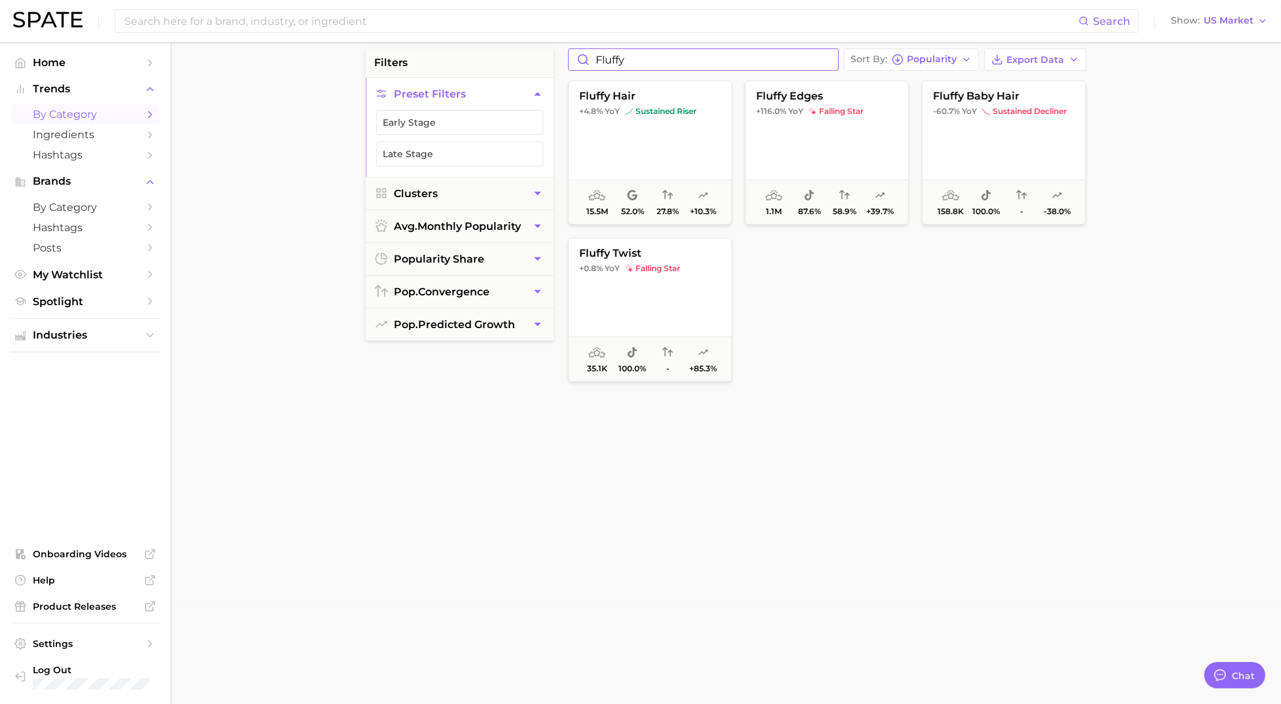
type input "fluffy"
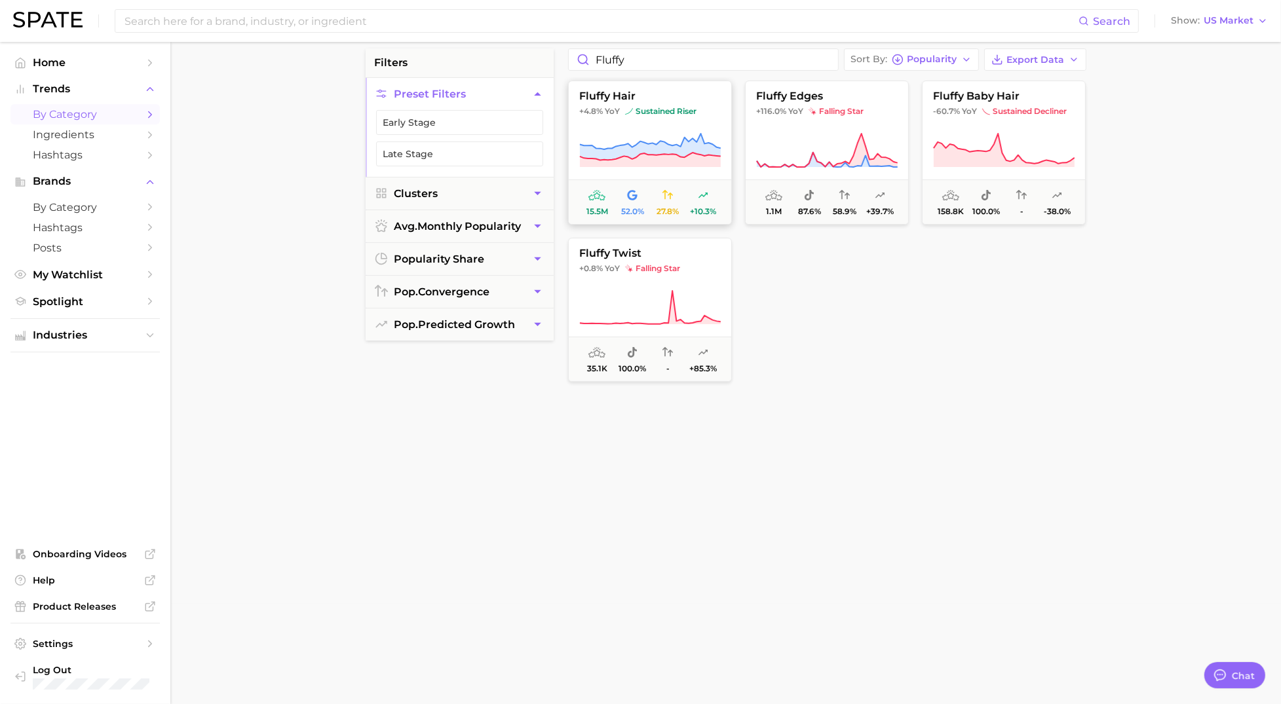
click at [632, 143] on icon at bounding box center [649, 150] width 141 height 37
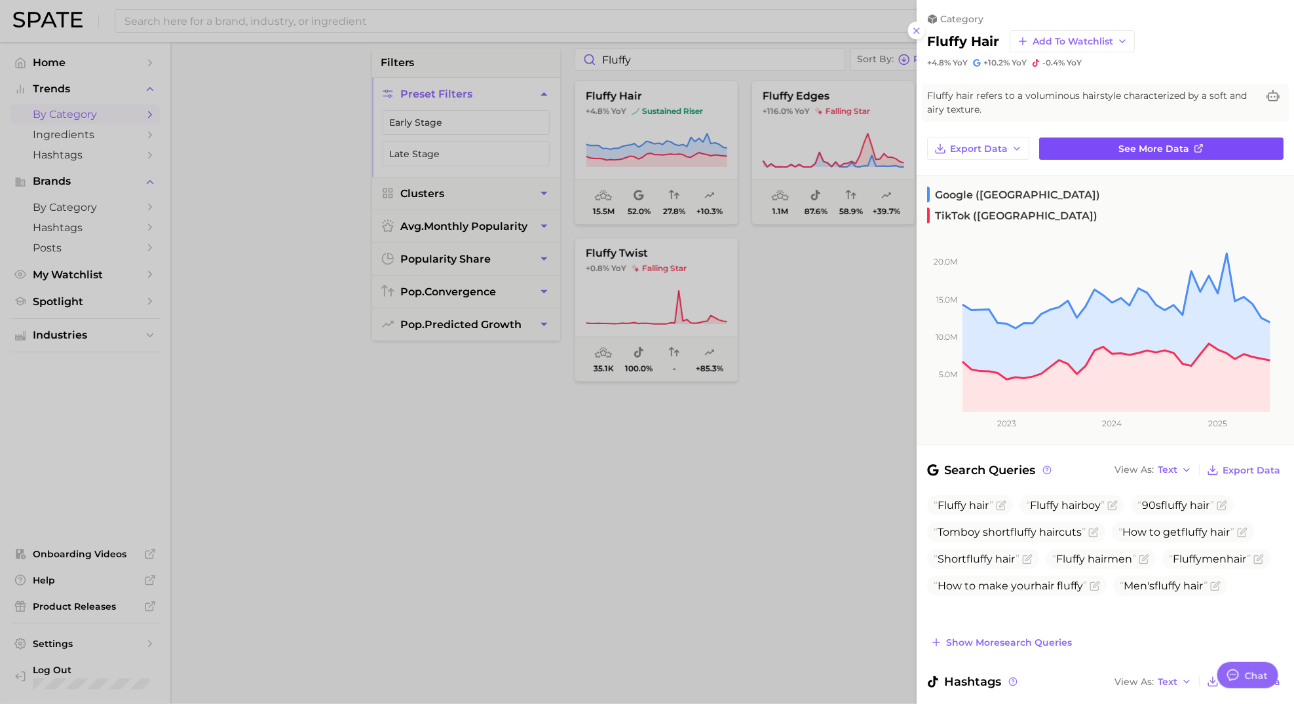
click at [1141, 148] on span "See more data" at bounding box center [1154, 148] width 71 height 11
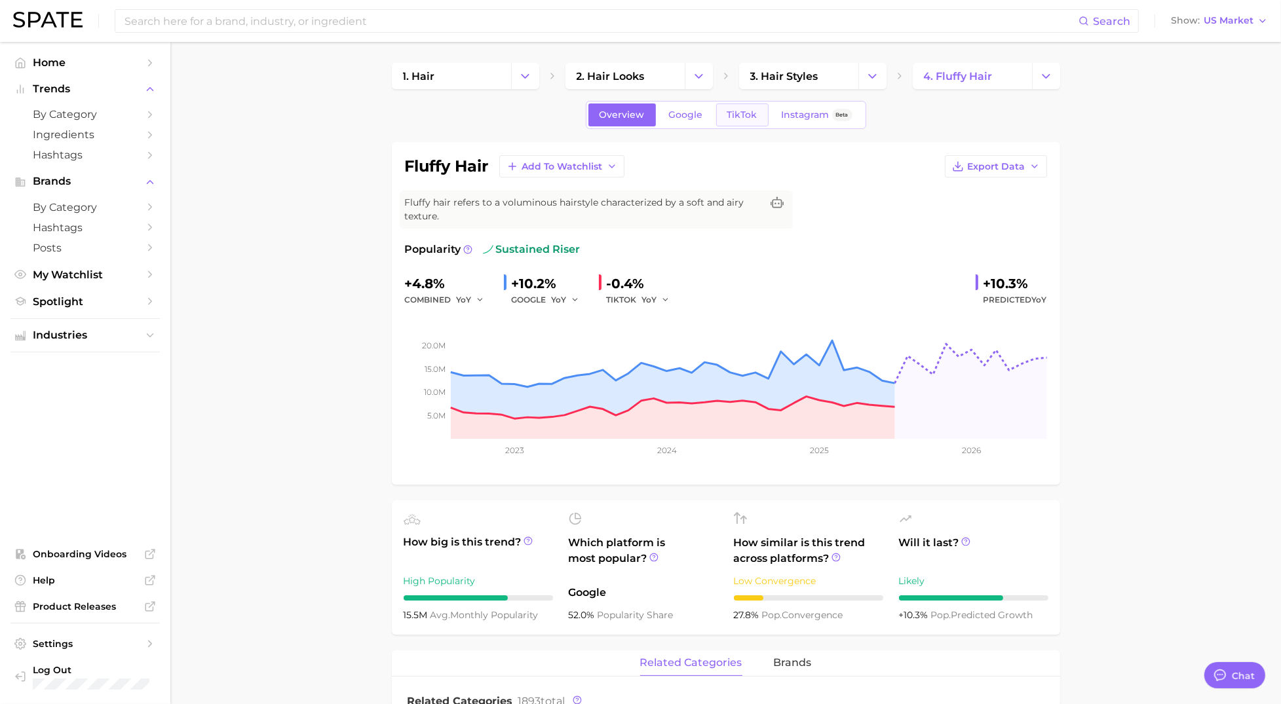
click at [744, 115] on span "TikTok" at bounding box center [742, 114] width 30 height 11
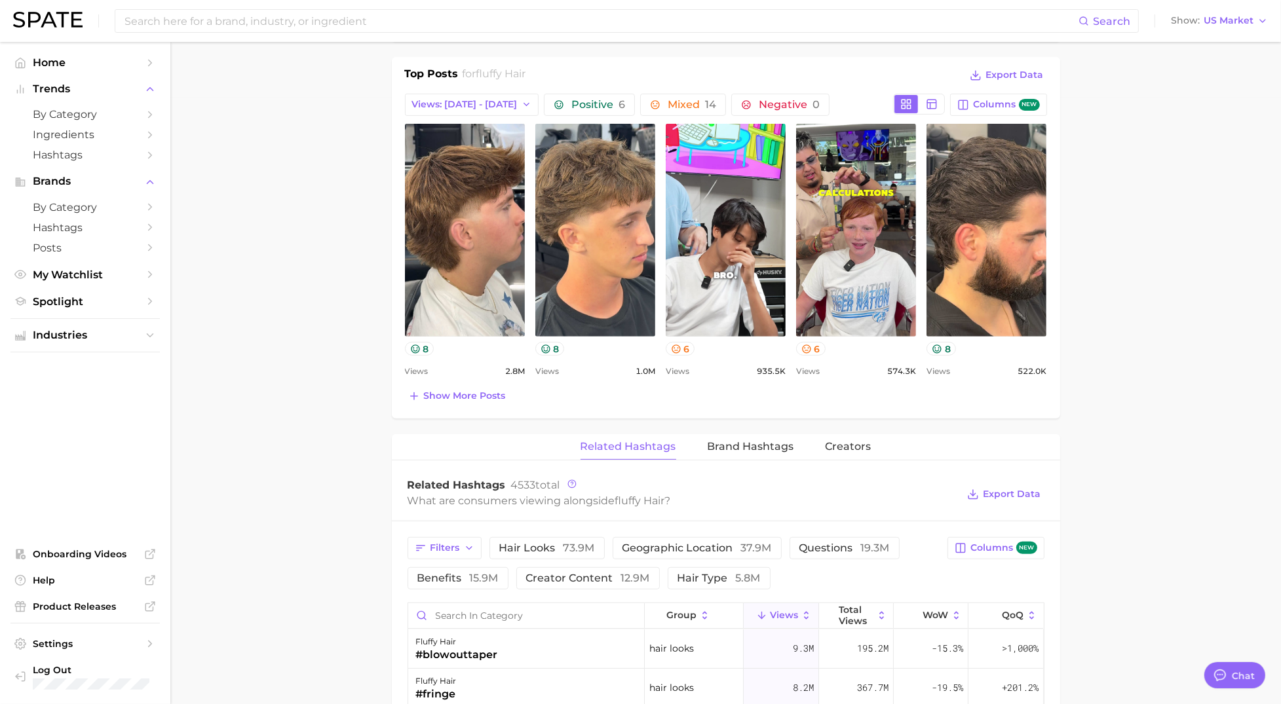
scroll to position [609, 0]
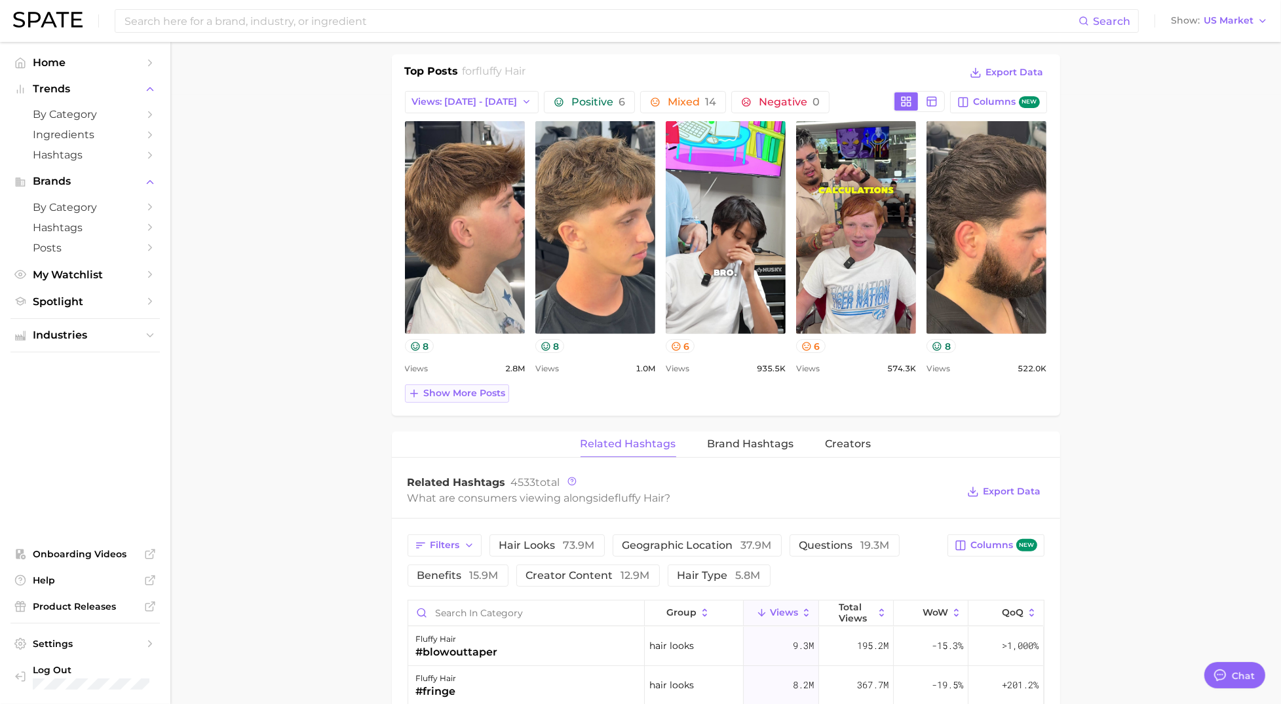
click at [465, 391] on span "Show more posts" at bounding box center [465, 393] width 82 height 11
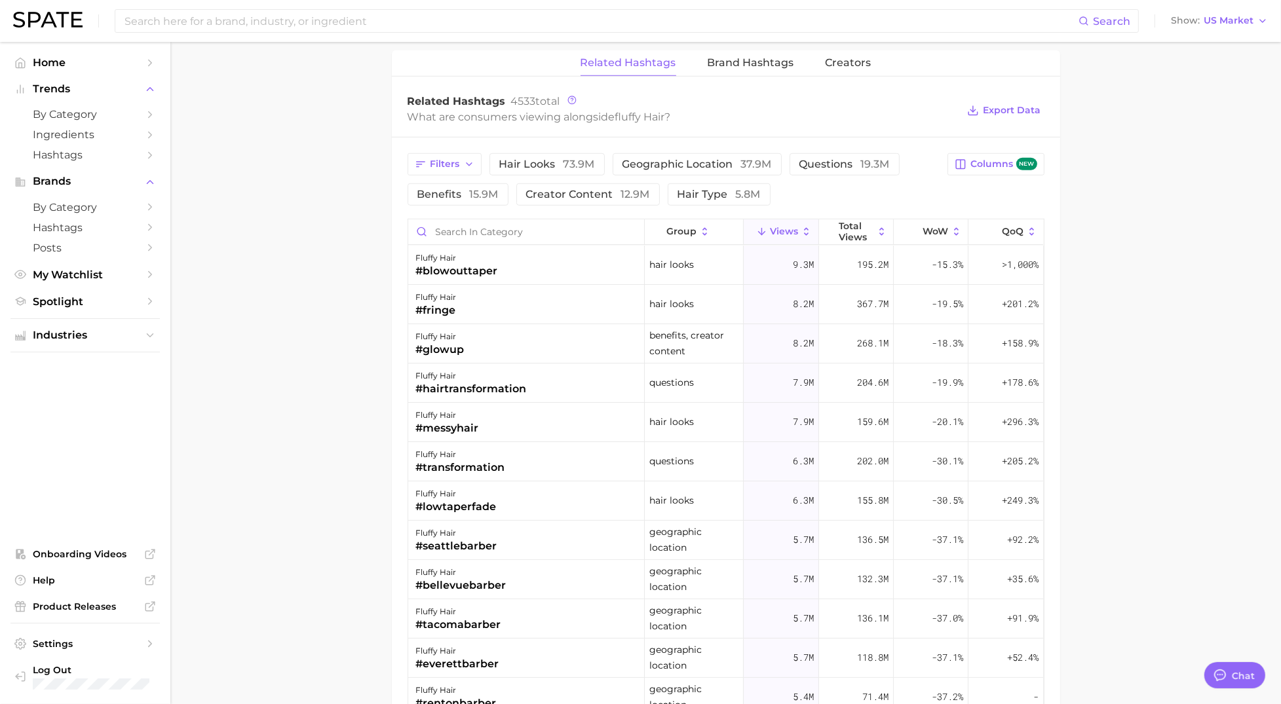
scroll to position [1270, 0]
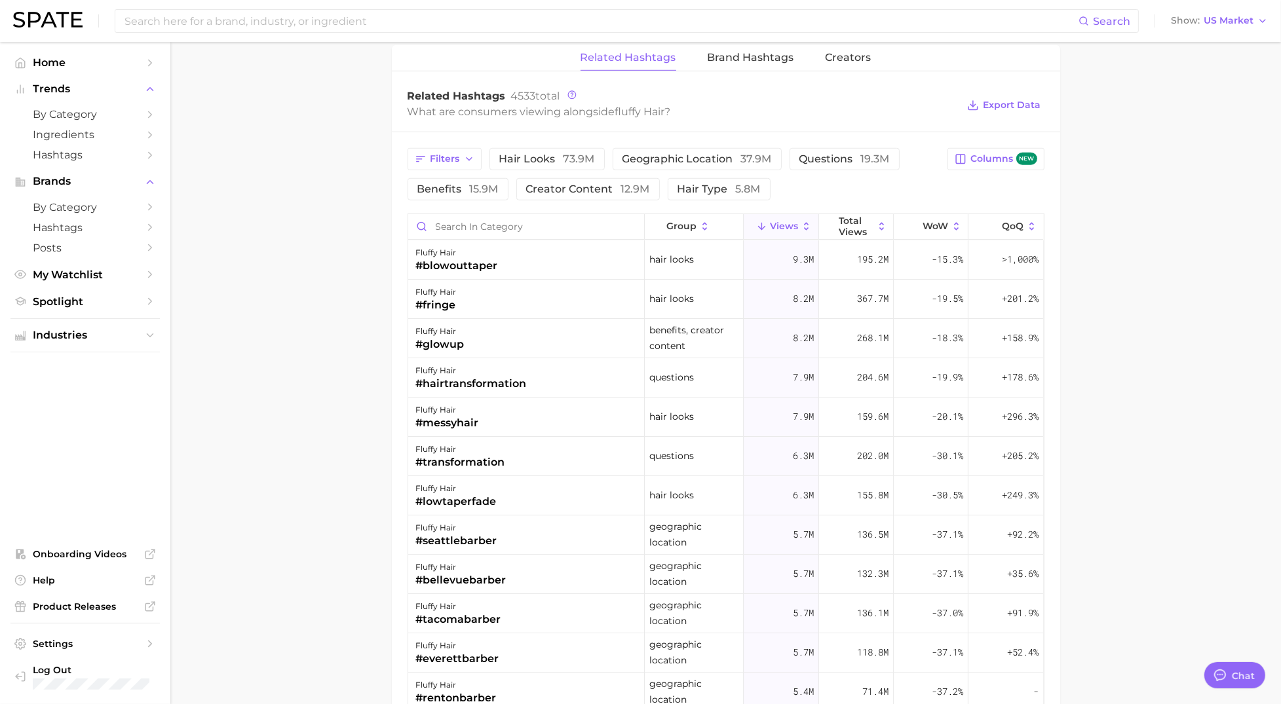
click at [783, 58] on span "Brand Hashtags" at bounding box center [750, 58] width 86 height 12
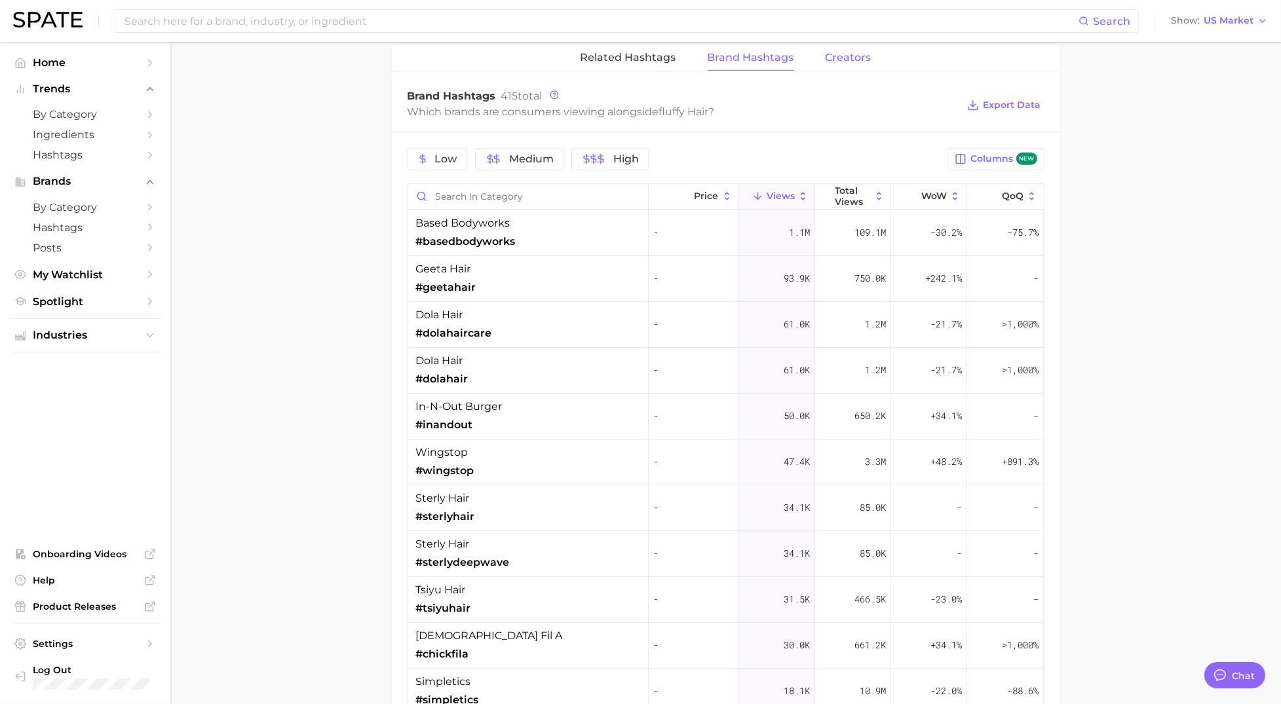
click at [854, 59] on span "Creators" at bounding box center [848, 58] width 46 height 12
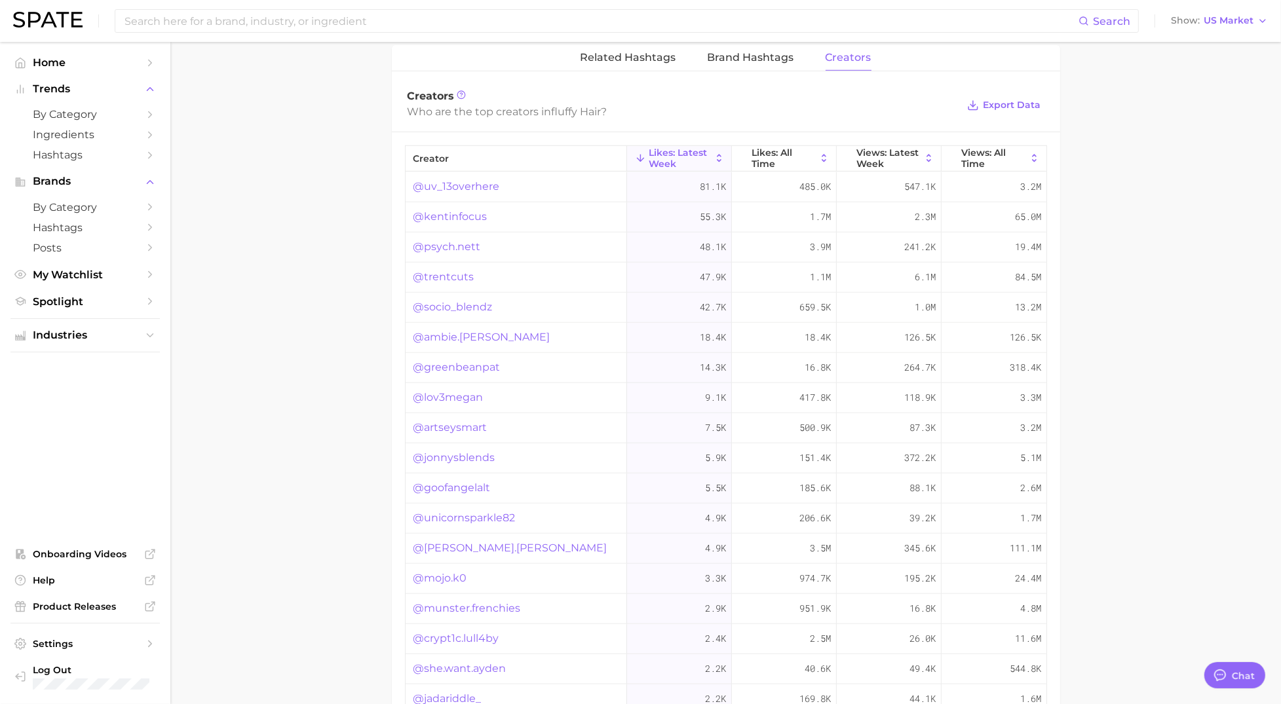
click at [455, 184] on link "@uv_13overhere" at bounding box center [456, 187] width 86 height 16
